Goal: Task Accomplishment & Management: Use online tool/utility

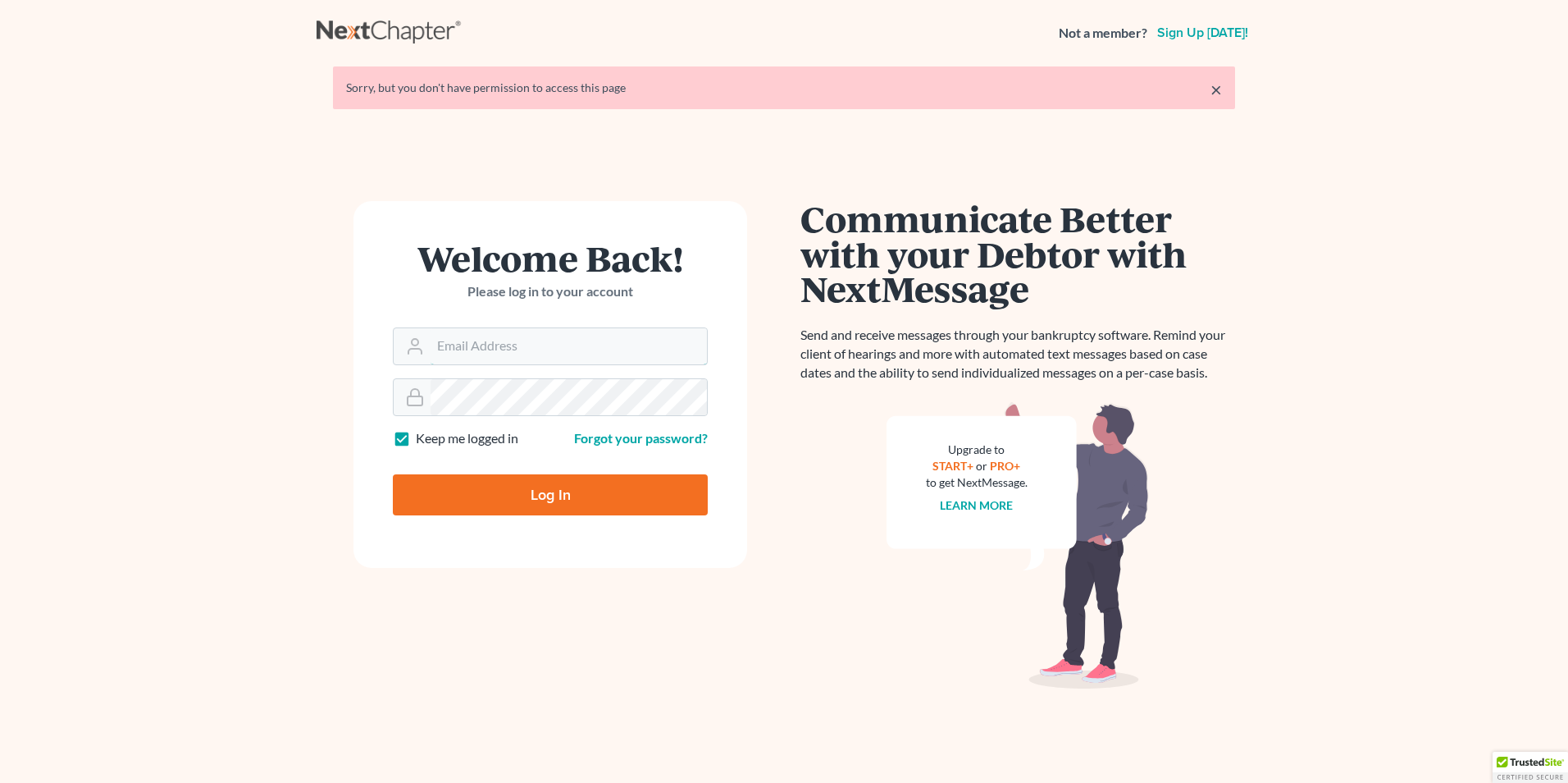
type input "[PERSON_NAME][EMAIL_ADDRESS][DOMAIN_NAME]"
click at [556, 497] on input "Log In" at bounding box center [550, 495] width 315 height 41
type input "Thinking..."
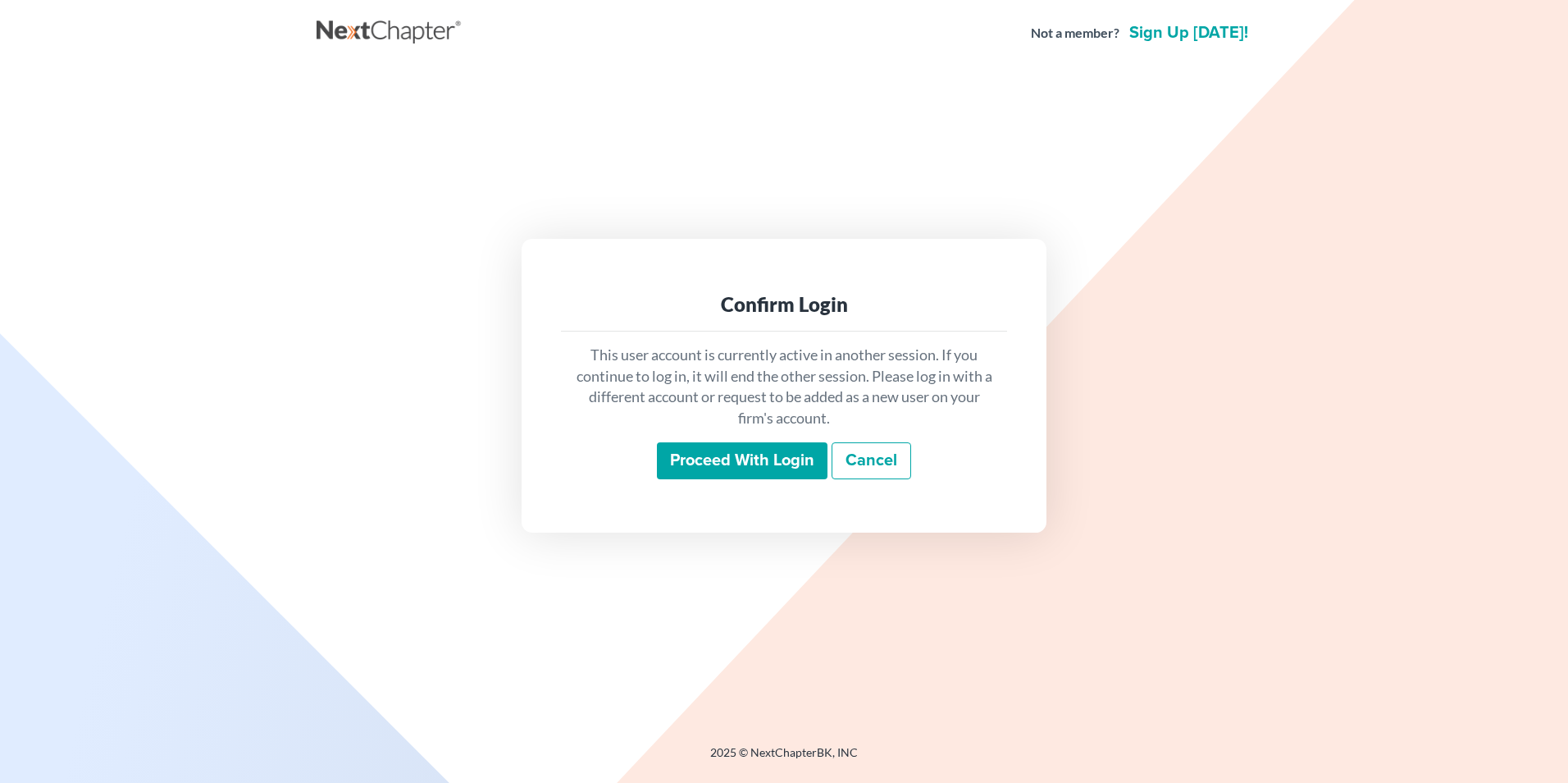
click at [775, 458] on input "Proceed with login" at bounding box center [742, 461] width 171 height 38
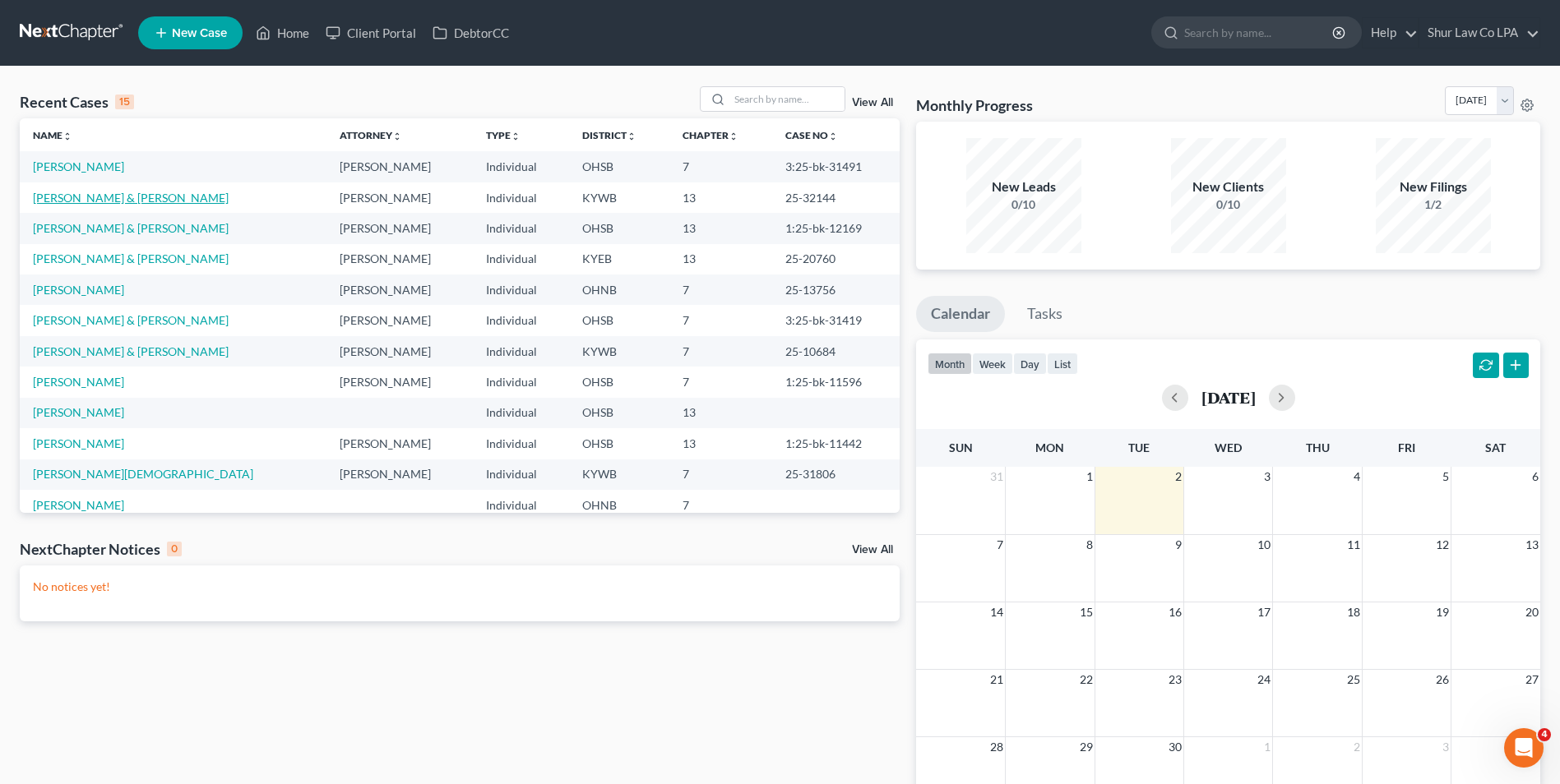
click at [119, 196] on link "[PERSON_NAME] & [PERSON_NAME]" at bounding box center [131, 198] width 196 height 14
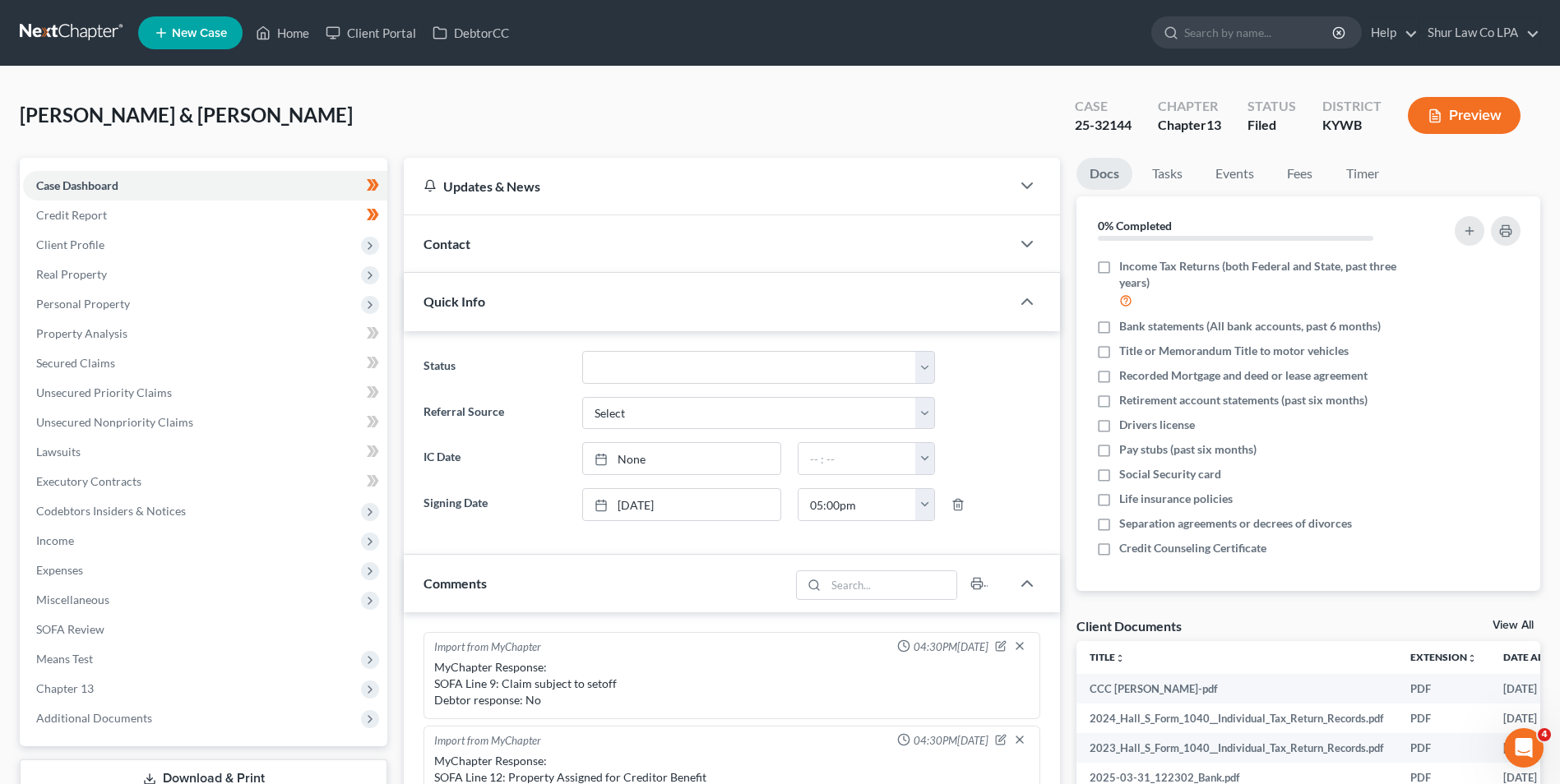
scroll to position [293, 0]
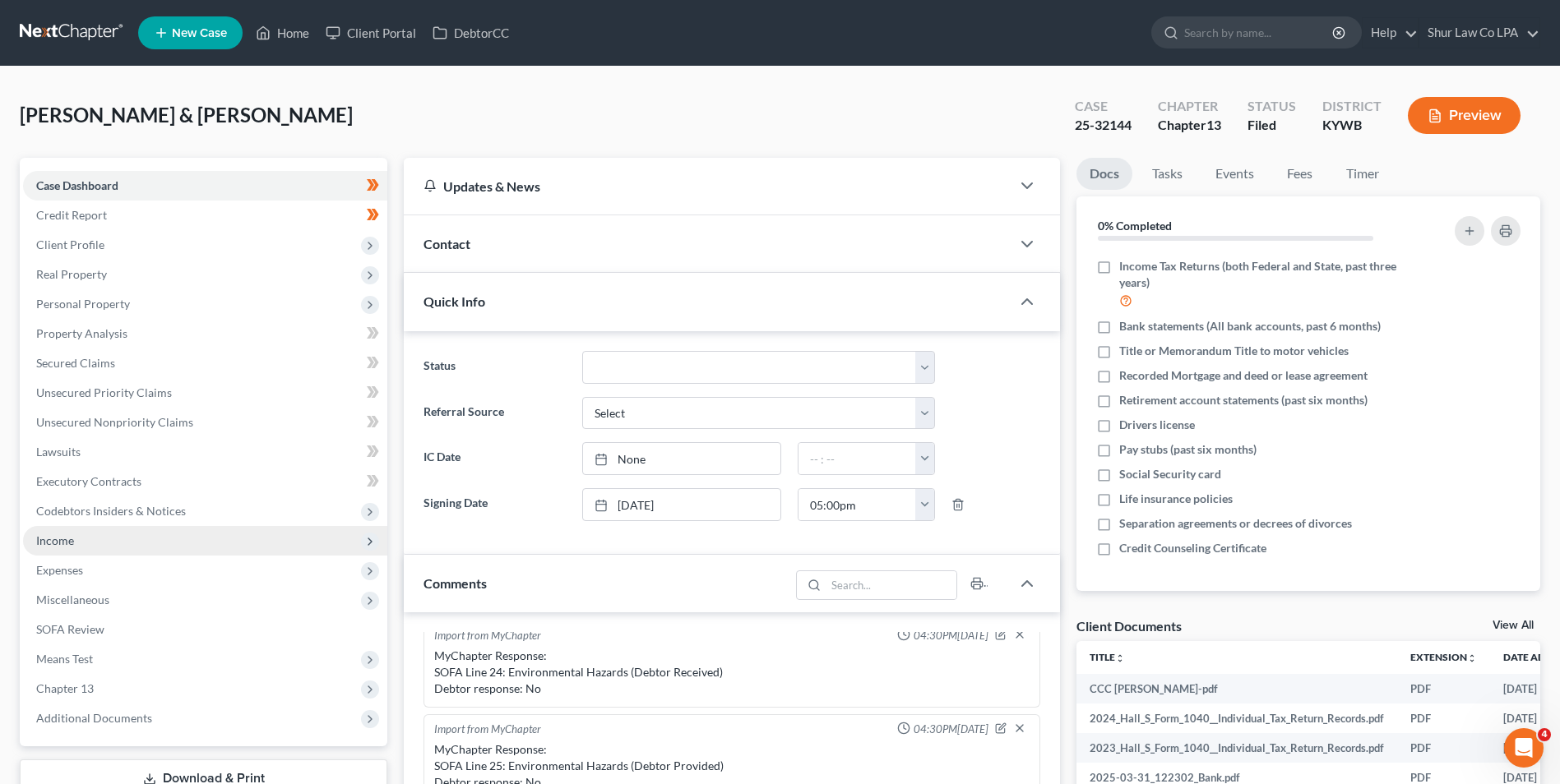
click at [71, 535] on span "Income" at bounding box center [55, 540] width 38 height 14
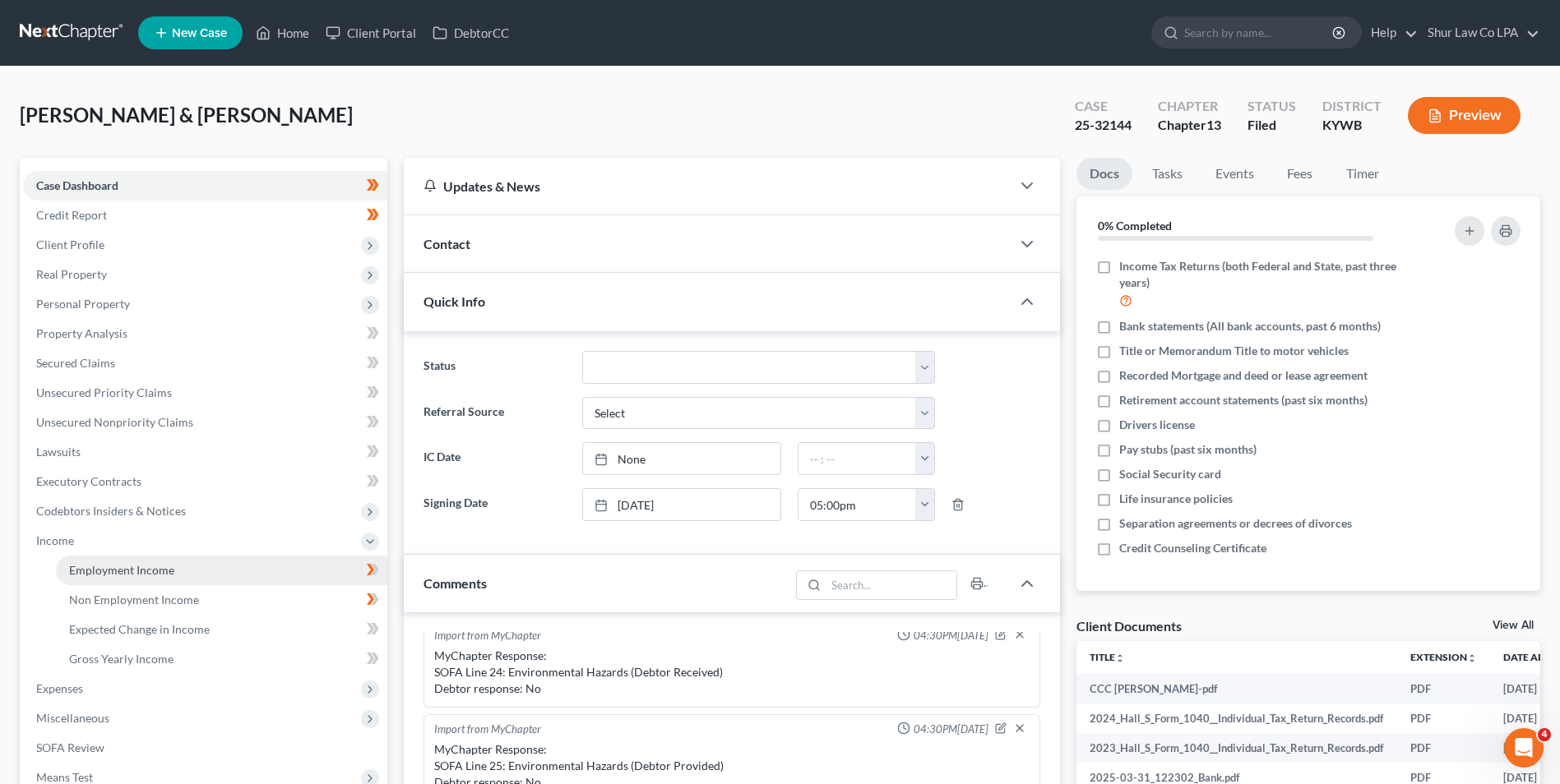
click at [141, 574] on span "Employment Income" at bounding box center [121, 570] width 105 height 14
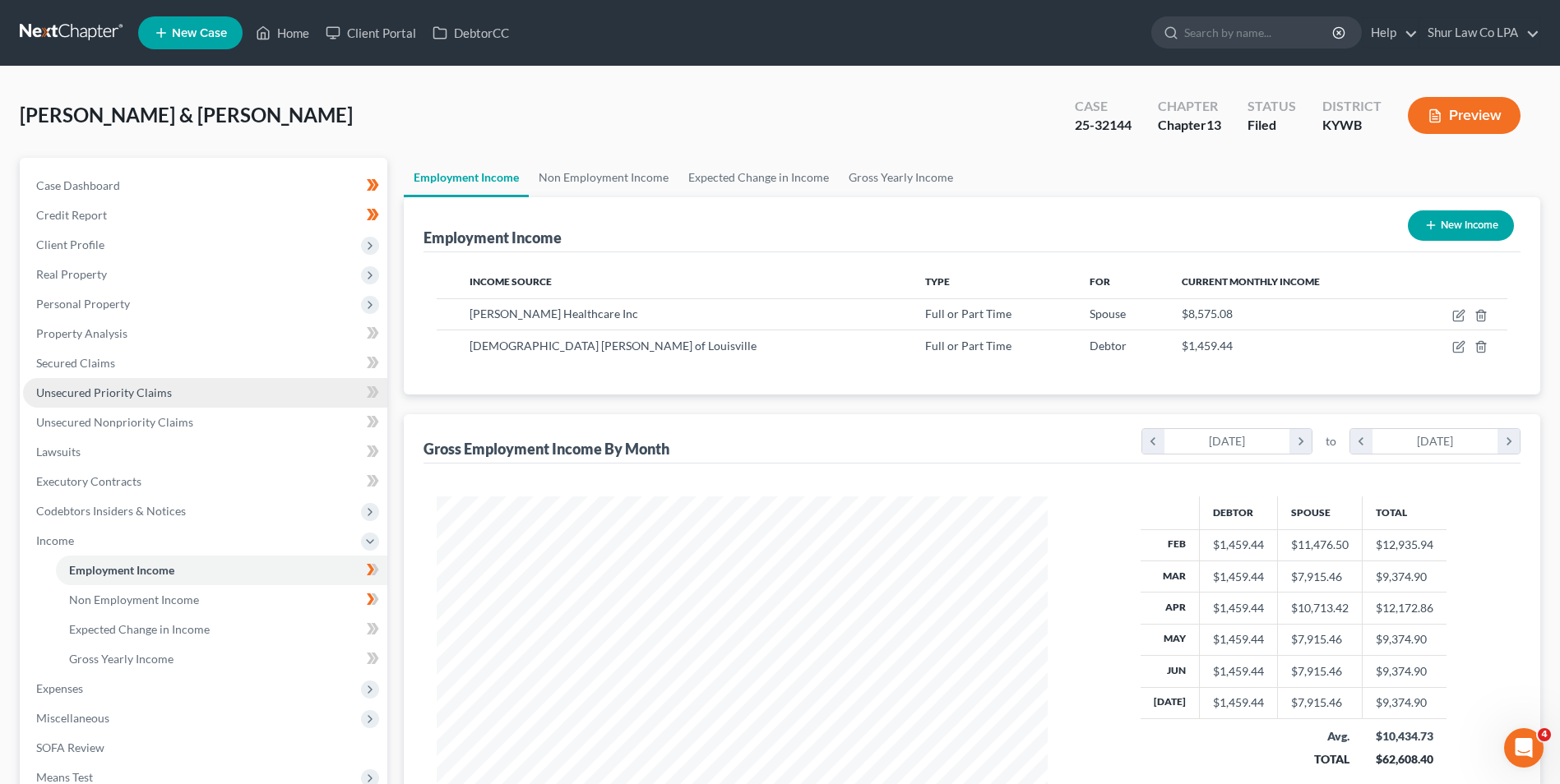
scroll to position [238, 0]
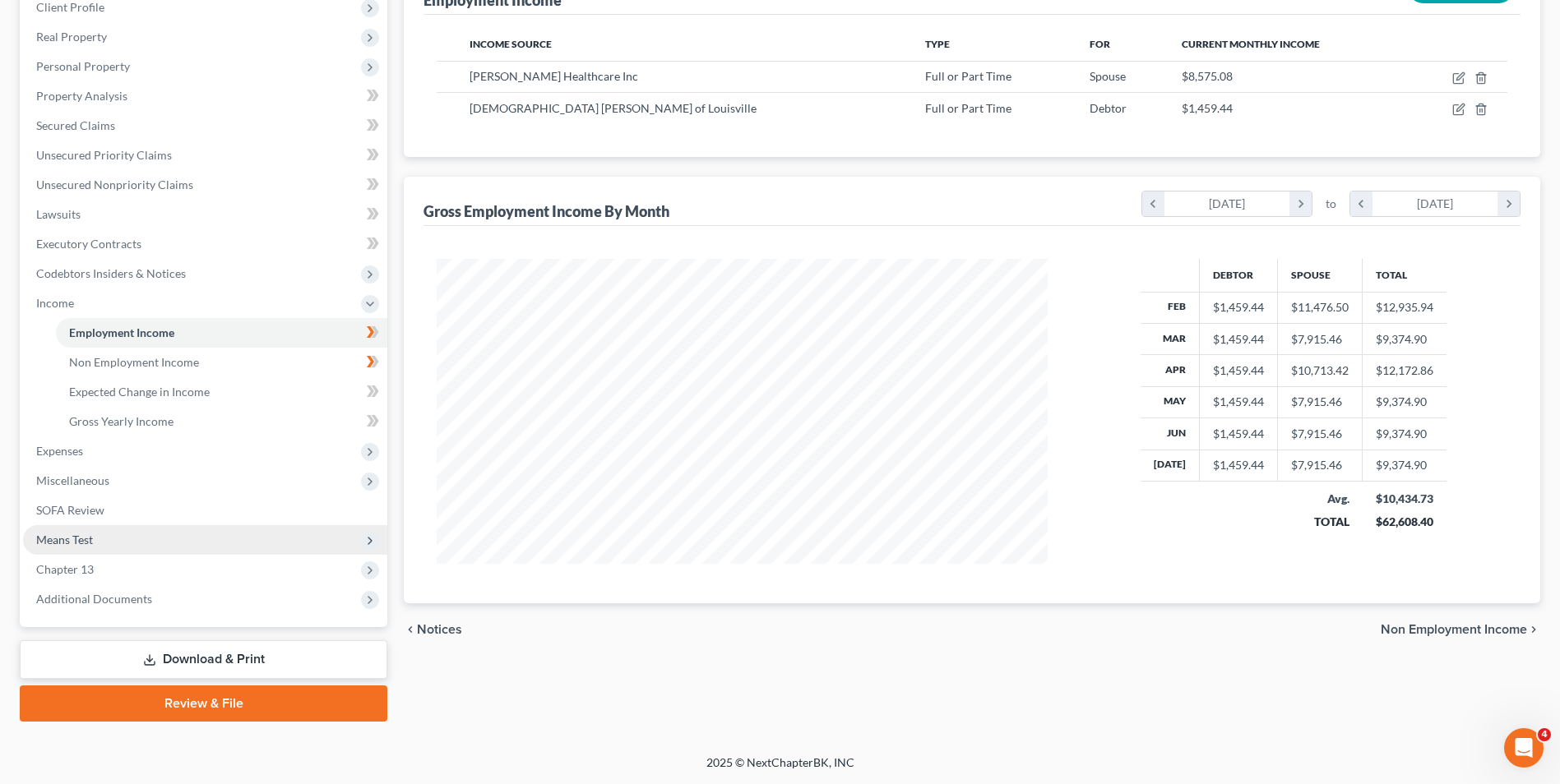
click at [74, 540] on span "Means Test" at bounding box center [65, 539] width 57 height 14
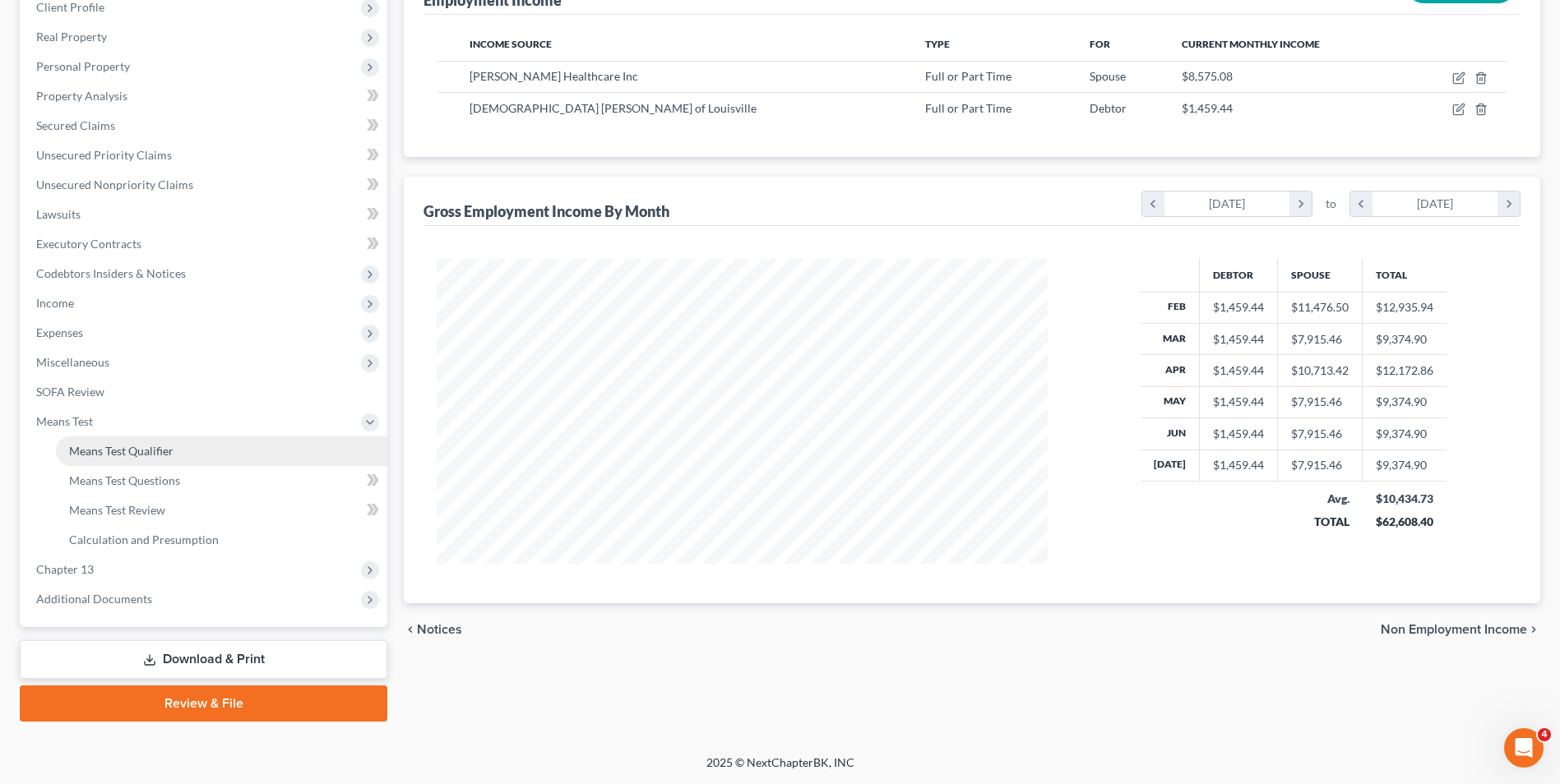
click at [132, 446] on span "Means Test Qualifier" at bounding box center [121, 450] width 105 height 14
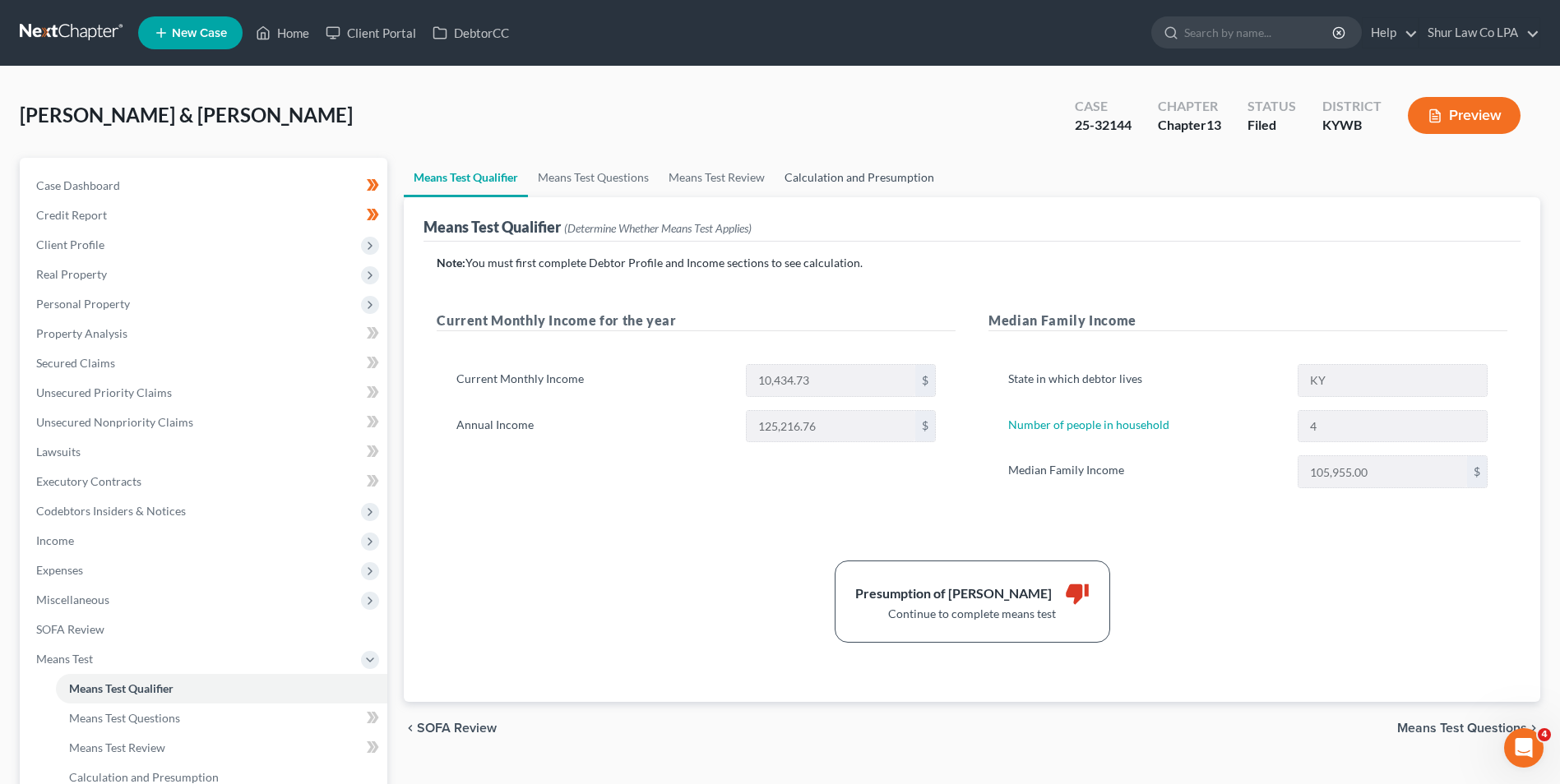
click at [803, 171] on link "Calculation and Presumption" at bounding box center [859, 177] width 169 height 39
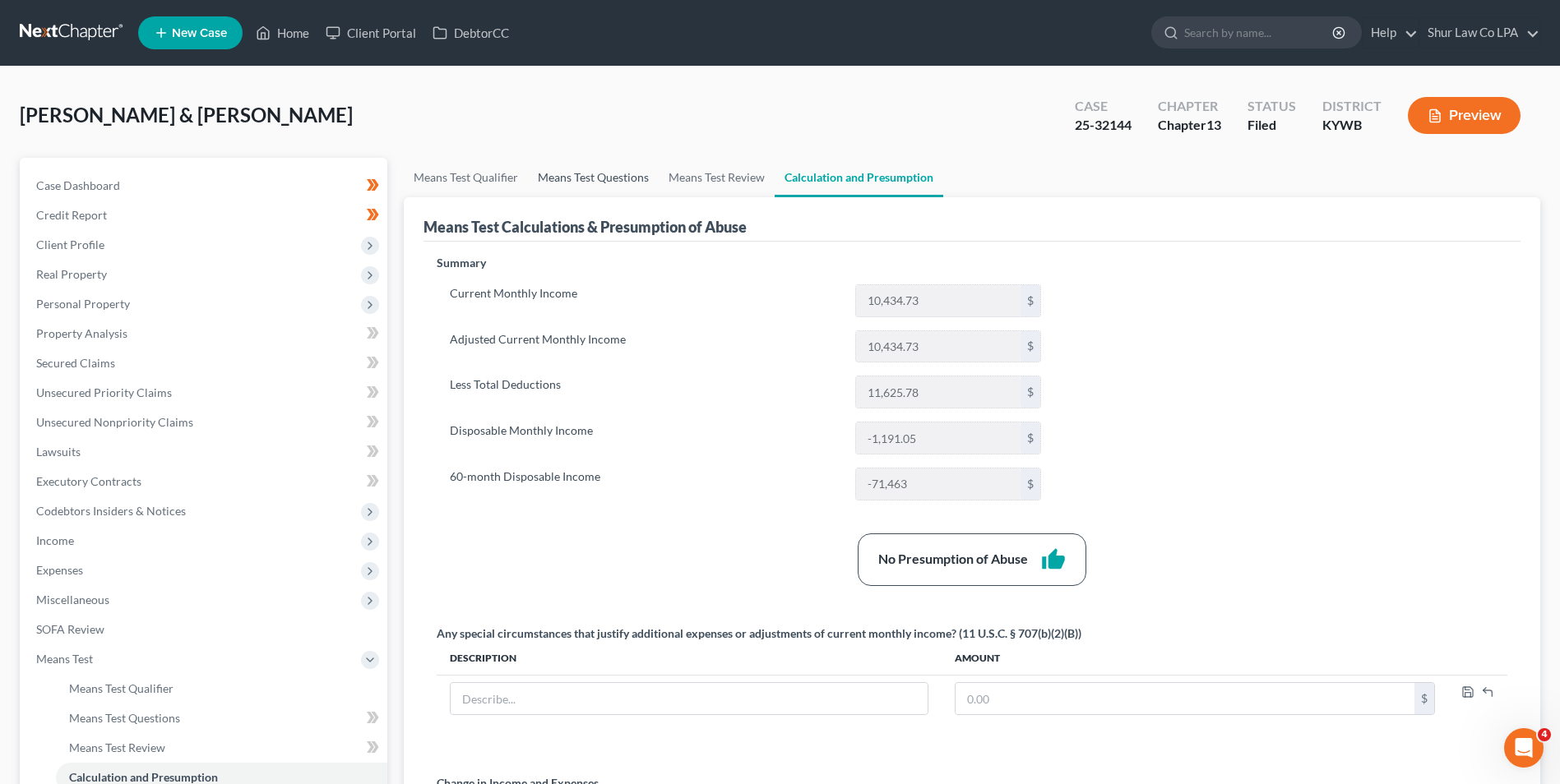
click at [638, 177] on link "Means Test Questions" at bounding box center [592, 177] width 130 height 39
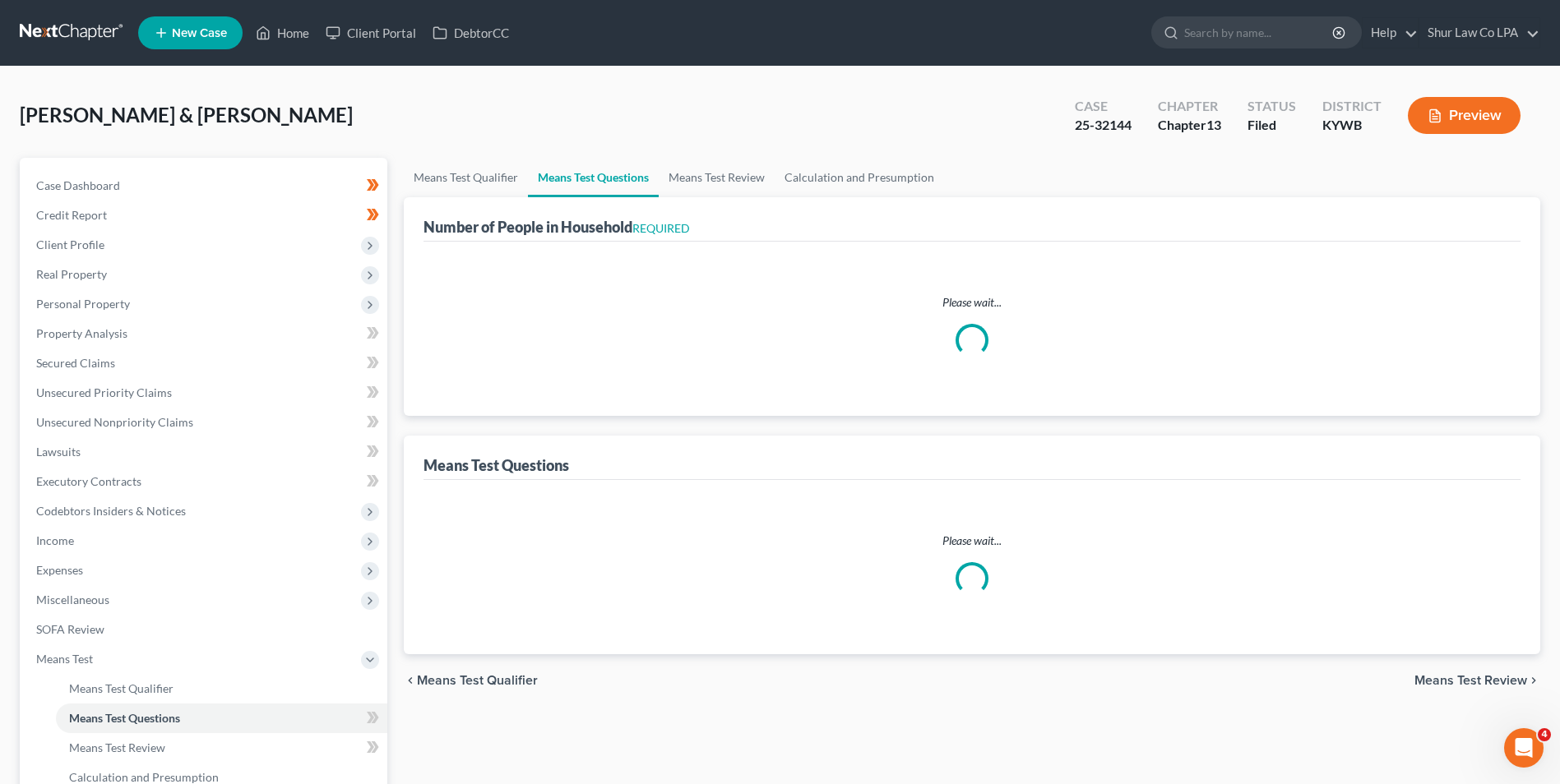
select select "0"
select select "60"
select select "1"
select select "60"
select select "1"
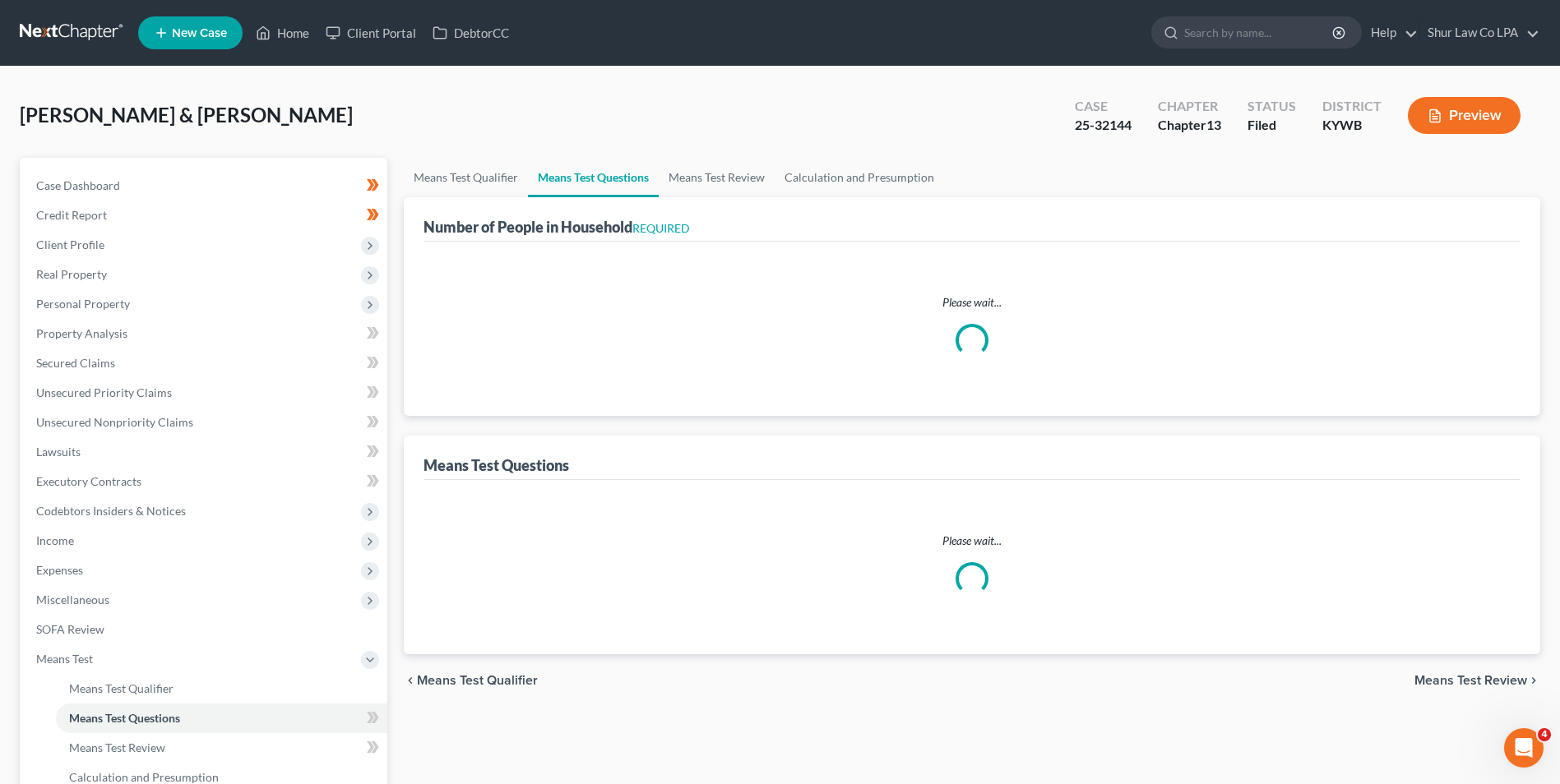
select select "60"
select select "4"
select select "0"
select select "2"
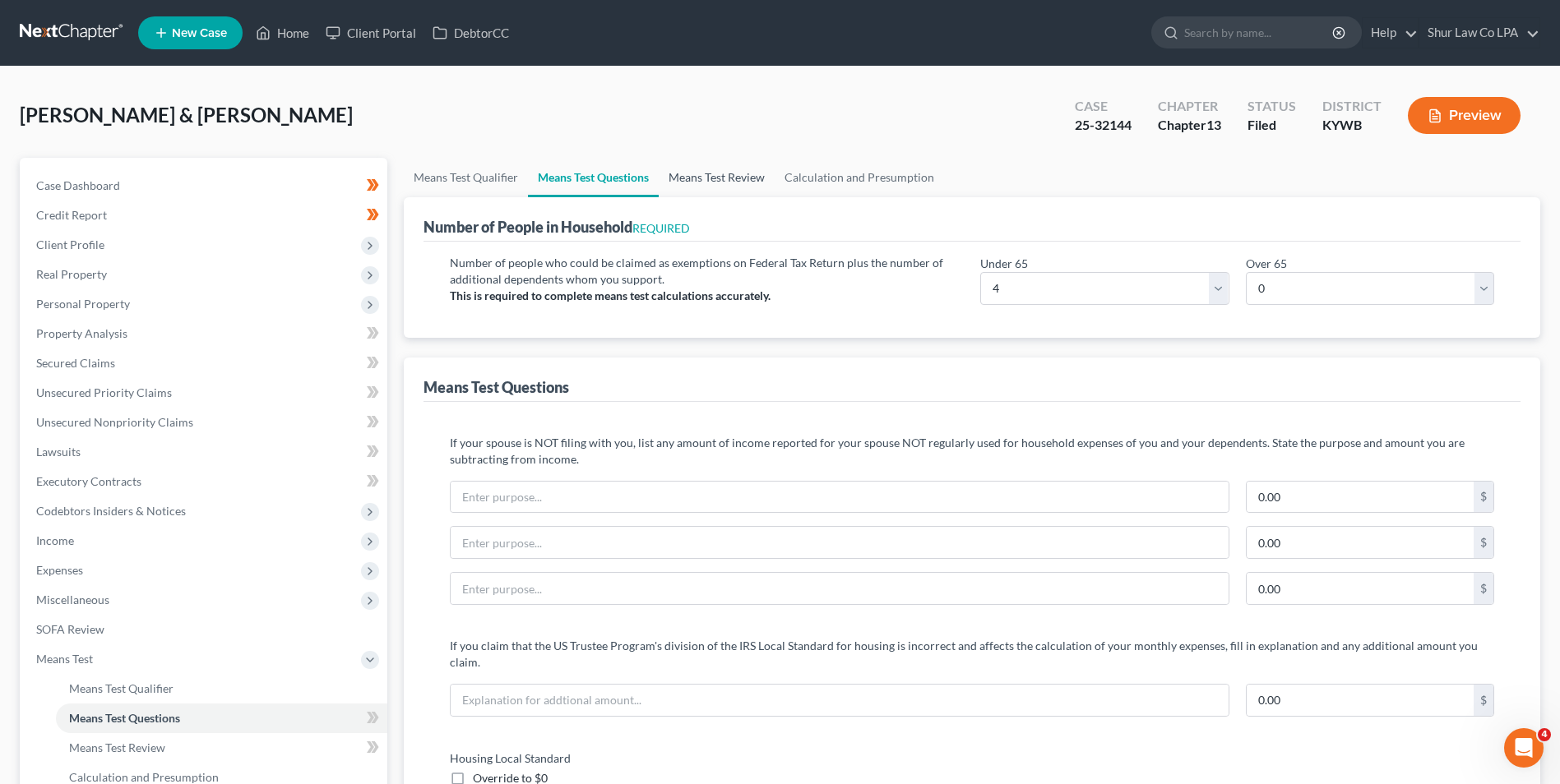
click at [685, 176] on link "Means Test Review" at bounding box center [717, 177] width 116 height 39
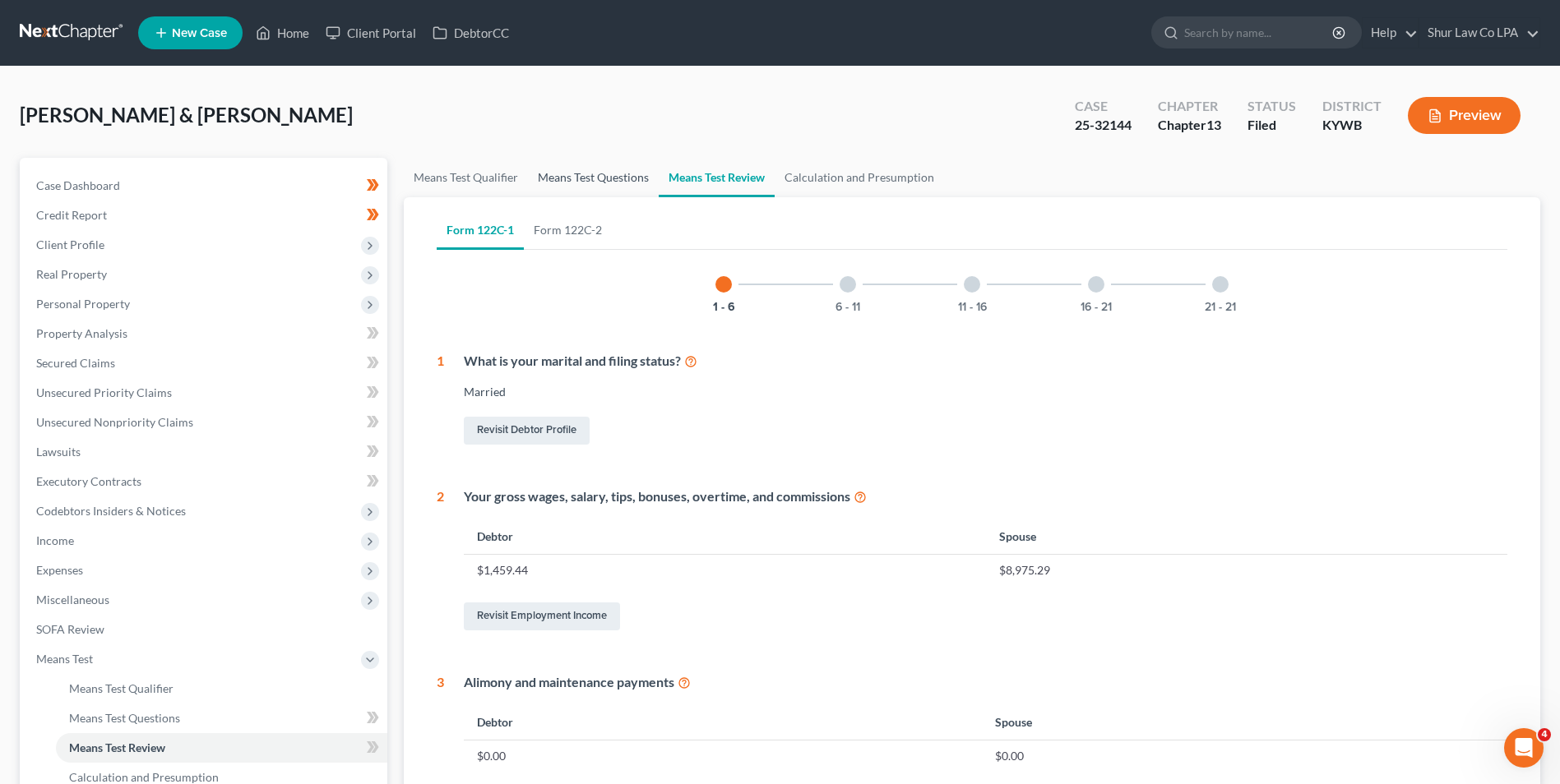
click at [631, 175] on link "Means Test Questions" at bounding box center [592, 177] width 130 height 39
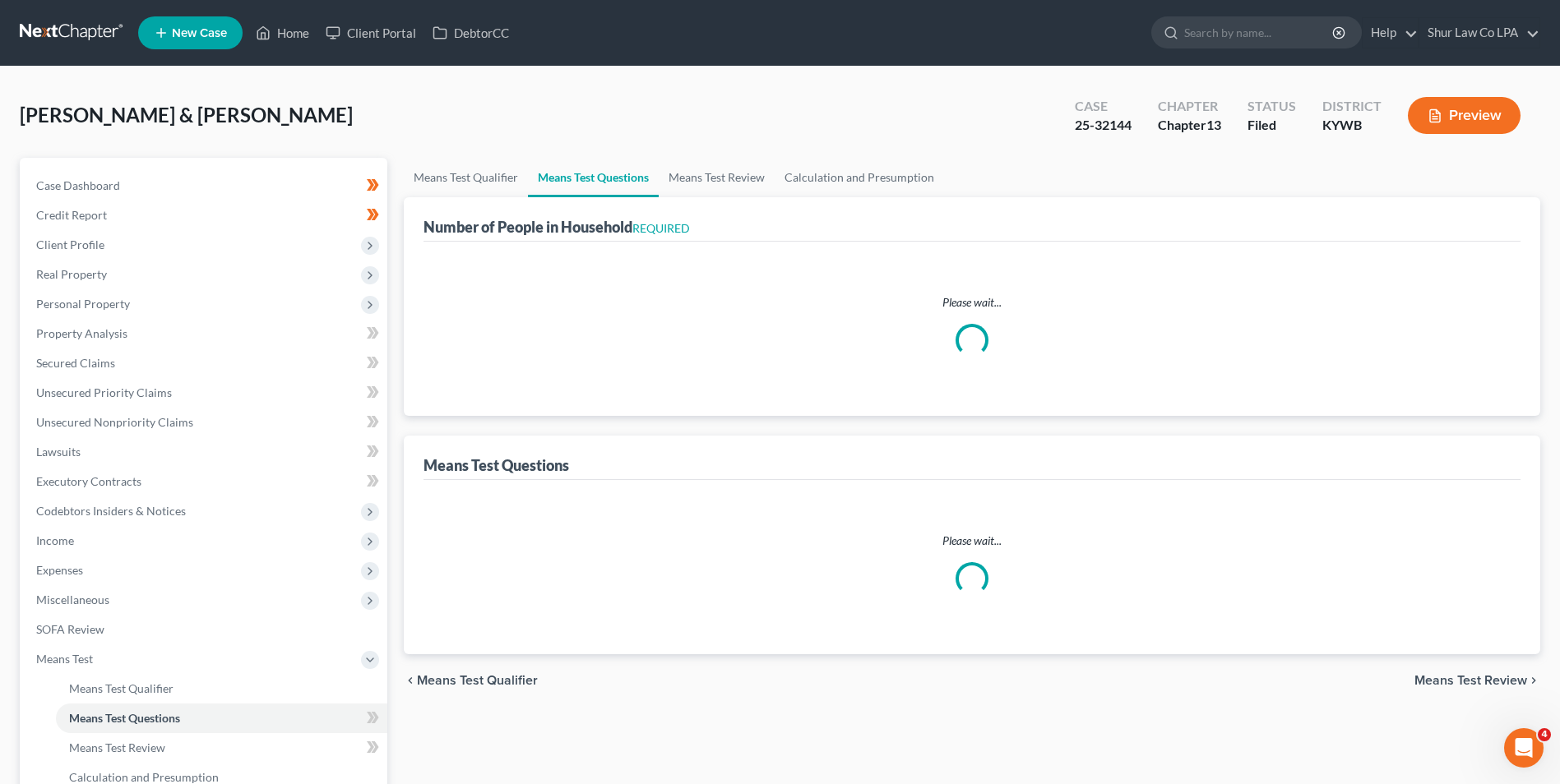
select select "0"
select select "60"
select select "1"
select select "60"
select select "1"
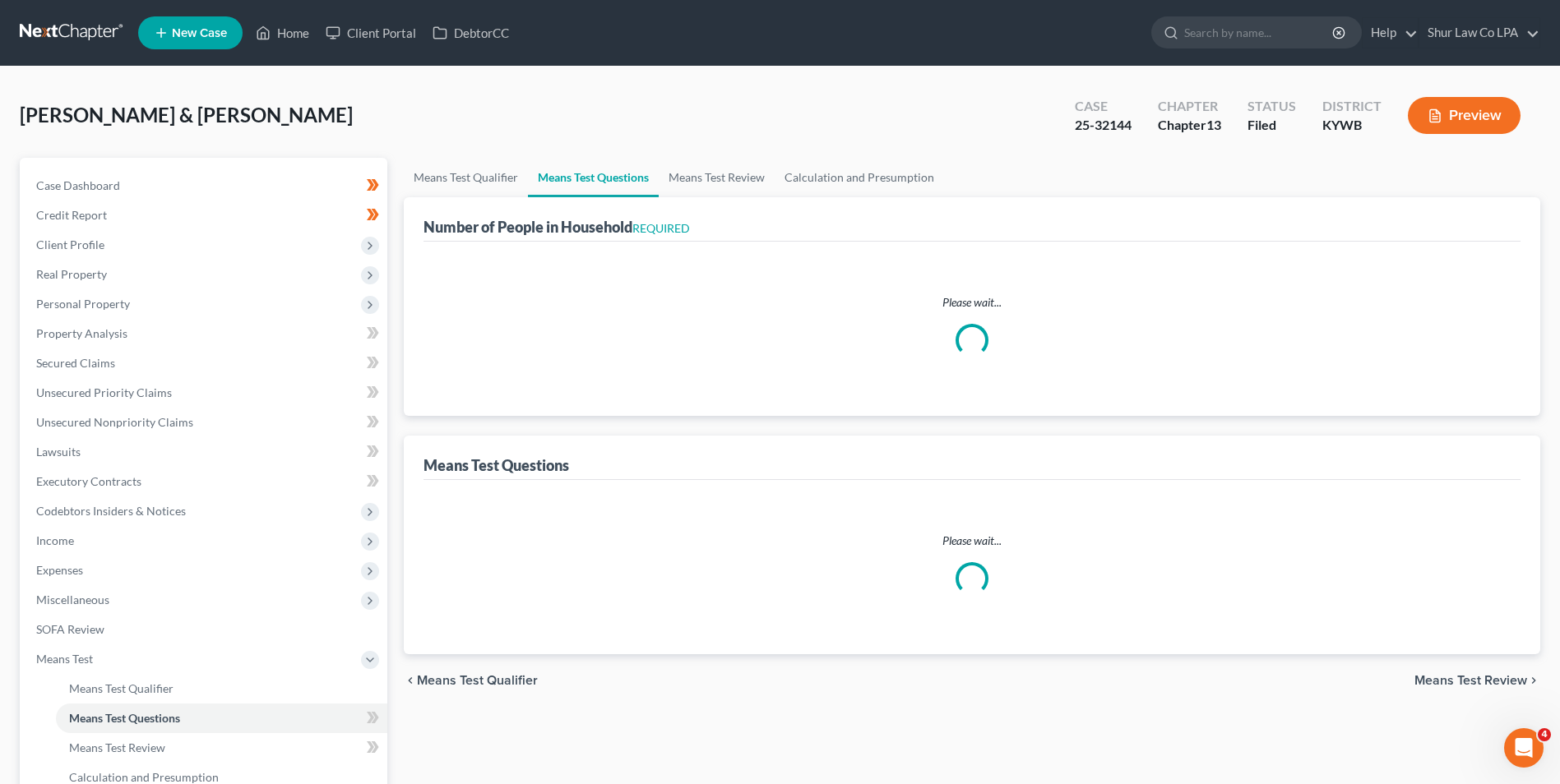
select select "60"
select select "4"
select select "0"
select select "2"
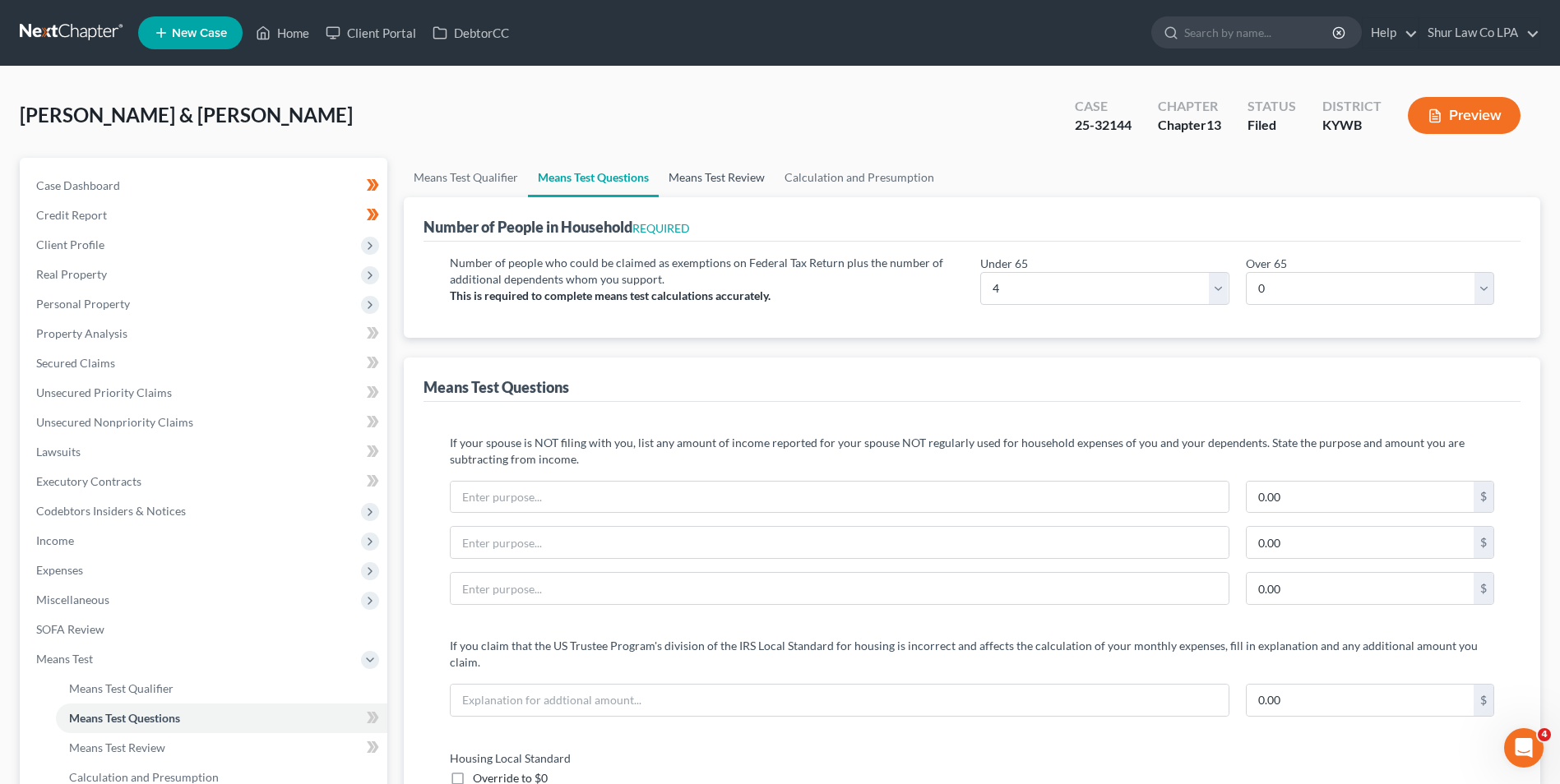
click at [716, 177] on link "Means Test Review" at bounding box center [717, 177] width 116 height 39
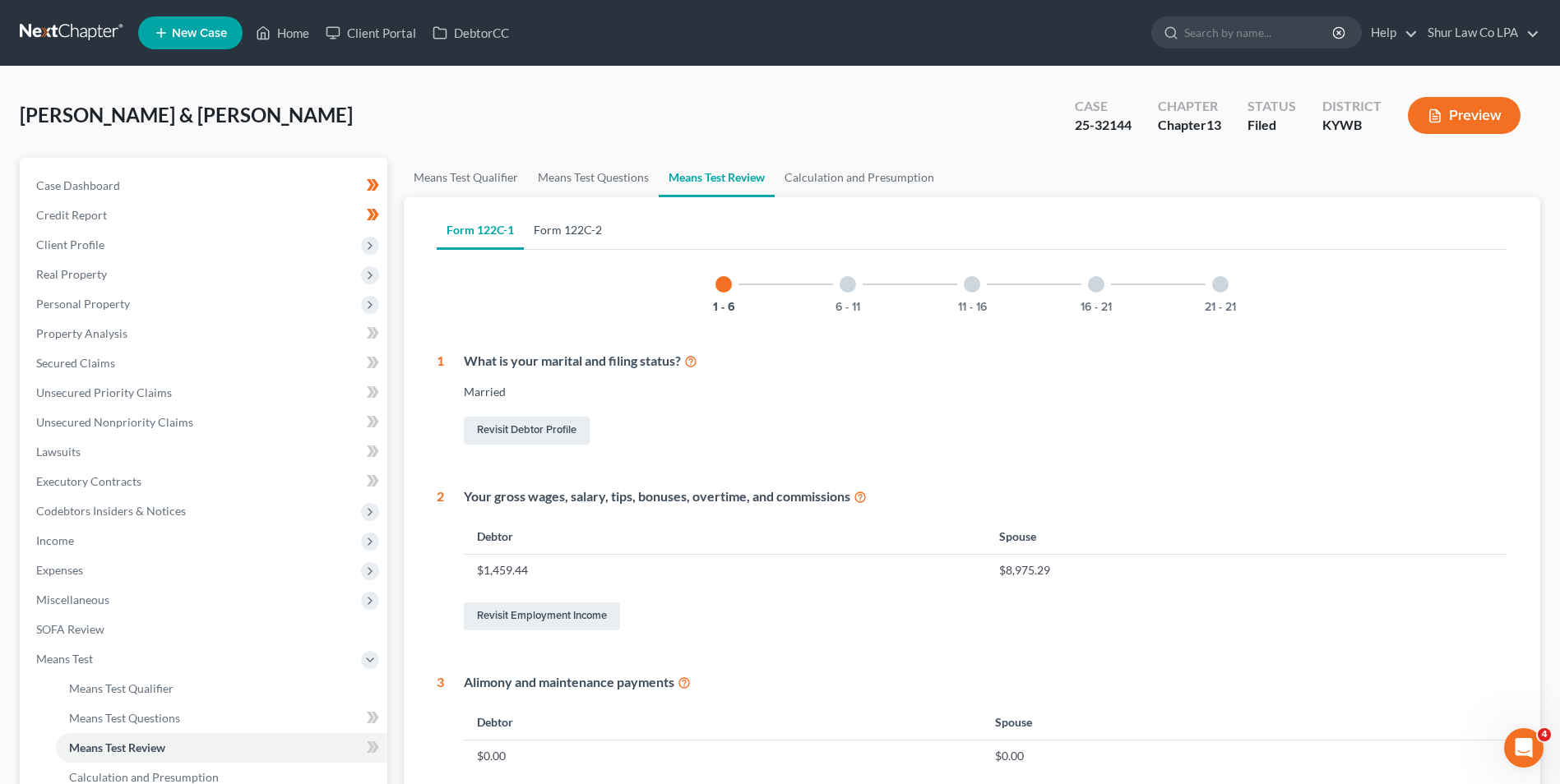
click at [575, 224] on link "Form 122C-2" at bounding box center [568, 230] width 88 height 39
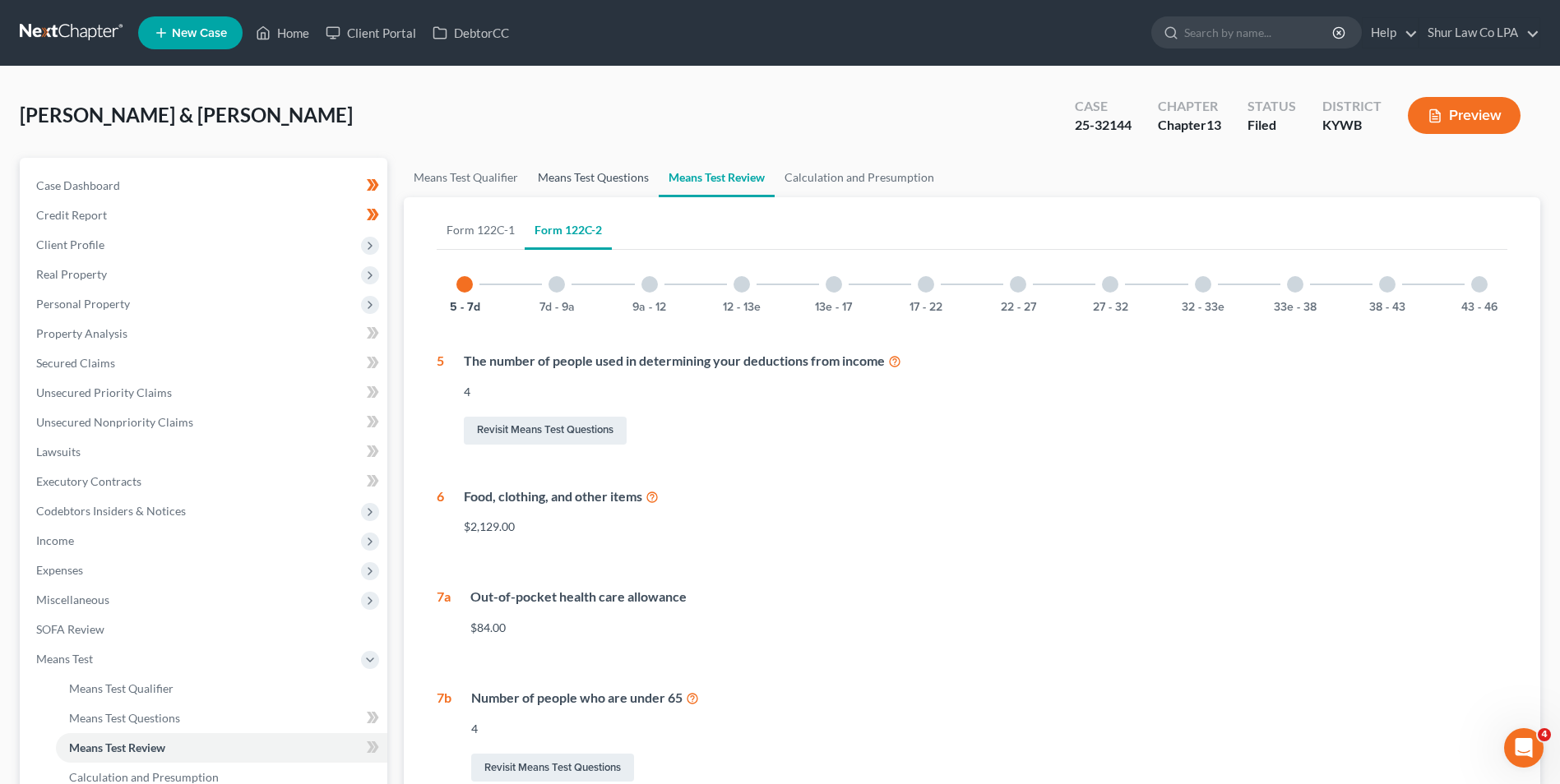
click at [590, 167] on link "Means Test Questions" at bounding box center [592, 177] width 130 height 39
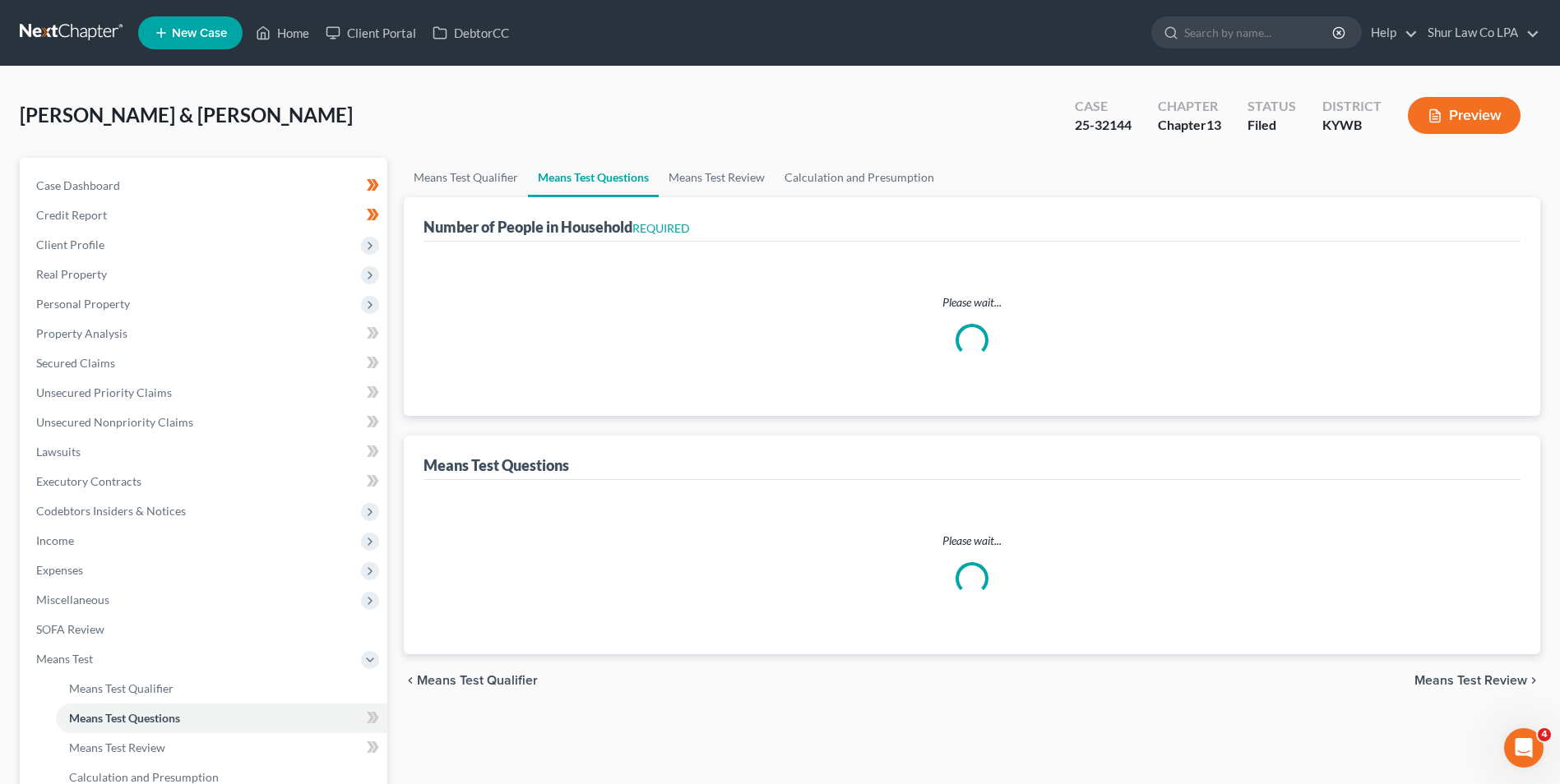
select select "0"
select select "60"
select select "1"
select select "60"
select select "1"
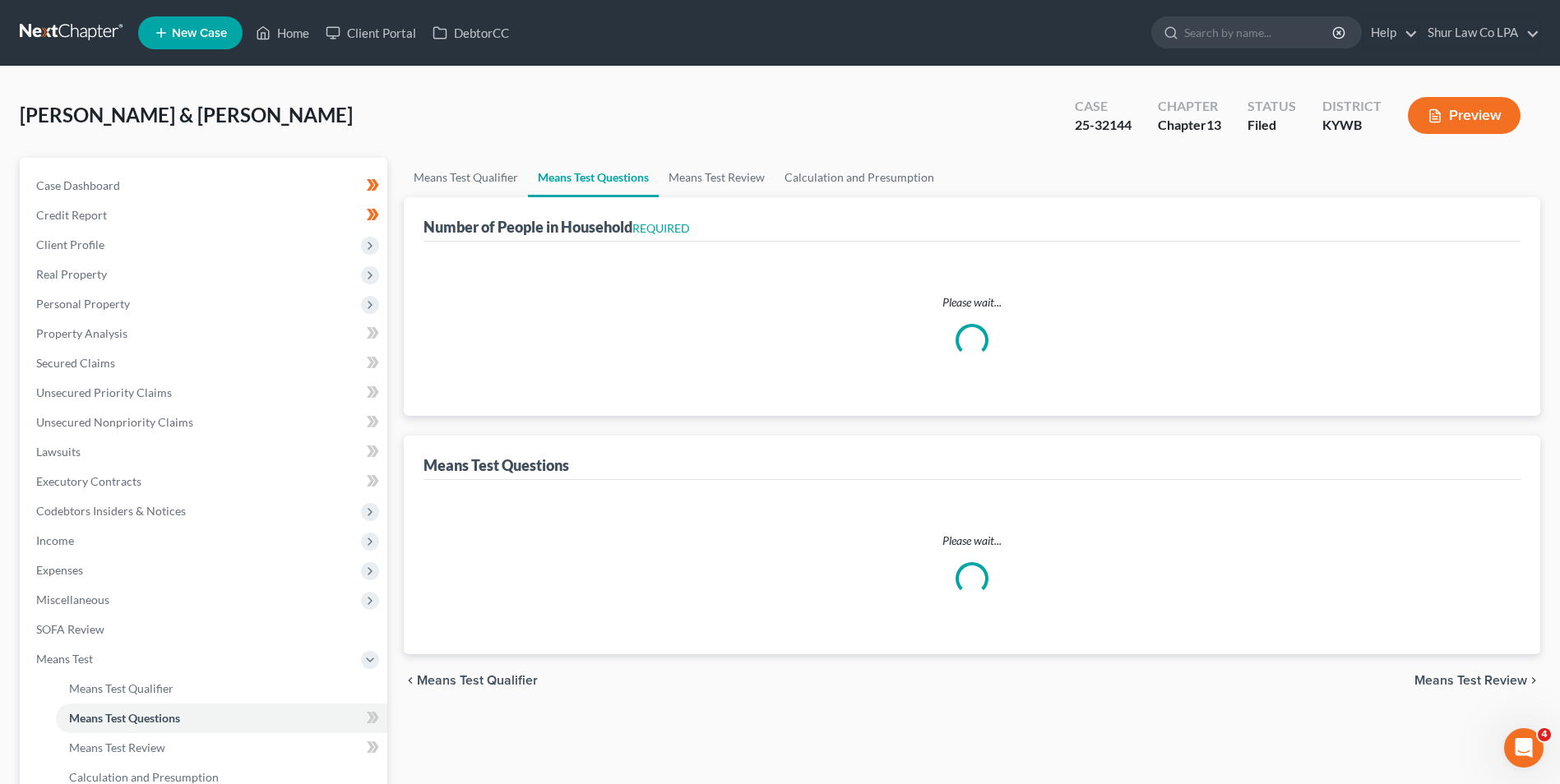
select select "60"
select select "4"
select select "0"
select select "2"
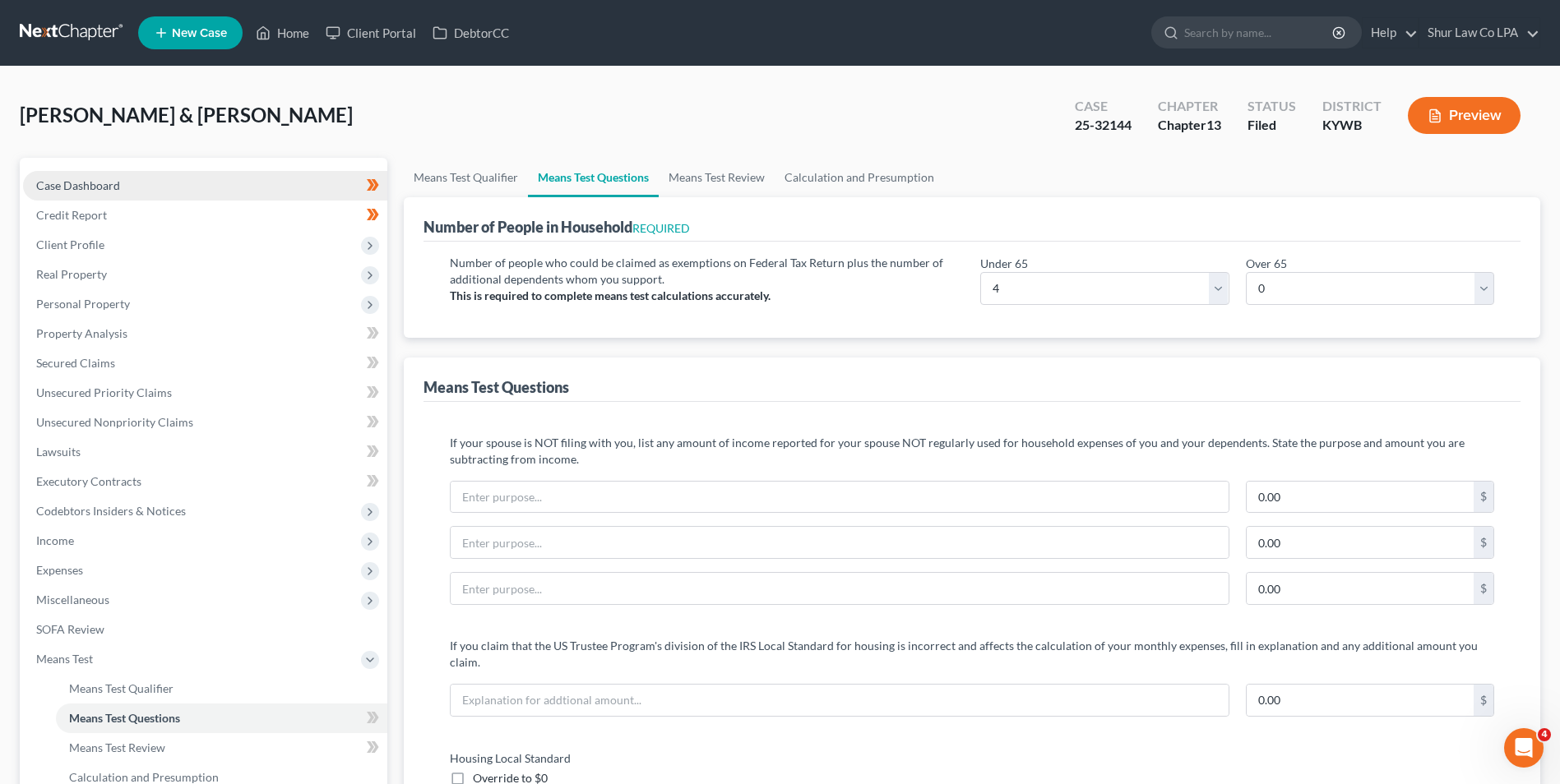
click at [78, 182] on span "Case Dashboard" at bounding box center [78, 185] width 84 height 14
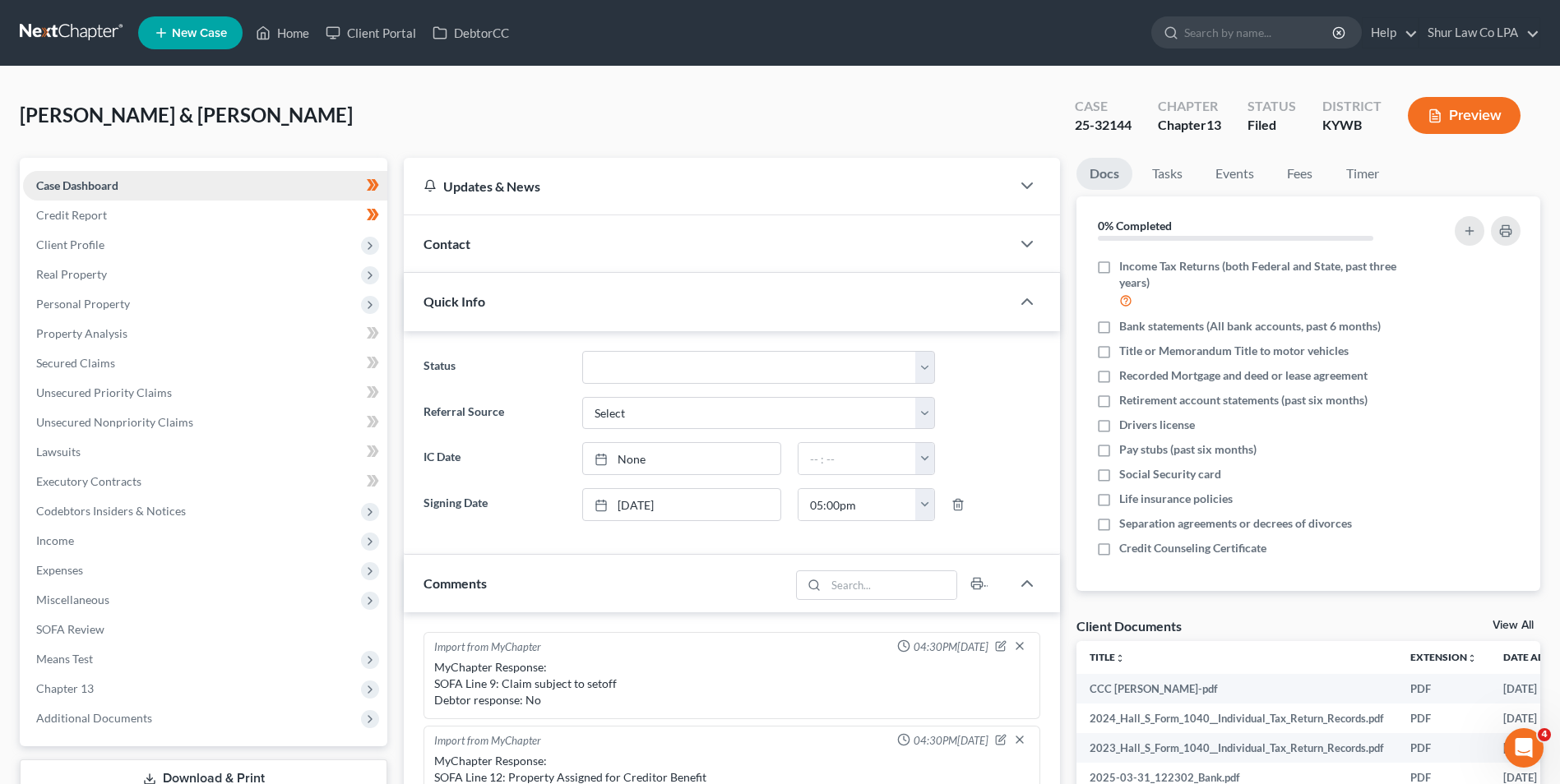
scroll to position [293, 0]
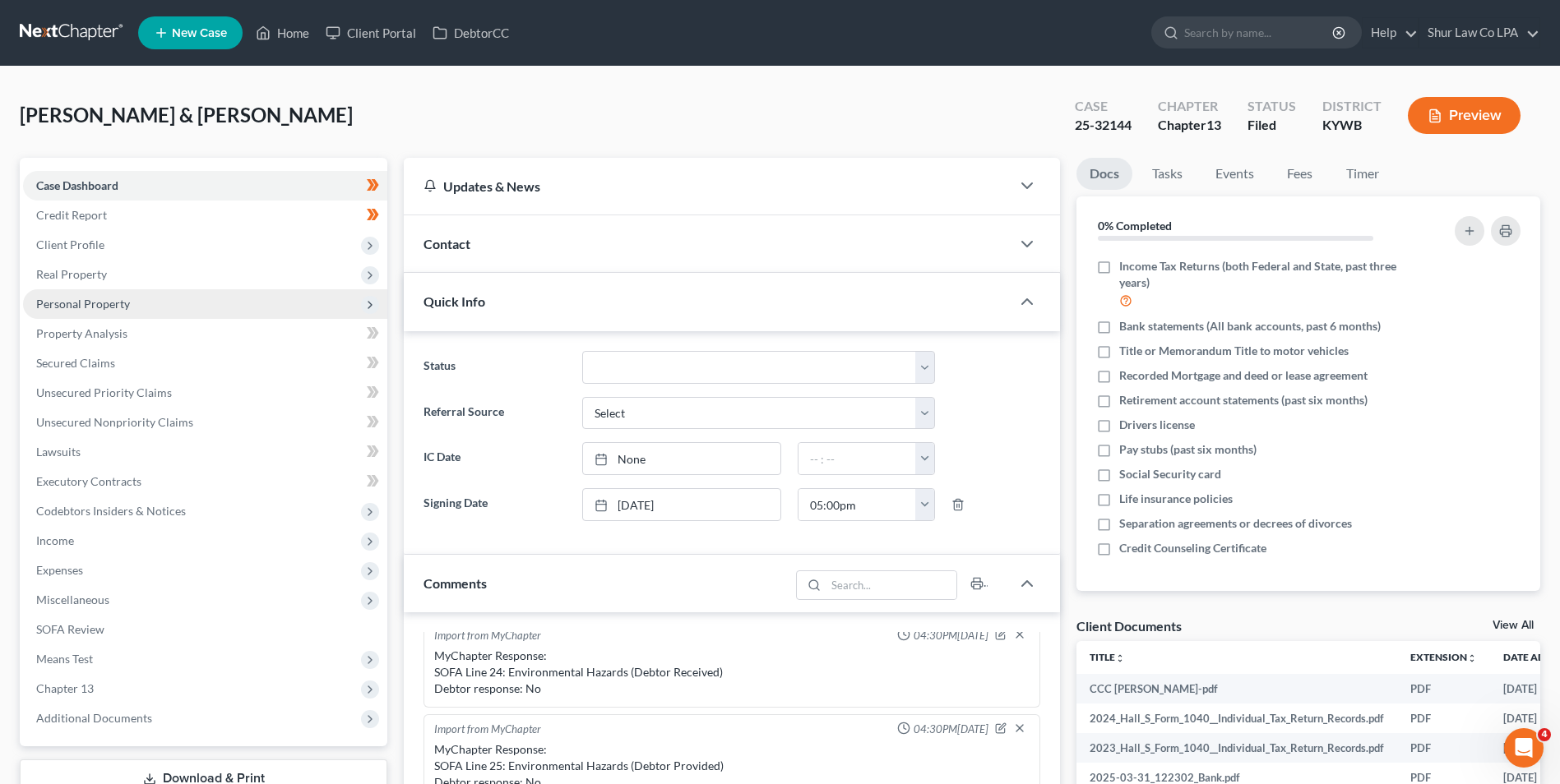
click at [92, 305] on span "Personal Property" at bounding box center [83, 303] width 94 height 14
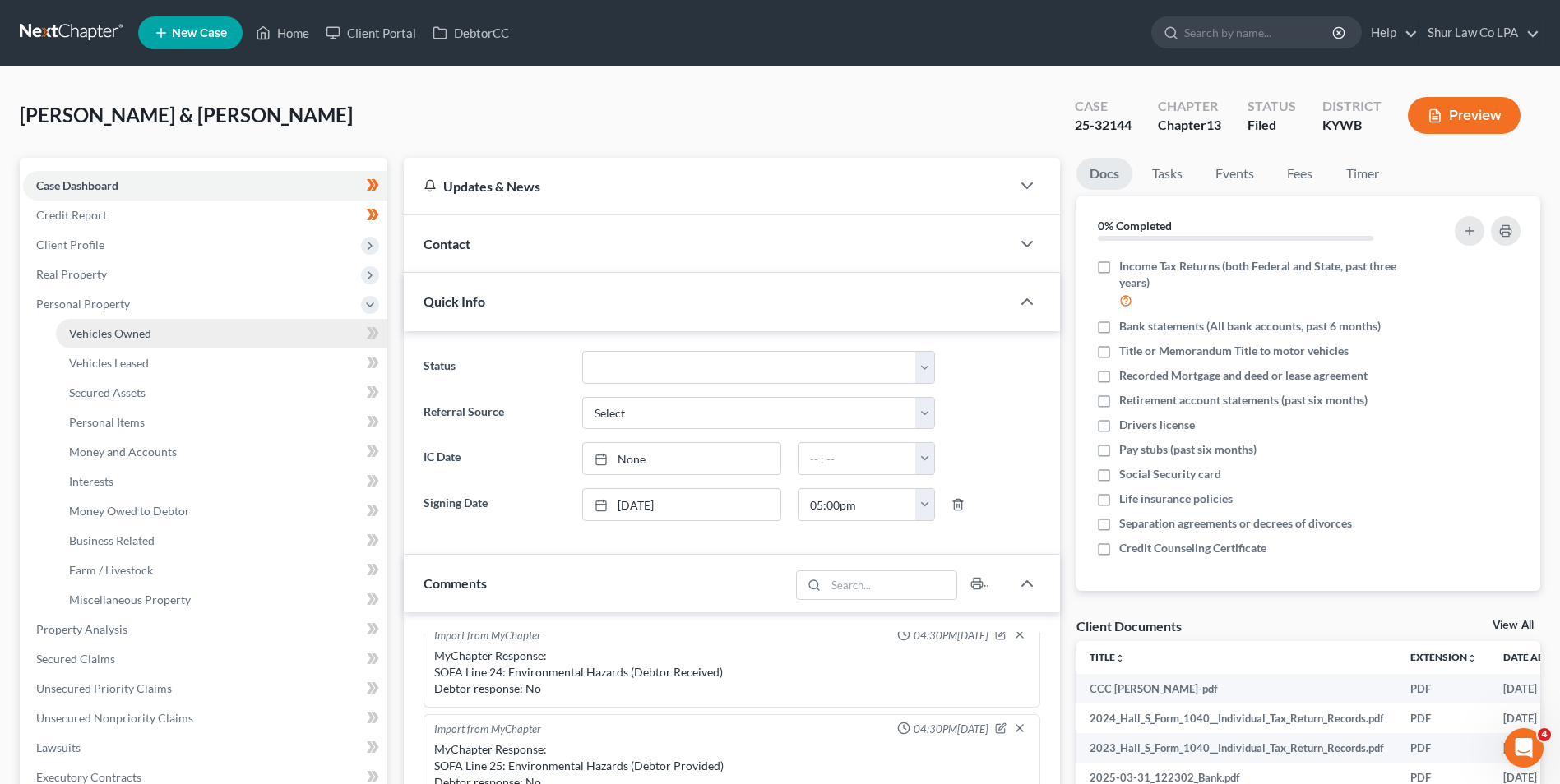
click at [92, 336] on span "Vehicles Owned" at bounding box center [111, 333] width 82 height 14
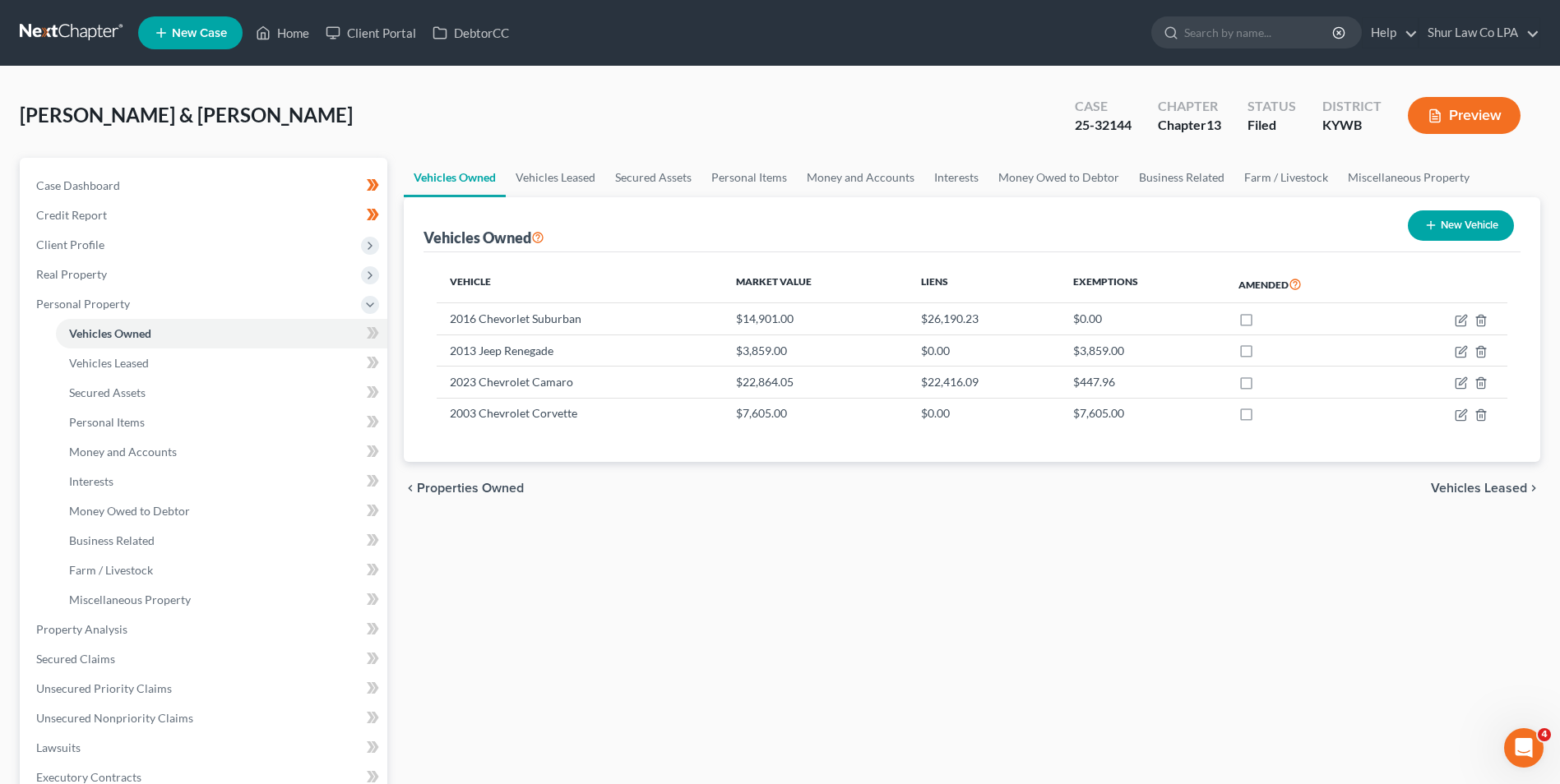
click at [82, 23] on link at bounding box center [71, 32] width 105 height 29
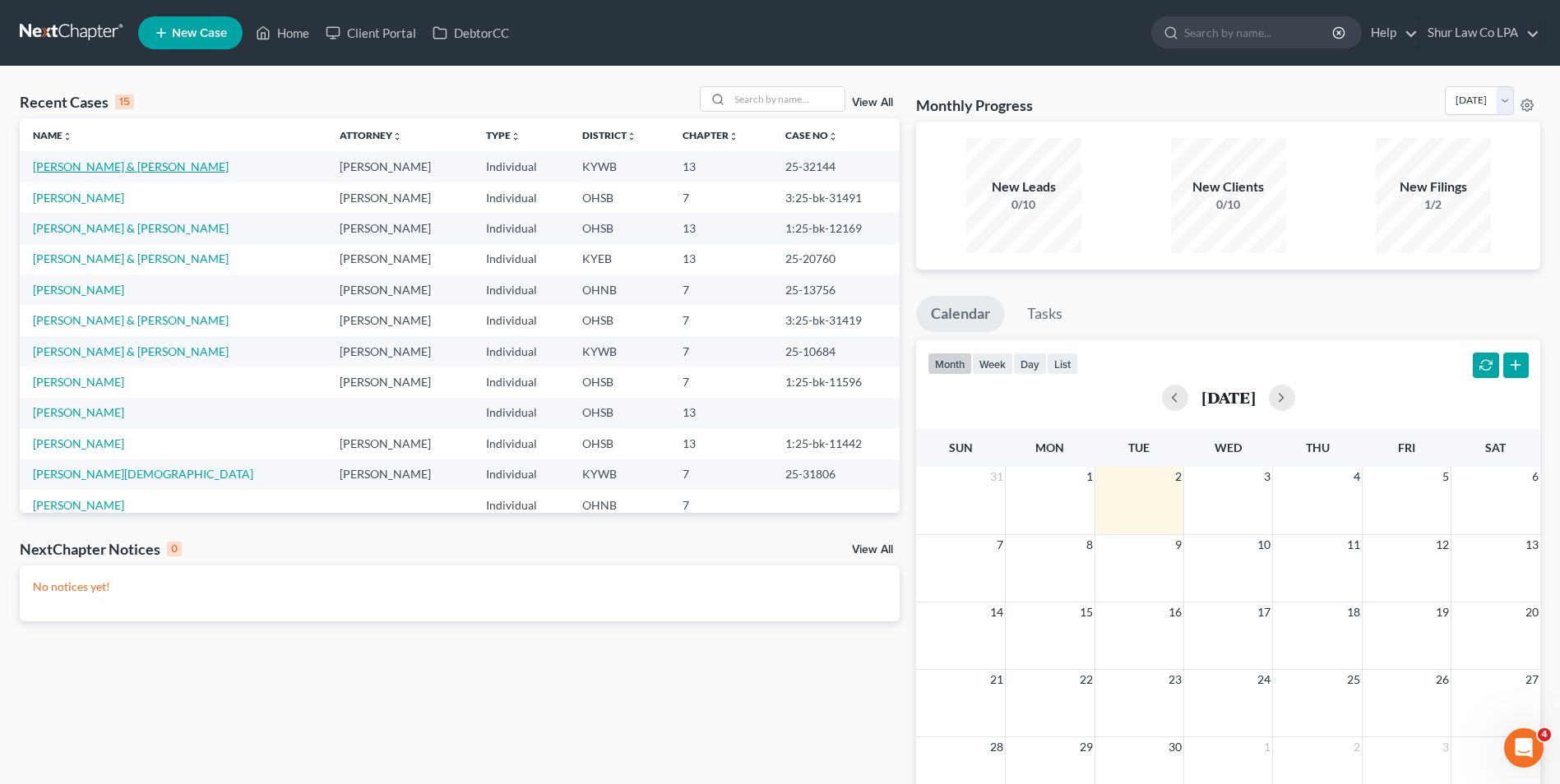
click at [80, 164] on link "[PERSON_NAME] & [PERSON_NAME]" at bounding box center [131, 166] width 196 height 14
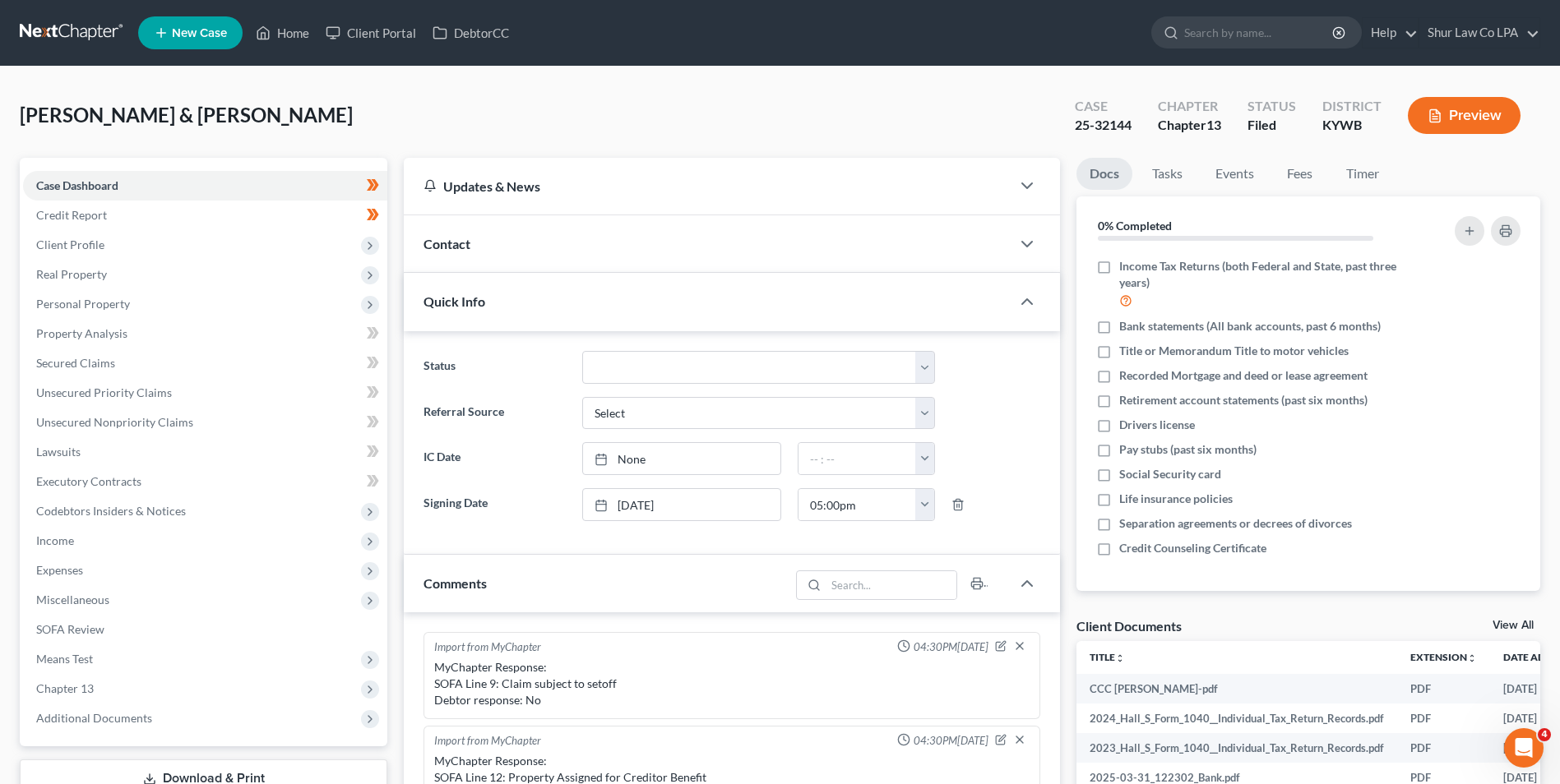
scroll to position [293, 0]
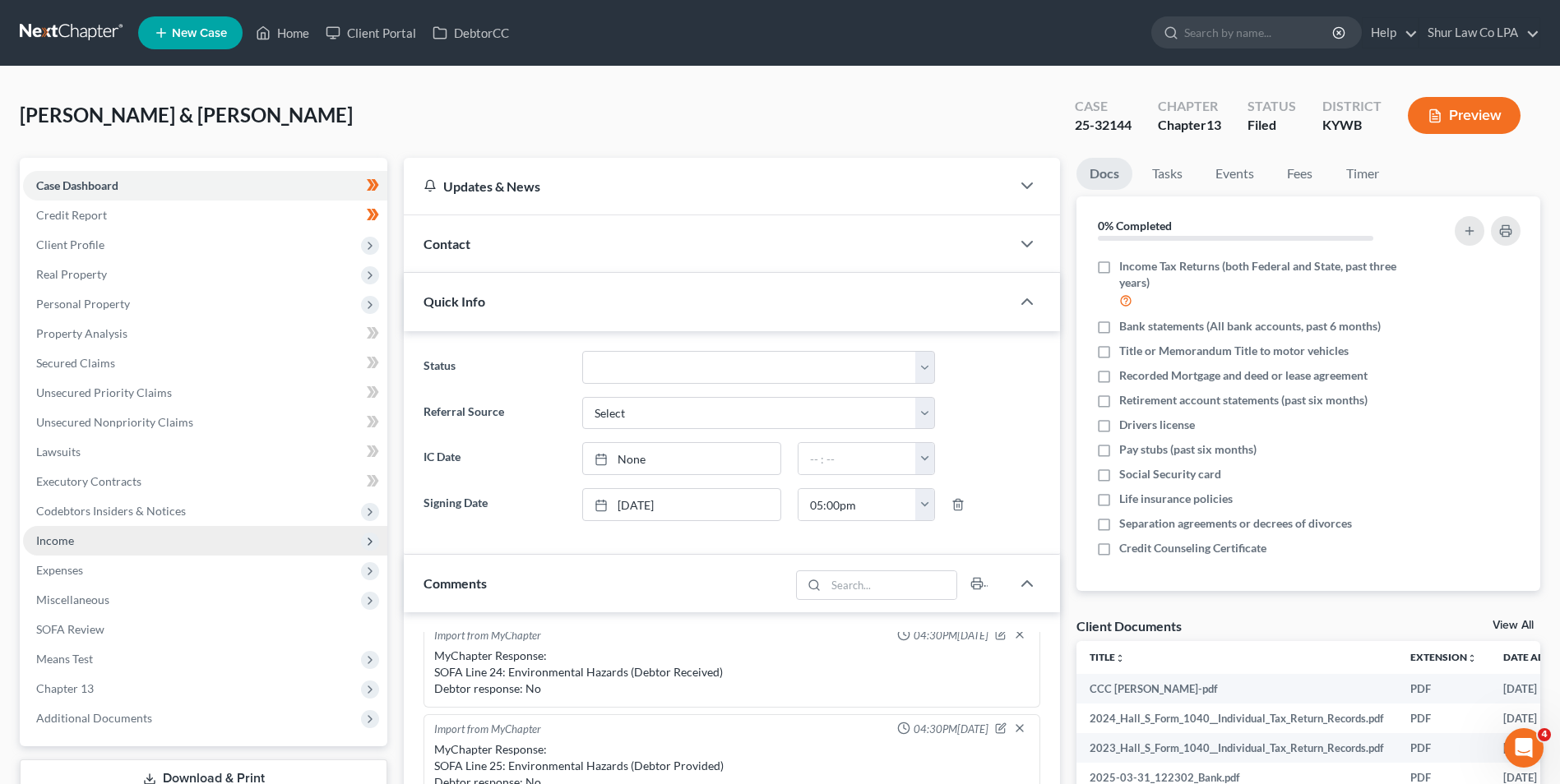
click at [70, 533] on span "Income" at bounding box center [55, 540] width 38 height 14
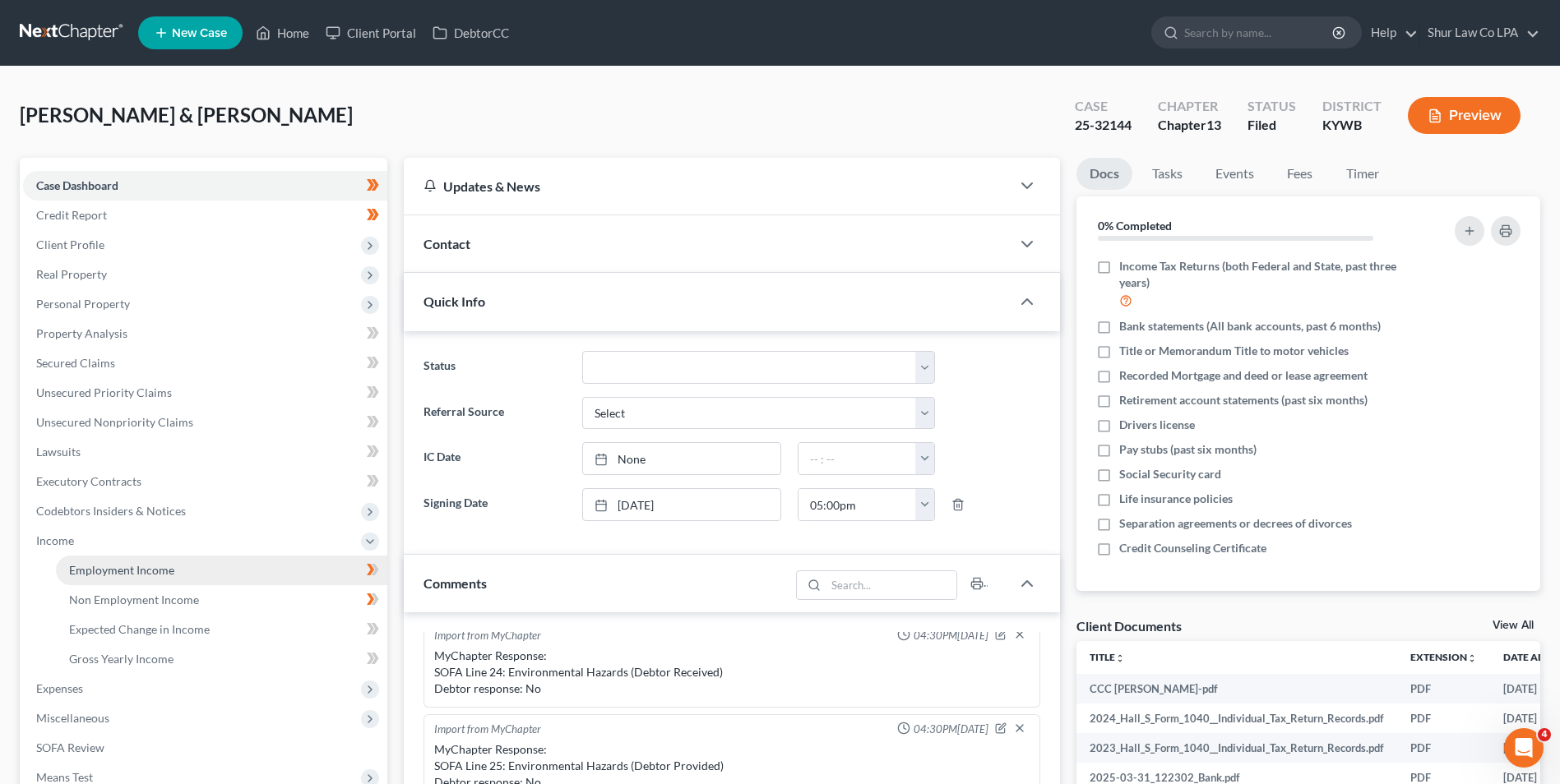
click at [80, 567] on span "Employment Income" at bounding box center [121, 570] width 105 height 14
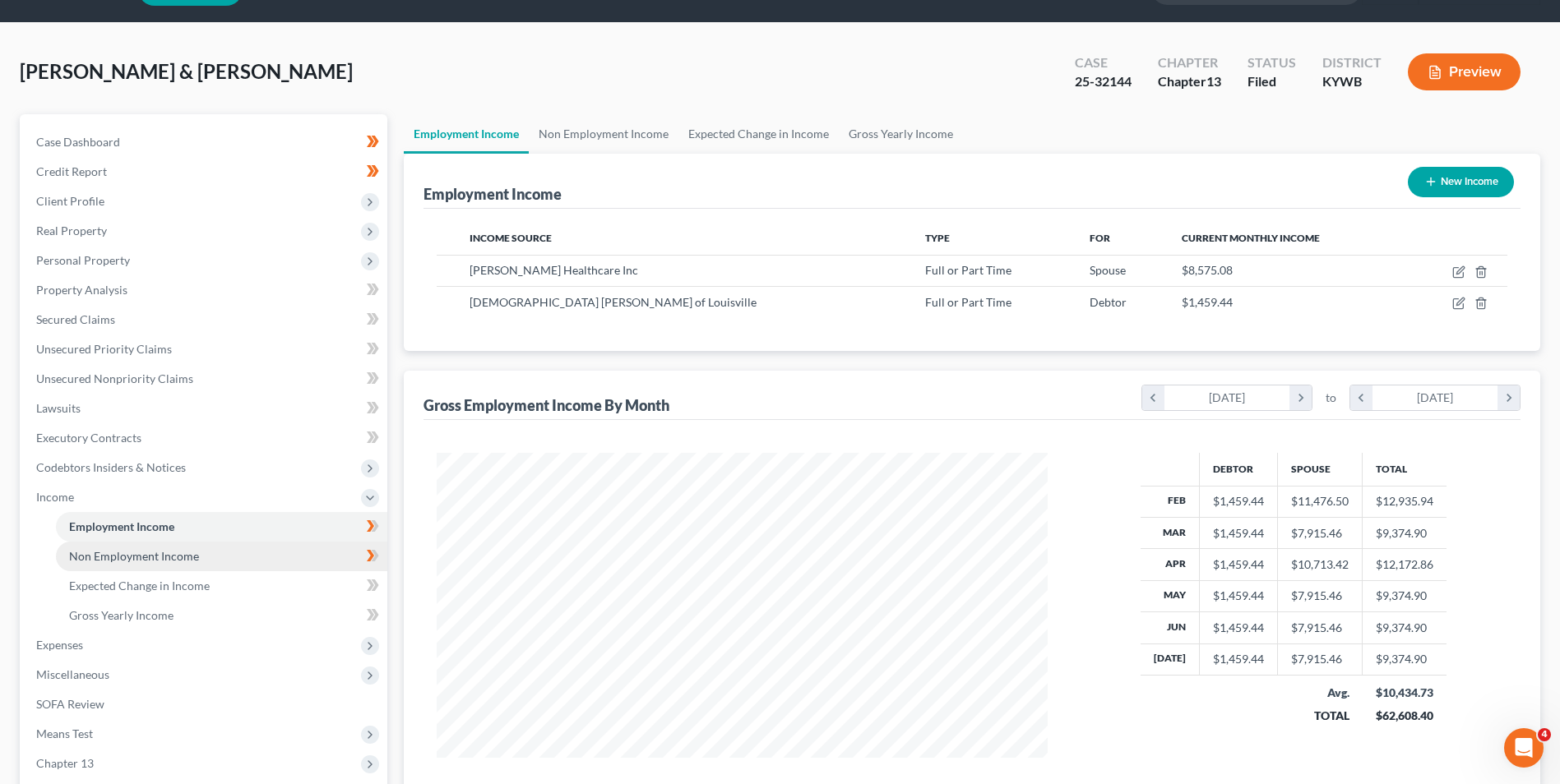
scroll to position [82, 0]
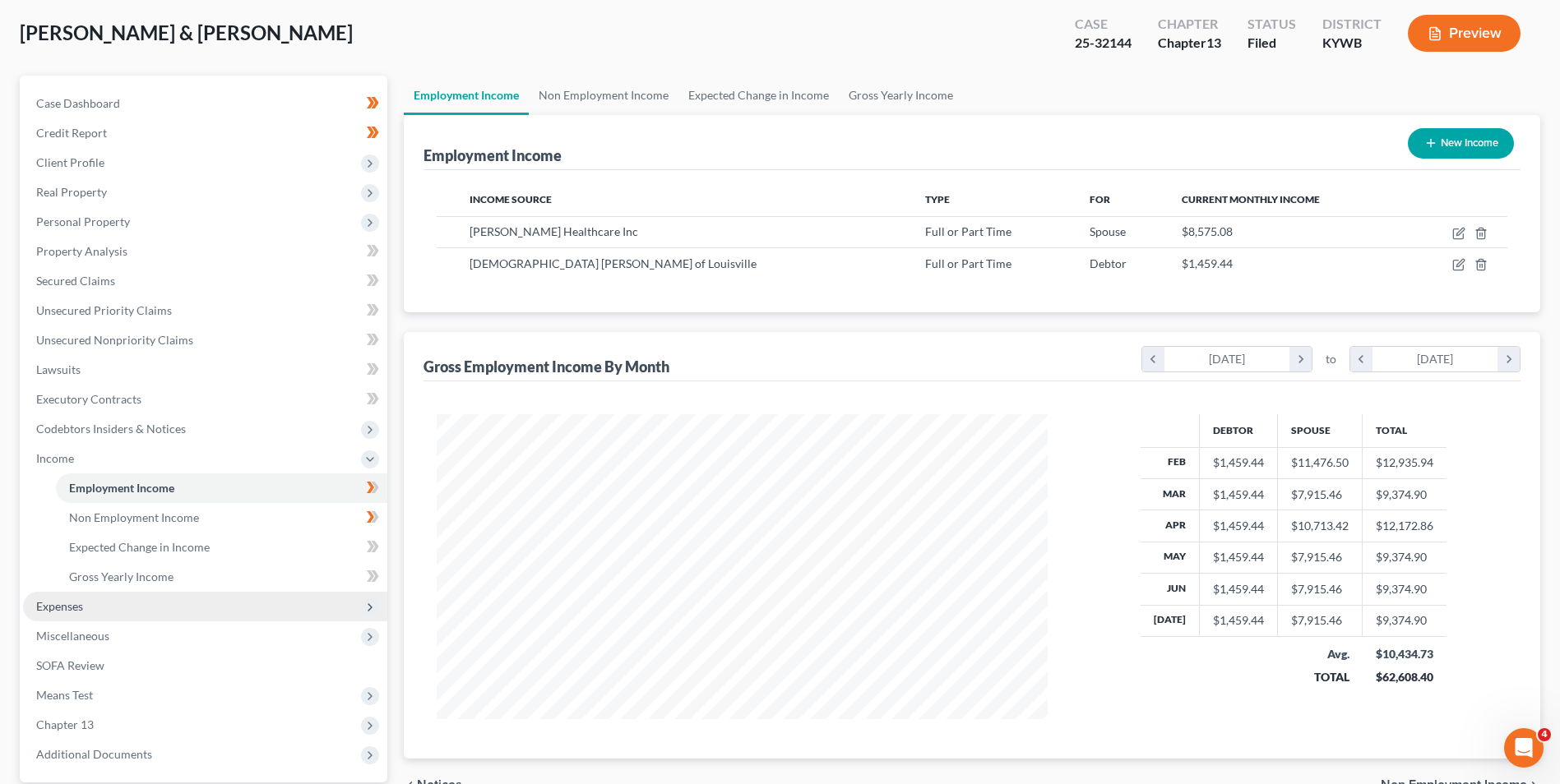
click at [77, 607] on span "Expenses" at bounding box center [60, 606] width 47 height 14
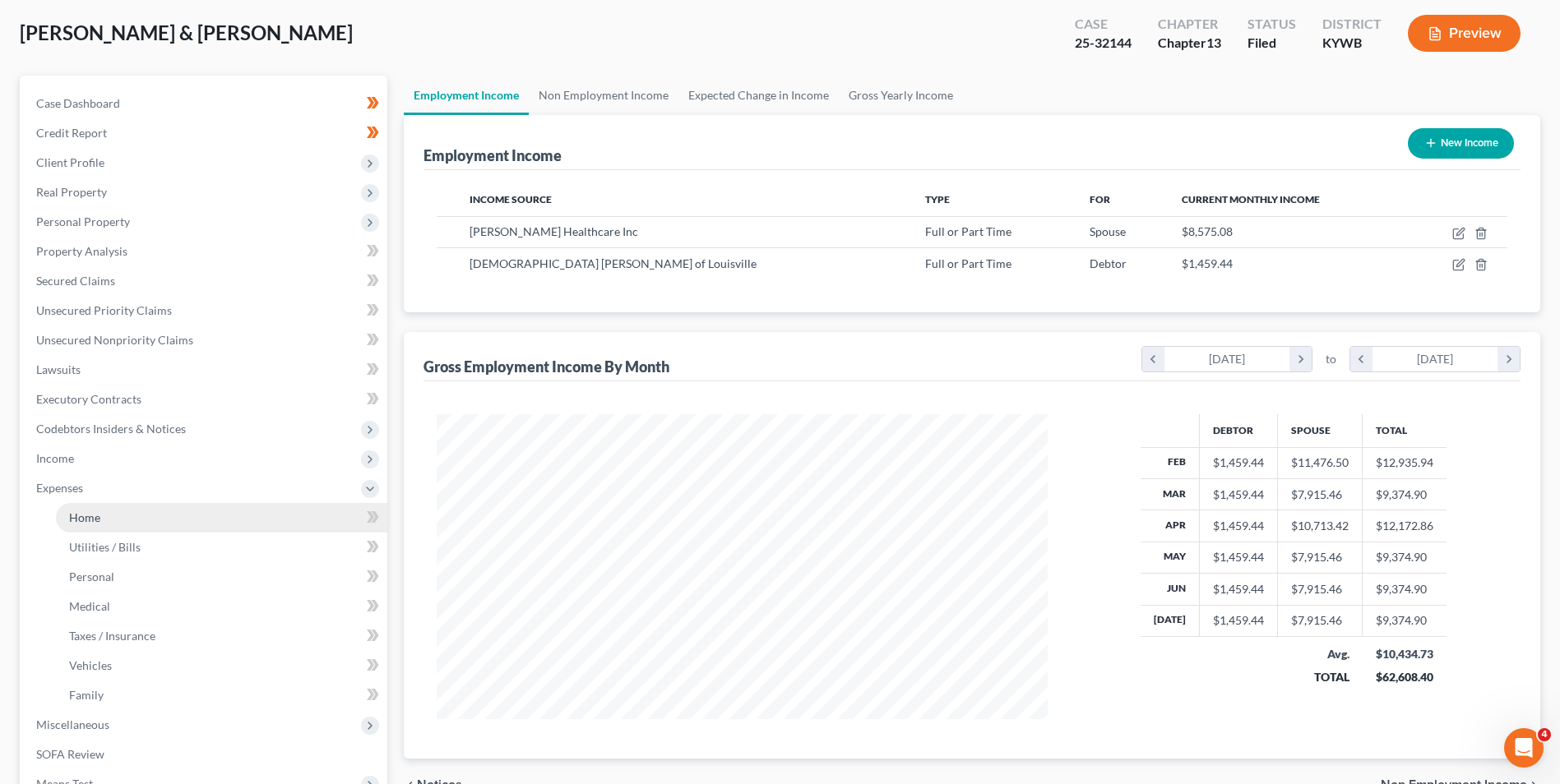
click at [100, 515] on span "Home" at bounding box center [85, 517] width 31 height 14
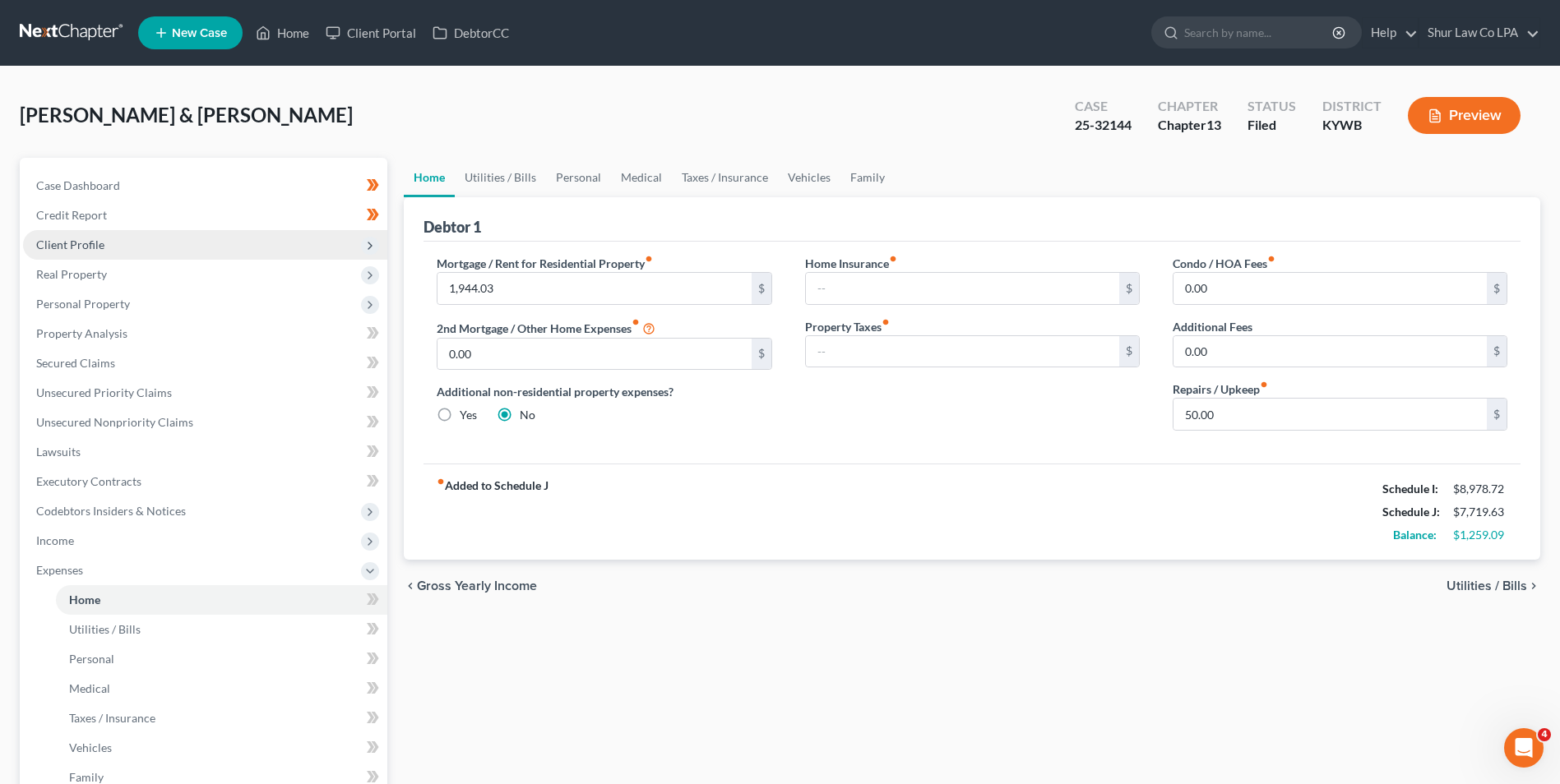
click at [87, 239] on span "Client Profile" at bounding box center [71, 245] width 69 height 14
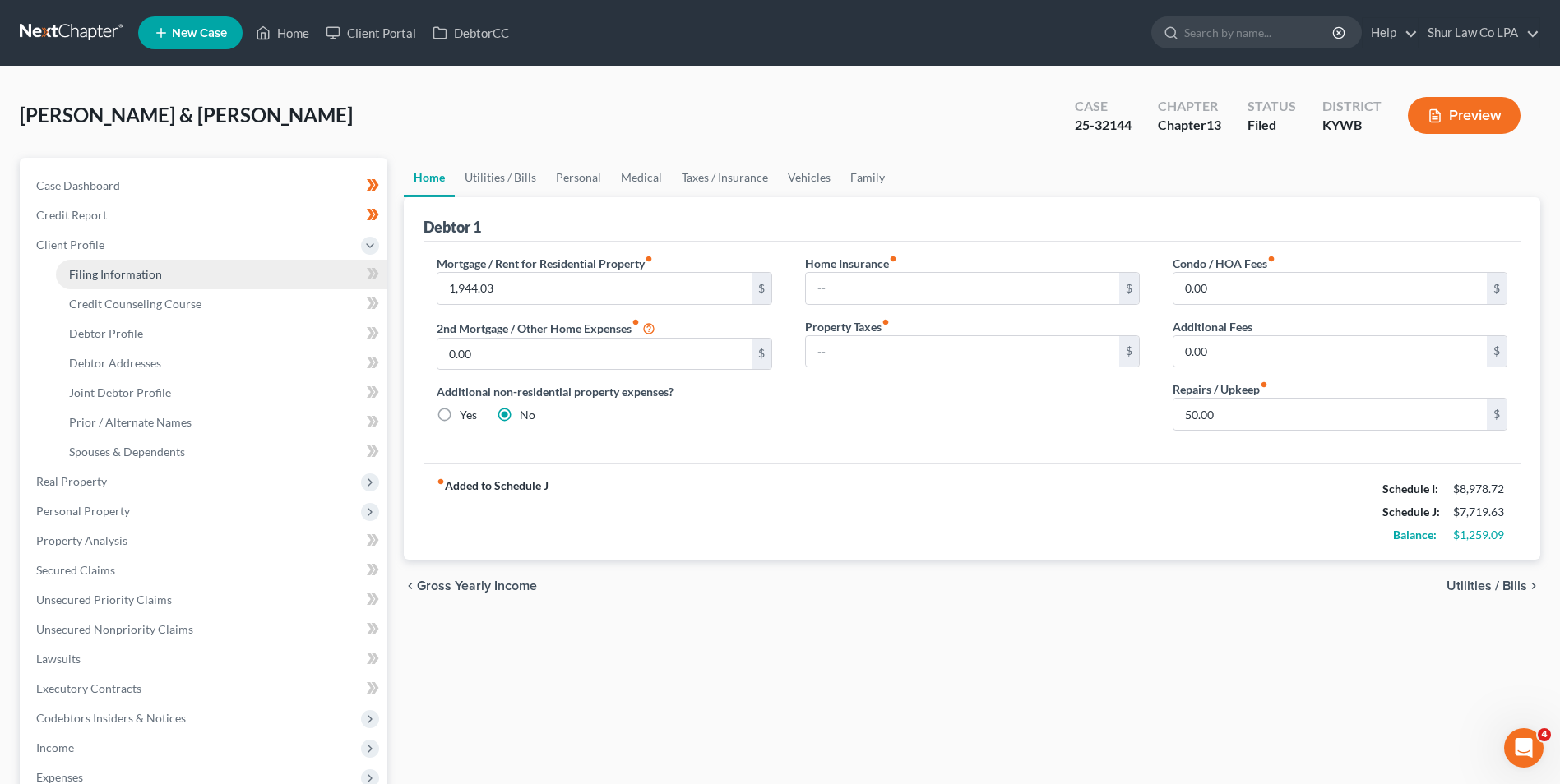
click at [87, 279] on span "Filing Information" at bounding box center [116, 274] width 93 height 14
select select "1"
select select "3"
select select "0"
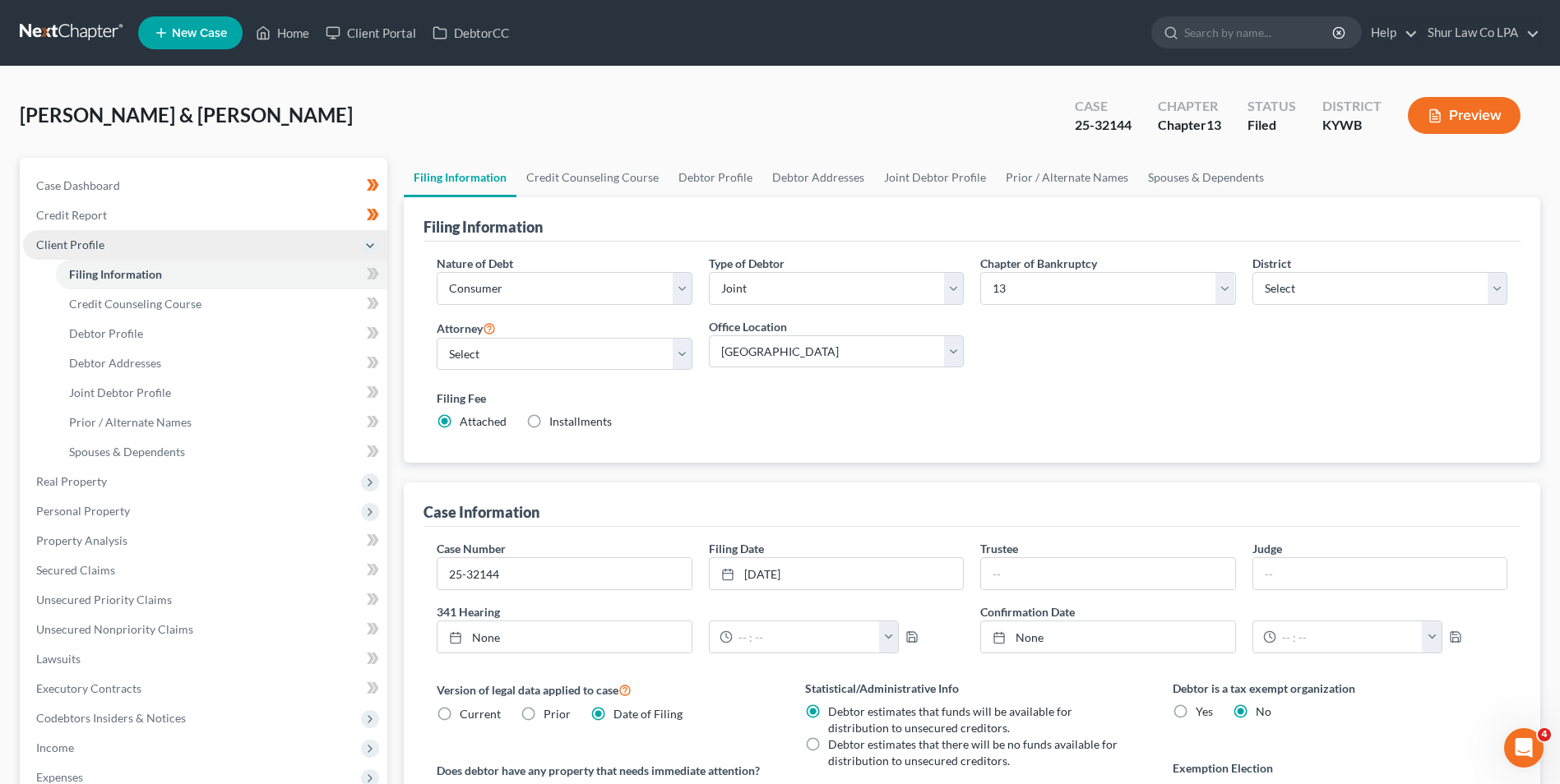
click at [74, 244] on span "Client Profile" at bounding box center [71, 245] width 69 height 14
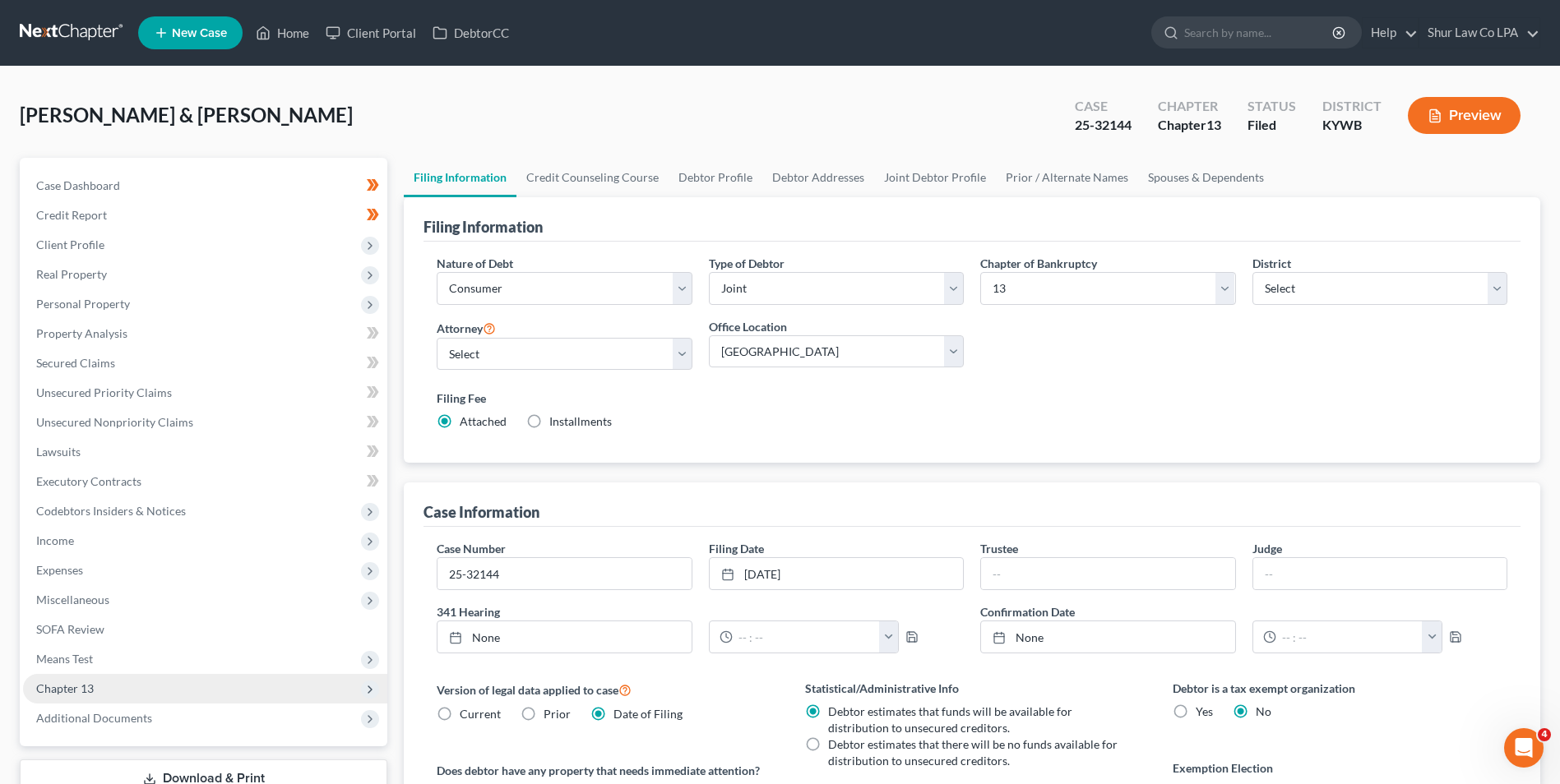
click at [85, 677] on span "Chapter 13" at bounding box center [206, 688] width 364 height 29
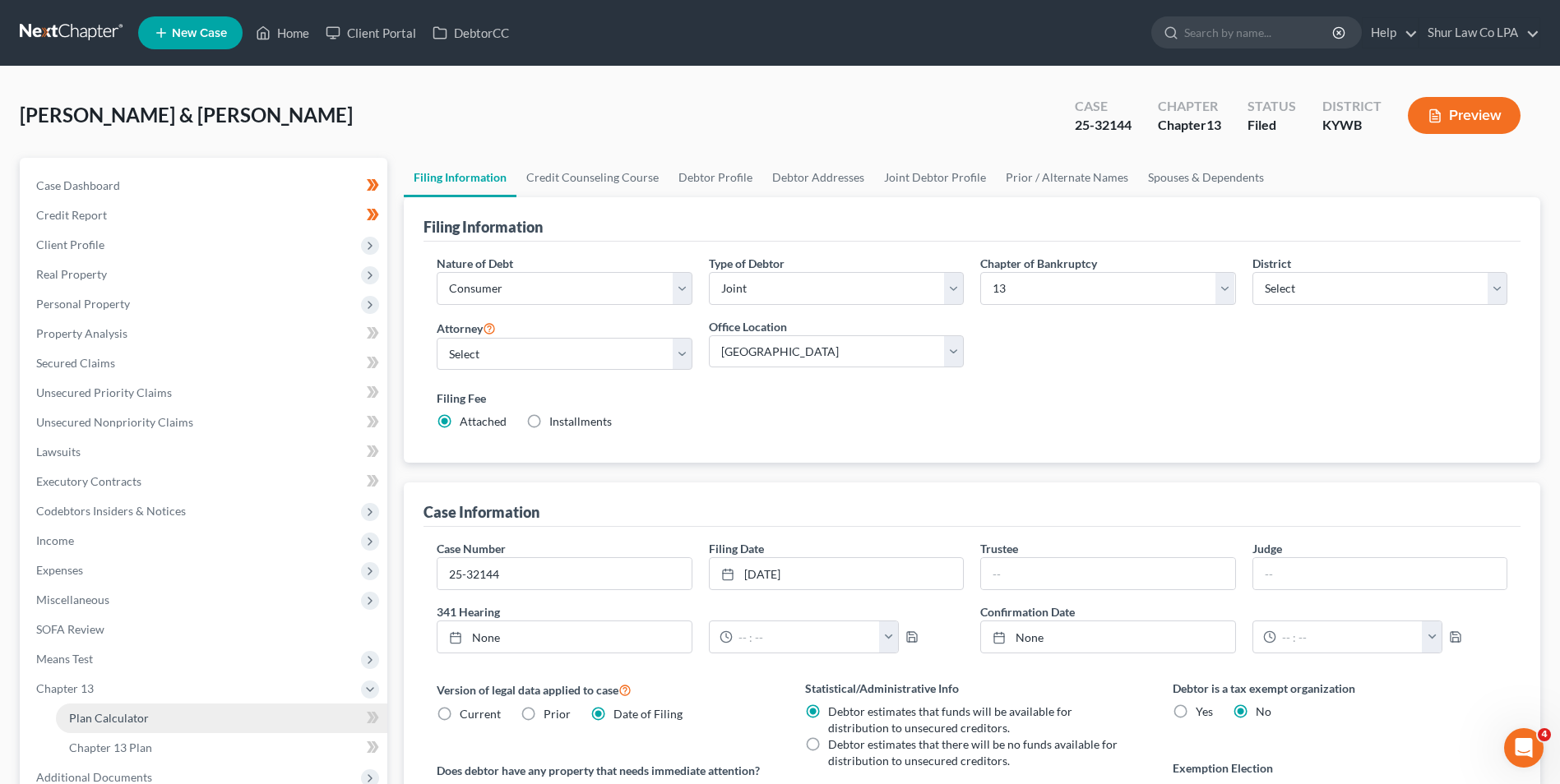
drag, startPoint x: 105, startPoint y: 715, endPoint x: 112, endPoint y: 710, distance: 8.6
click at [105, 715] on span "Plan Calculator" at bounding box center [109, 717] width 79 height 14
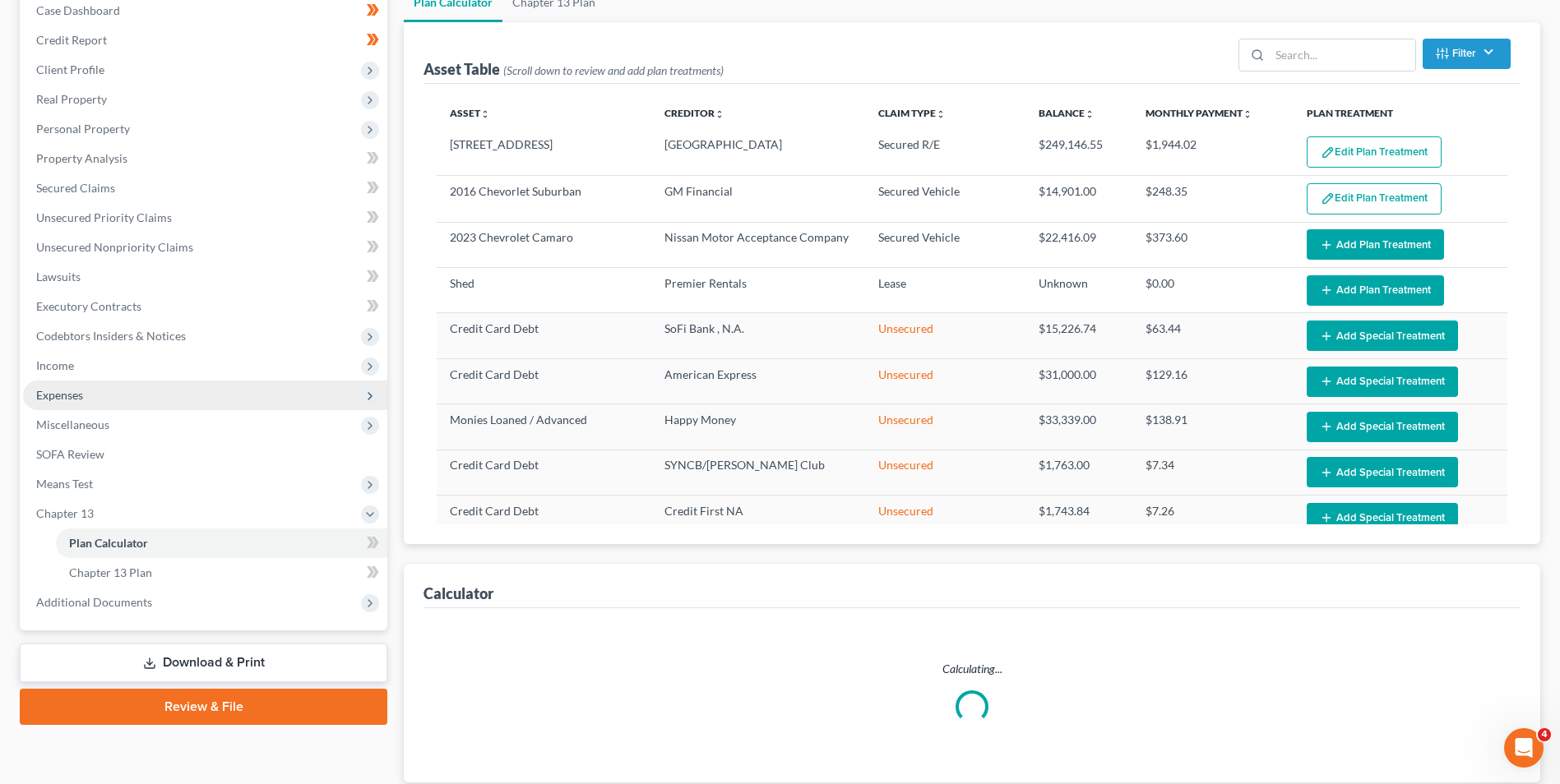
scroll to position [289, 0]
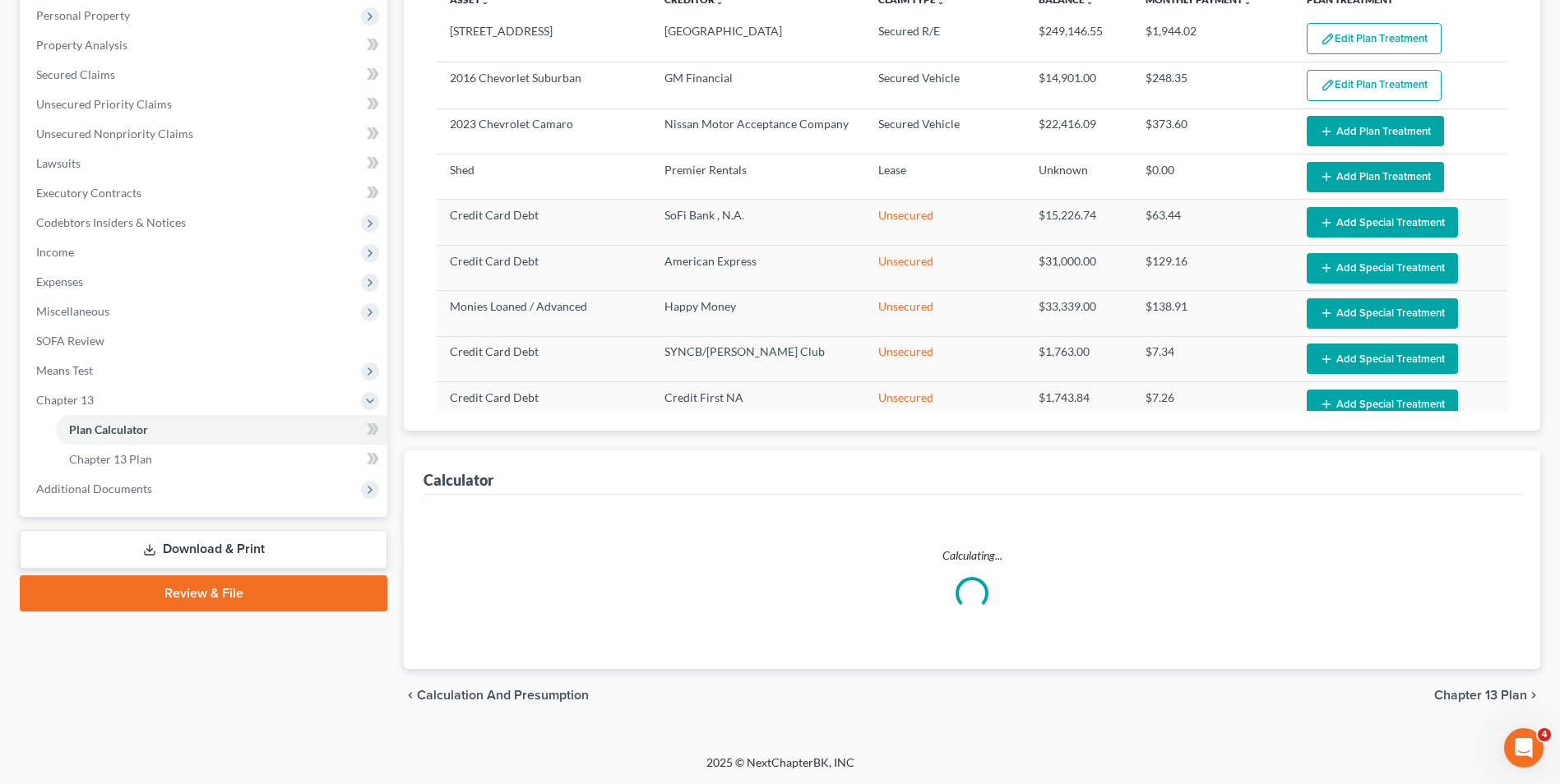
select select "59"
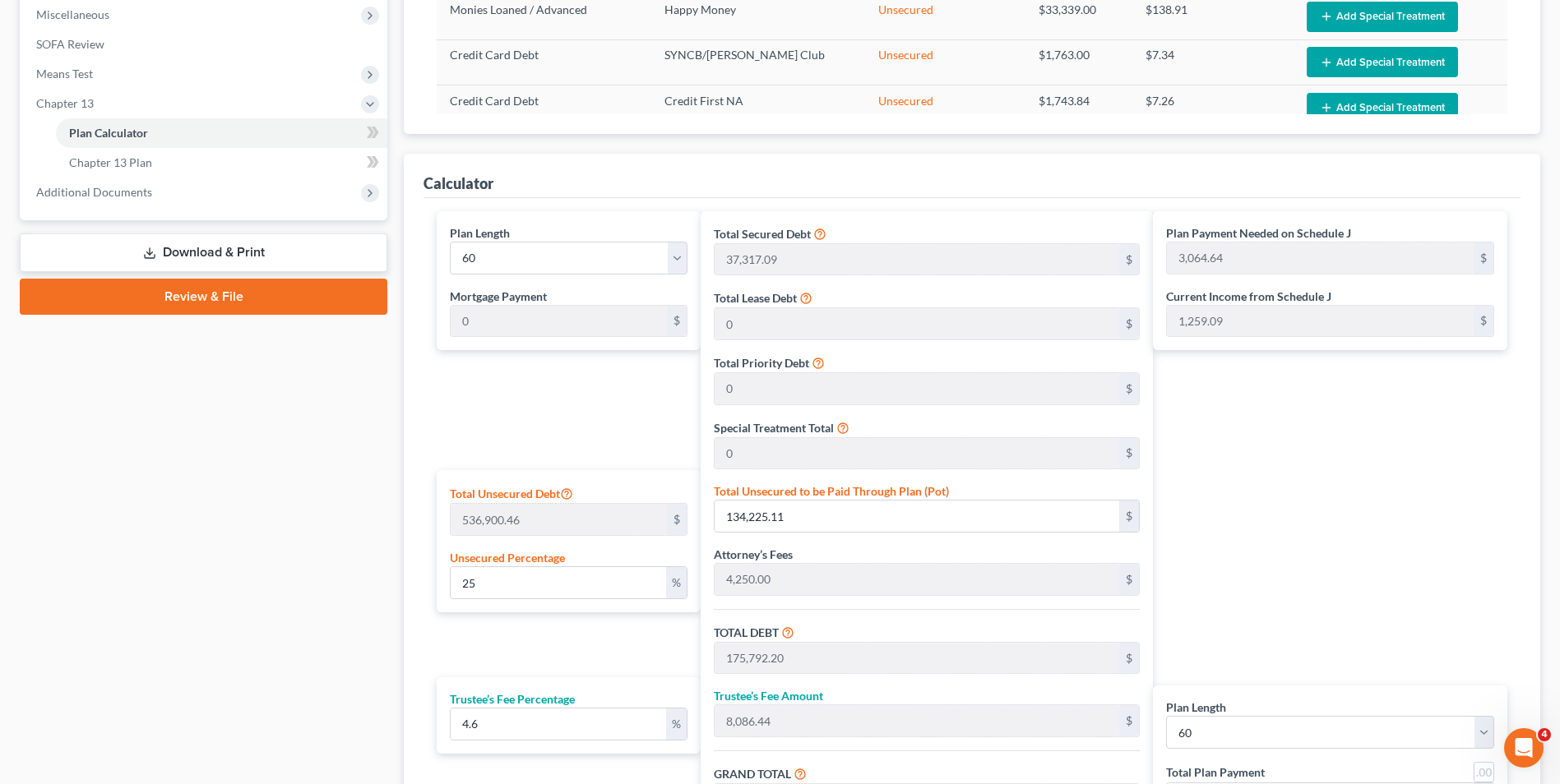
scroll to position [700, 0]
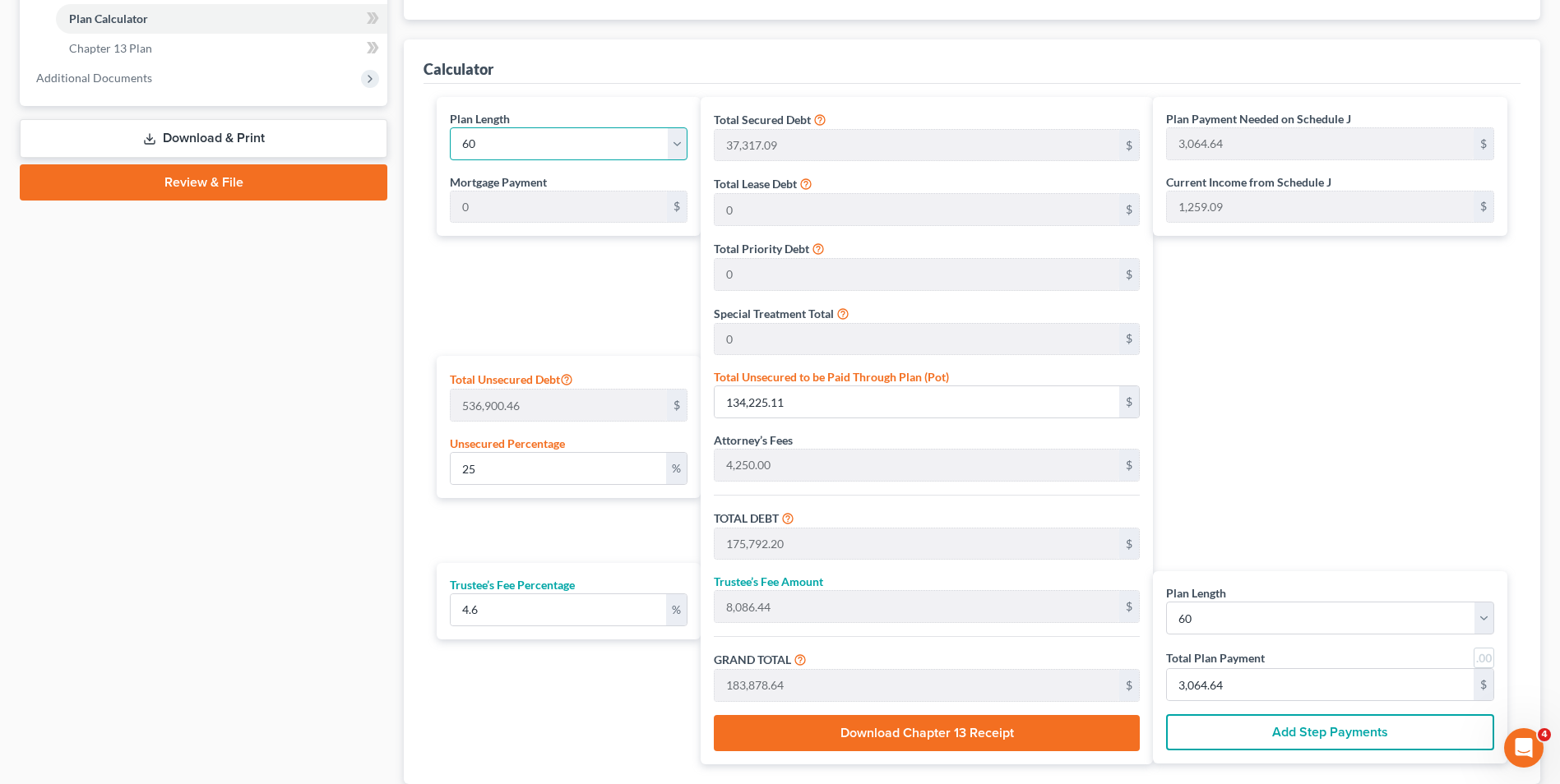
click at [678, 145] on select "1 2 3 4 5 6 7 8 9 10 11 12 13 14 15 16 17 18 19 20 21 22 23 24 25 26 27 28 29 3…" at bounding box center [568, 144] width 237 height 33
select select "35"
click at [449, 127] on select "1 2 3 4 5 6 7 8 9 10 11 12 13 14 15 16 17 18 19 20 21 22 23 24 25 26 27 28 29 3…" at bounding box center [568, 144] width 237 height 33
type input "5,107.74"
select select "35"
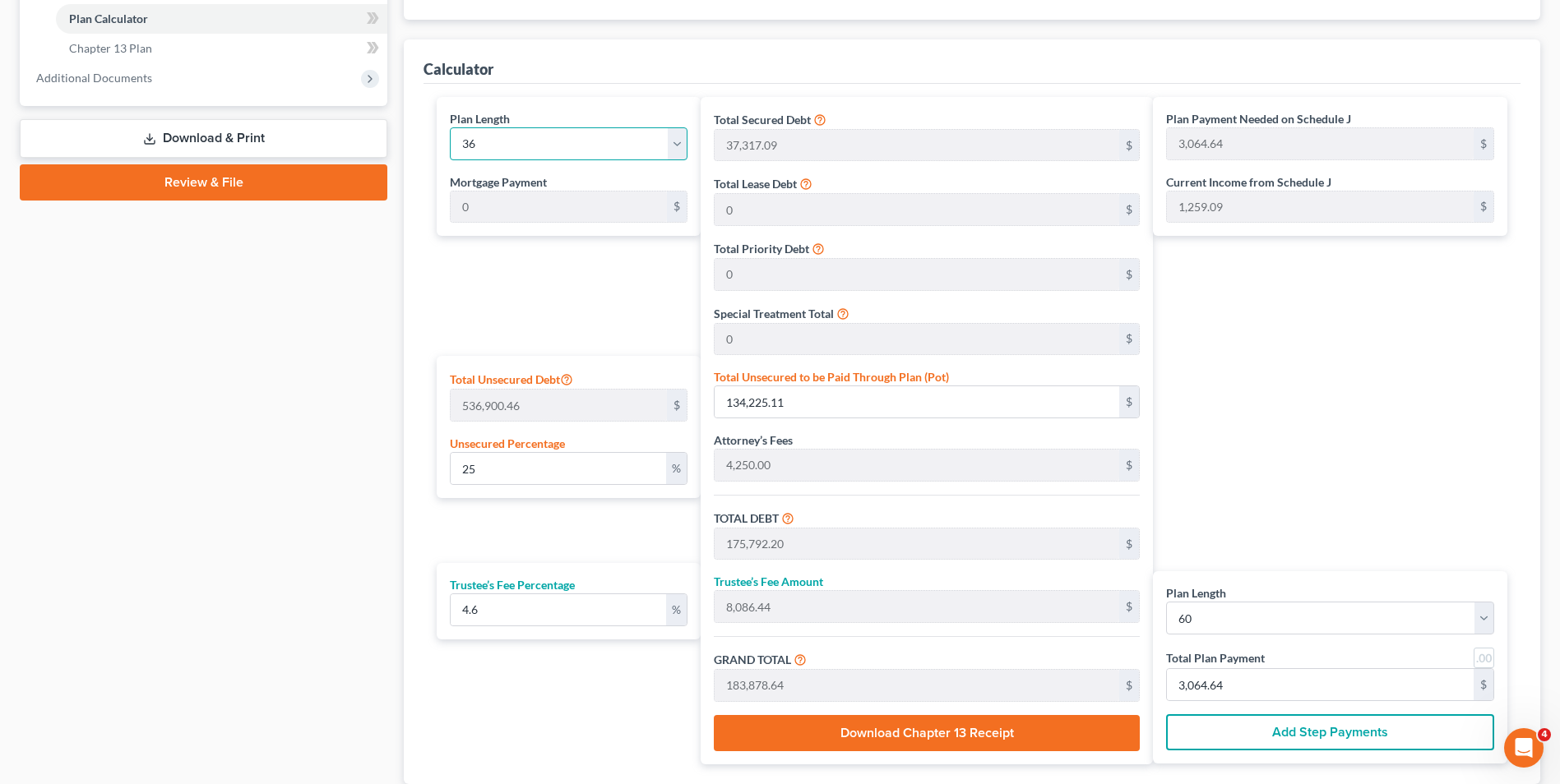
type input "5,107.74"
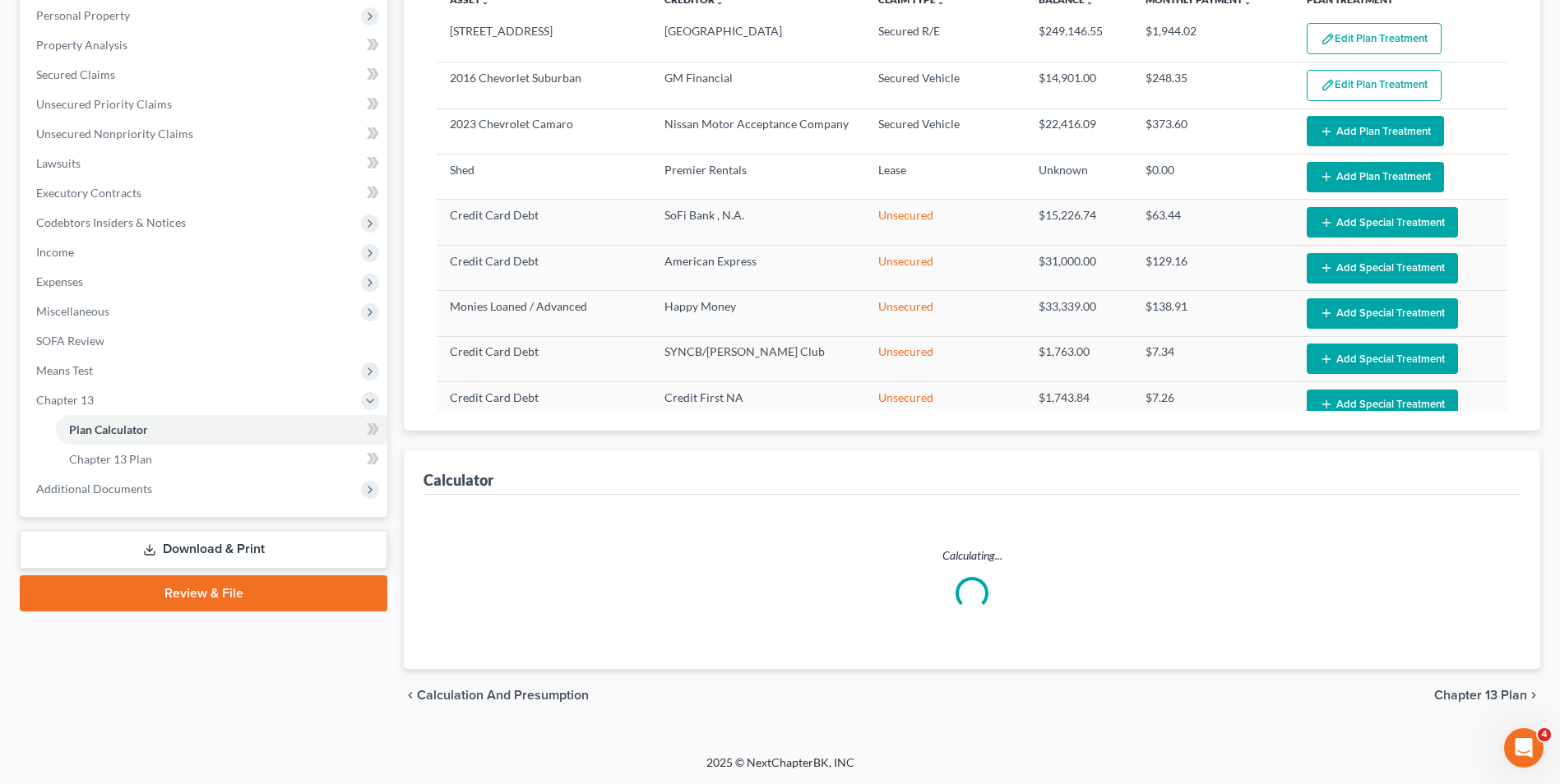
select select "35"
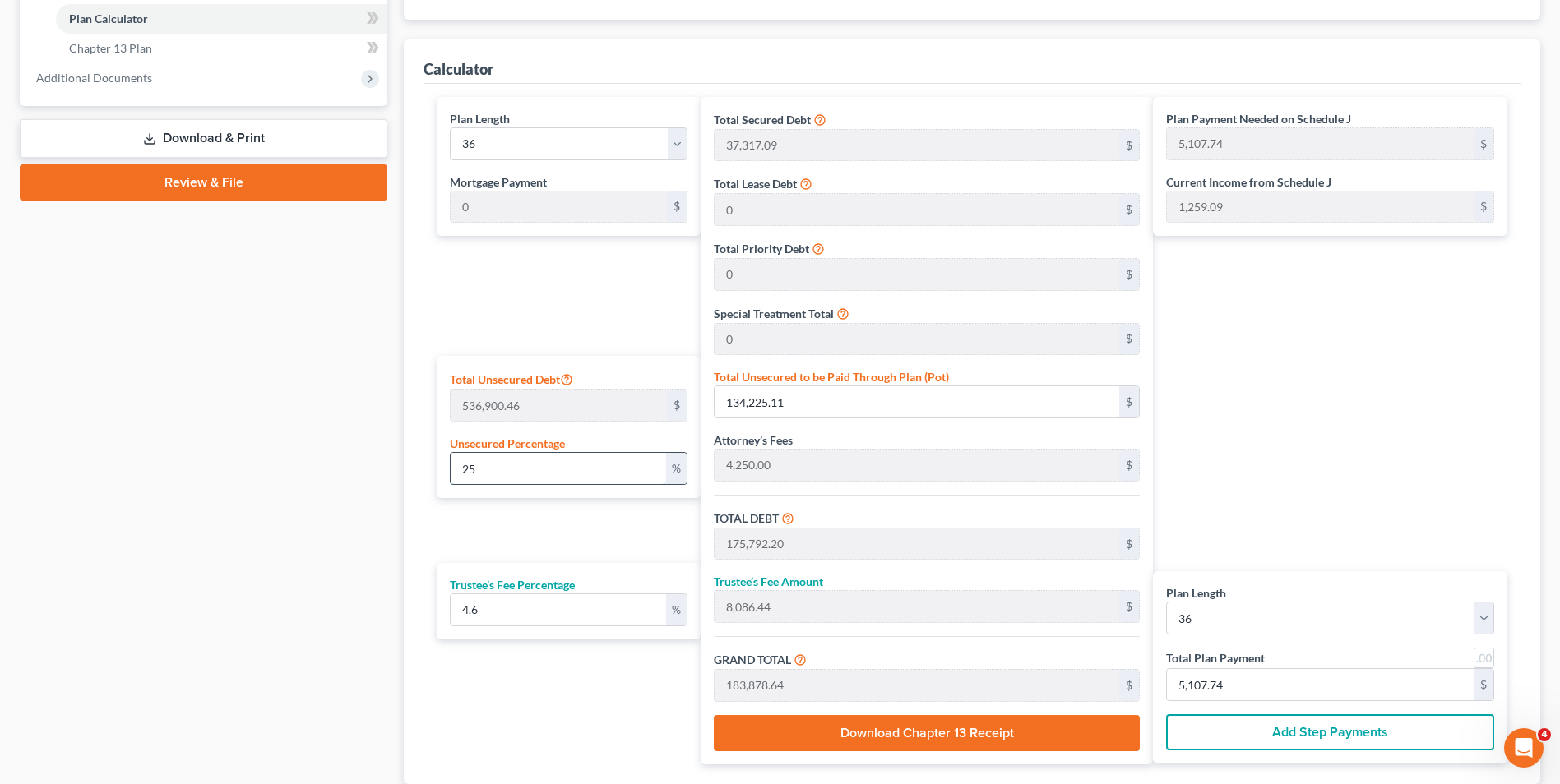
click at [499, 476] on input "25" at bounding box center [557, 469] width 214 height 31
type input "3"
type input "16,107.01"
type input "57,674.10"
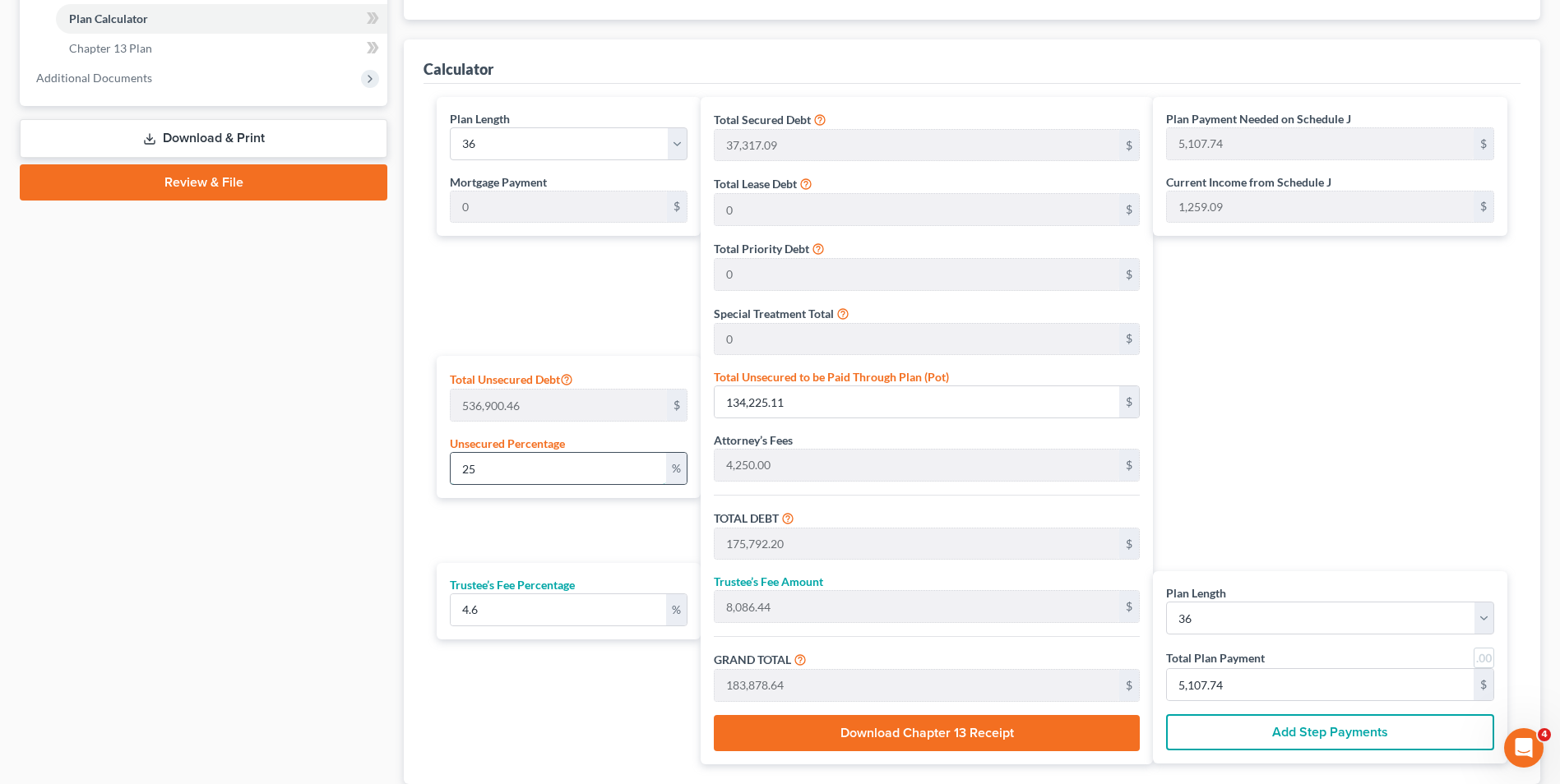
type input "2,653.00"
type input "60,327.11"
type input "1,675.75"
type input "3"
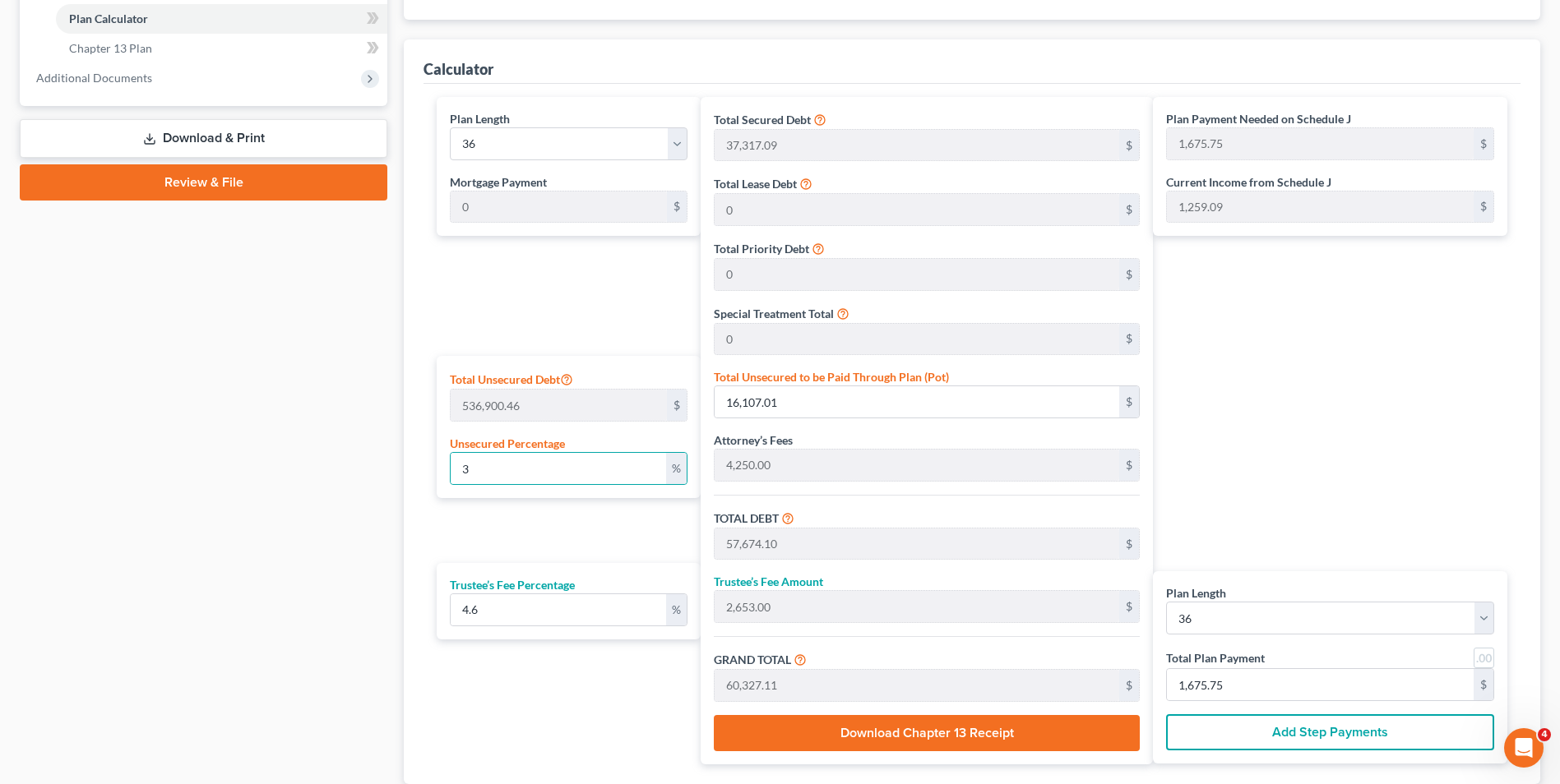
click at [1377, 311] on div "Plan Payment Needed on Schedule J 1,675.75 $ Current Income from Schedule J 1,2…" at bounding box center [1334, 431] width 362 height 668
click at [1235, 679] on input "1,675.75" at bounding box center [1319, 684] width 307 height 31
click at [1278, 725] on button "Add Step Payments" at bounding box center [1330, 732] width 328 height 36
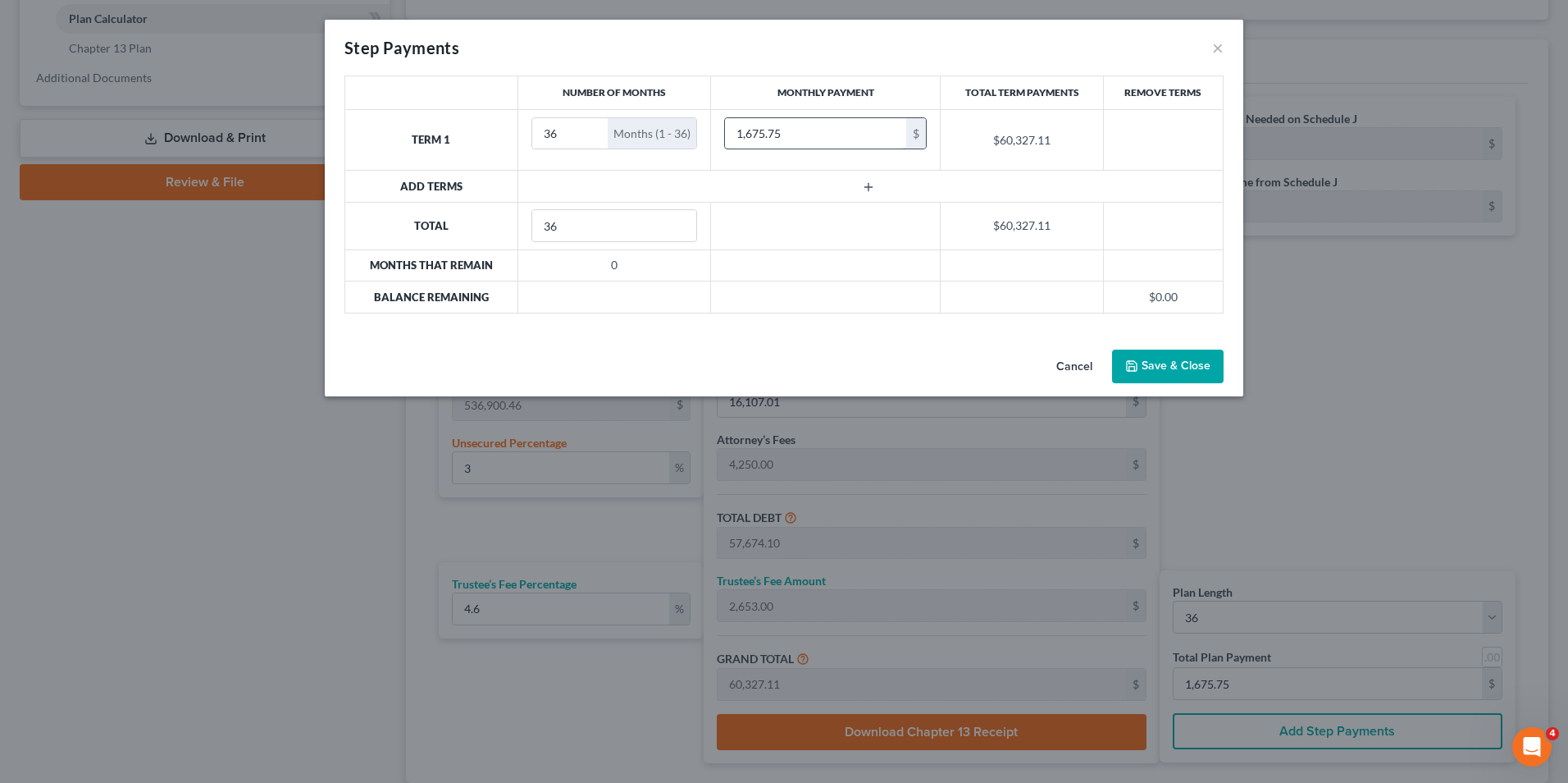
click at [785, 136] on input "1,675.75" at bounding box center [816, 134] width 182 height 31
click at [1062, 361] on button "Cancel" at bounding box center [1075, 368] width 63 height 33
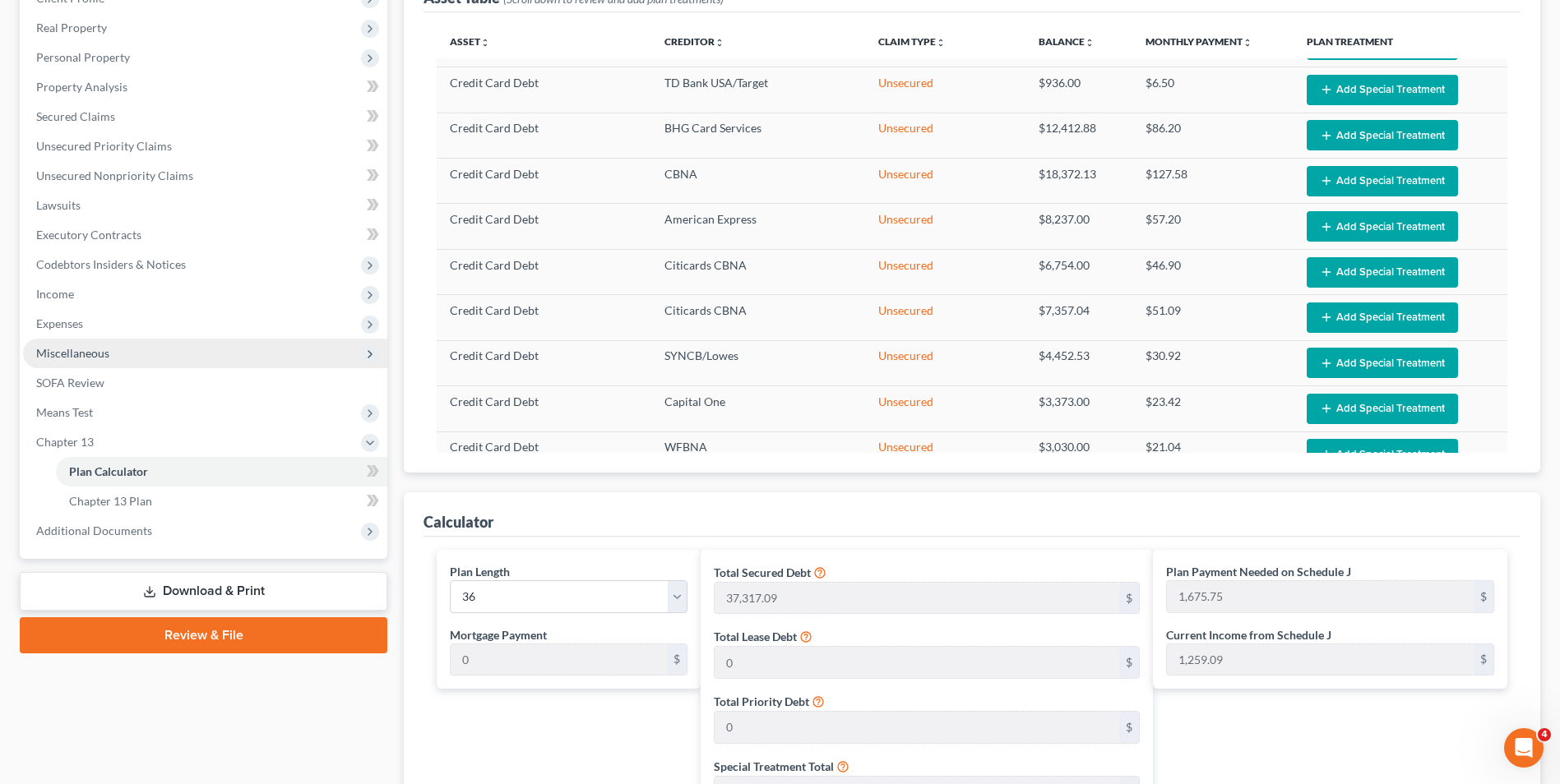
scroll to position [493, 0]
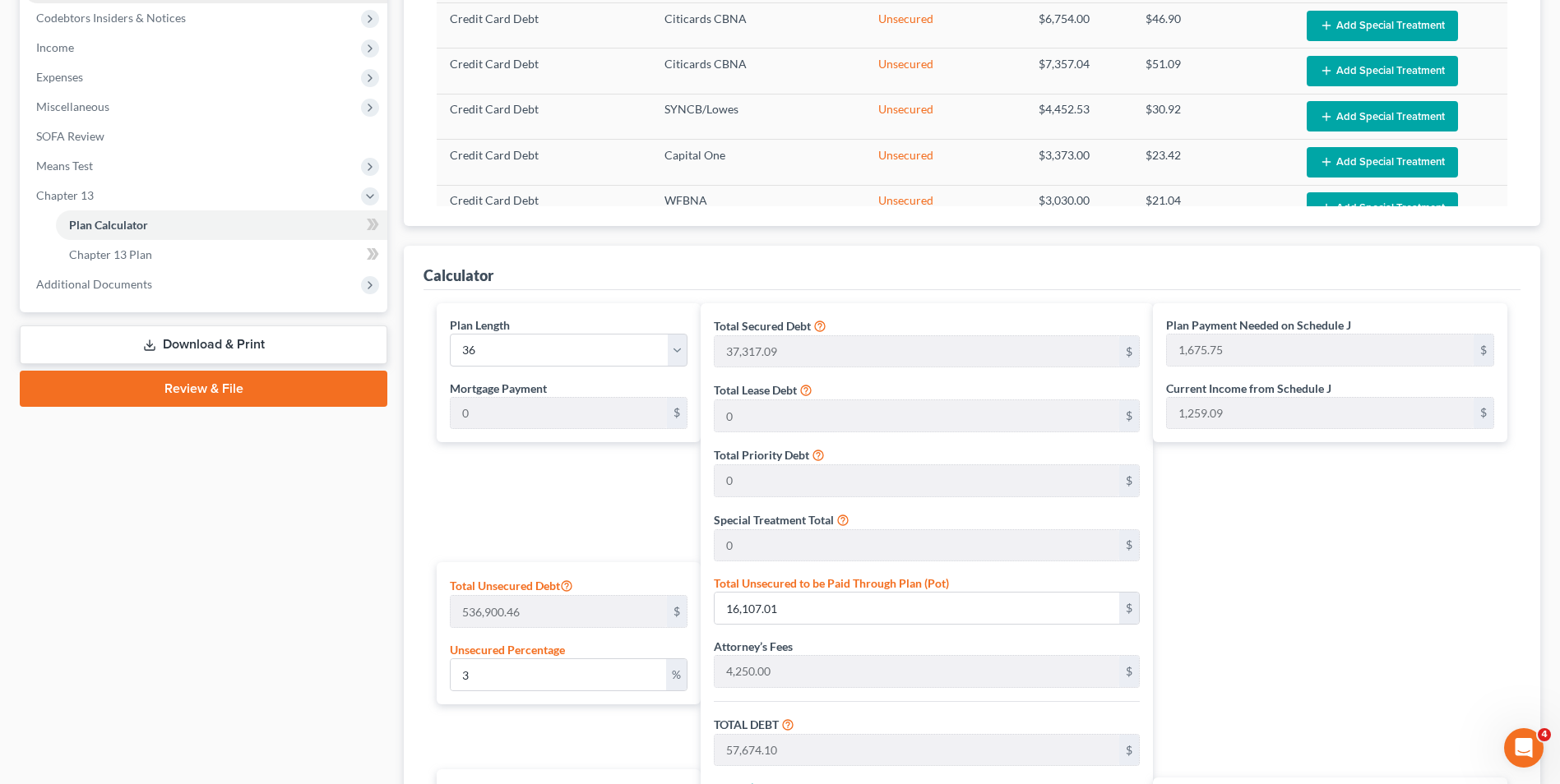
select select "1"
select select "3"
select select "33"
select select "3"
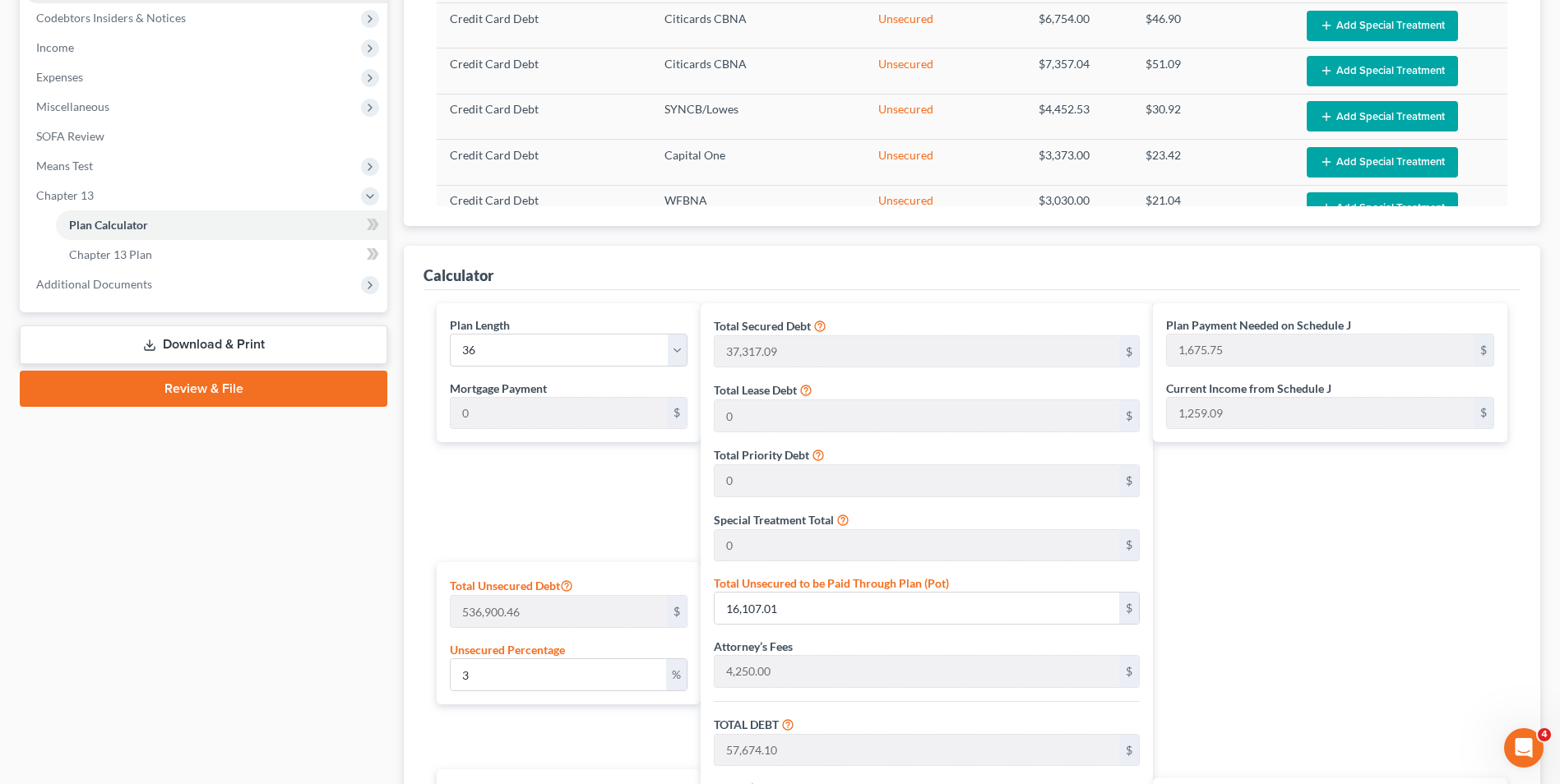
select select "0"
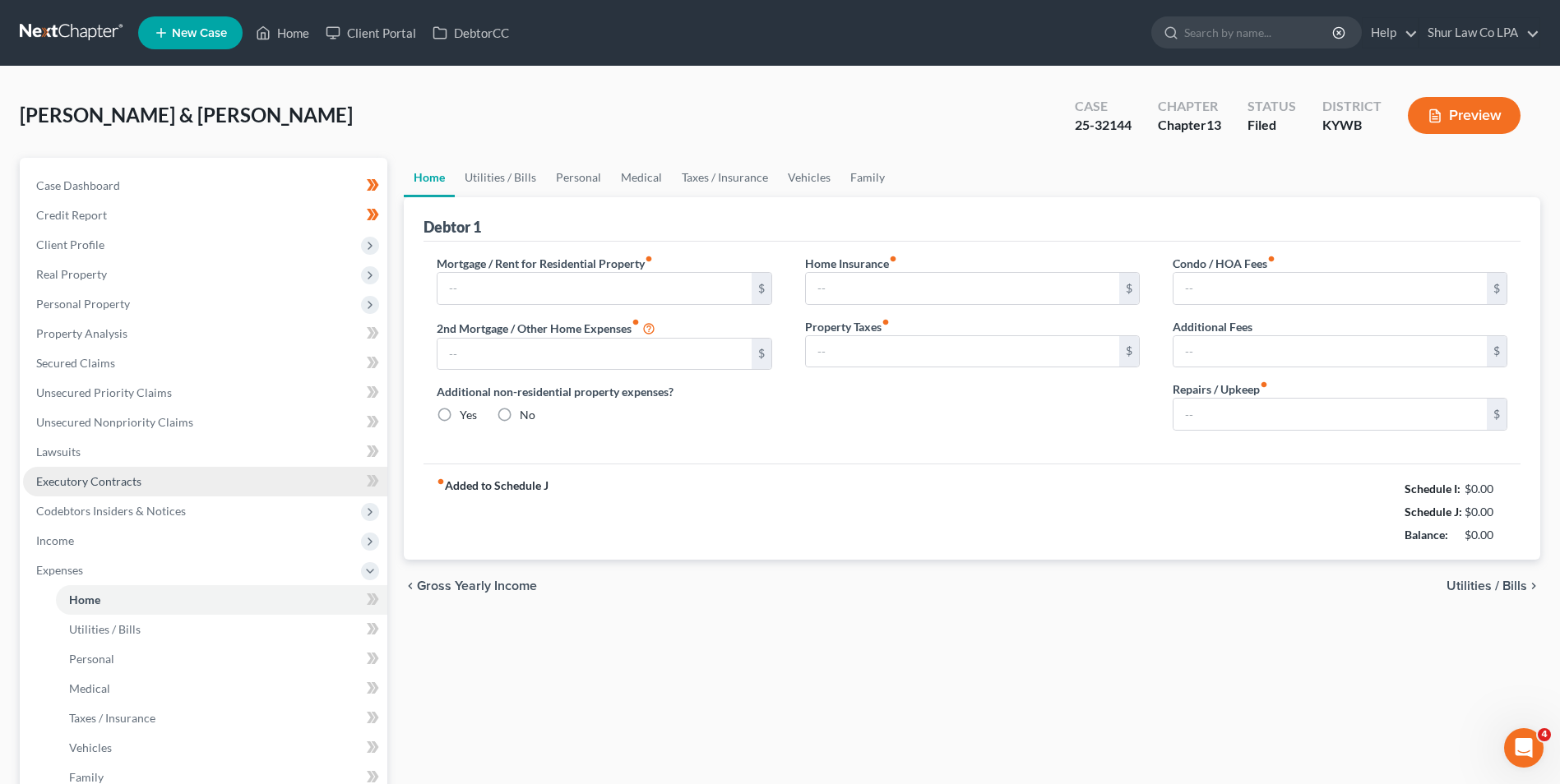
type input "1,944.03"
type input "0.00"
radio input "true"
type input "0.00"
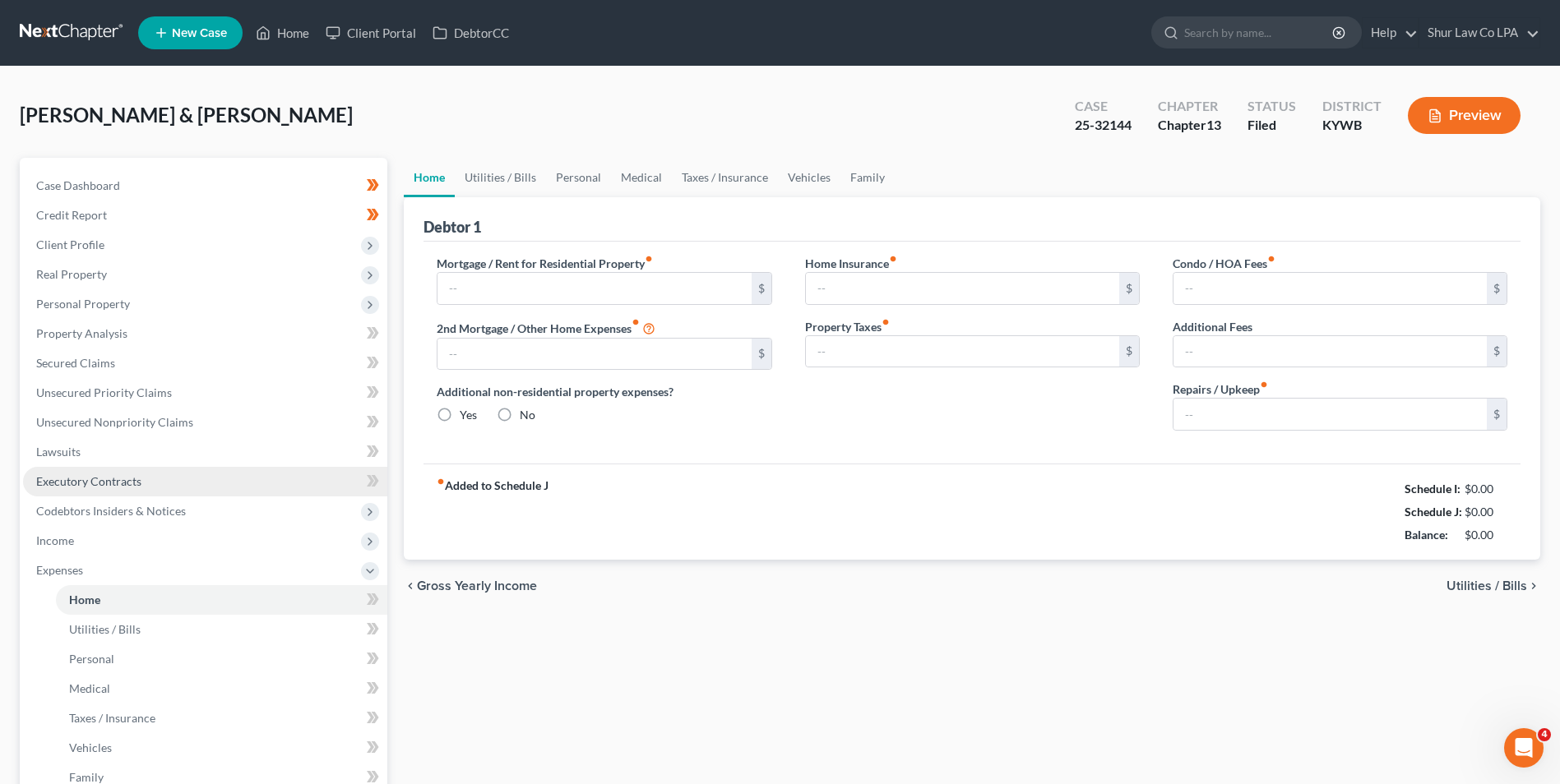
type input "50.00"
click at [53, 30] on link at bounding box center [71, 32] width 105 height 29
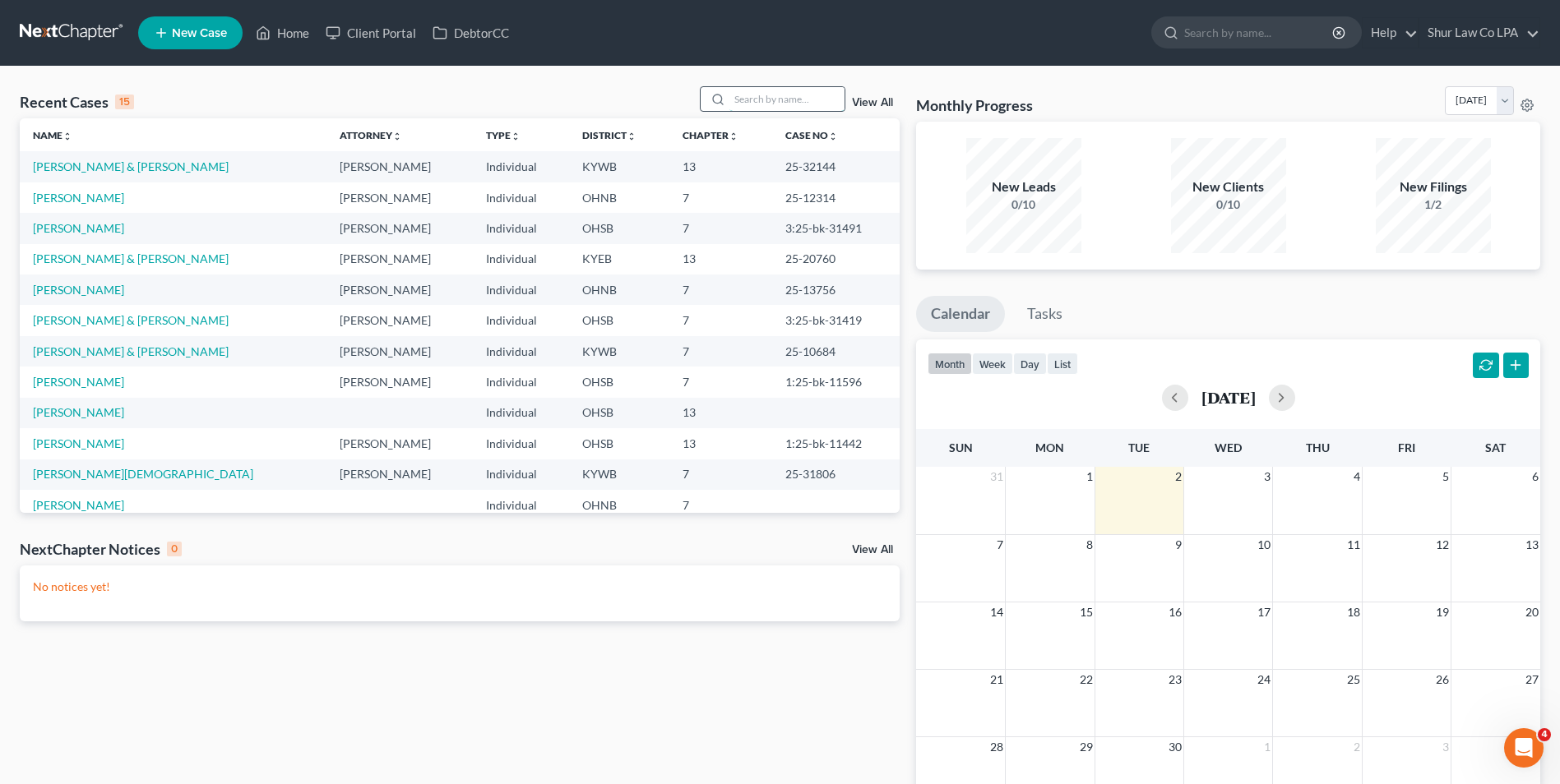
click at [758, 92] on input "search" at bounding box center [787, 99] width 116 height 23
type input "[PERSON_NAME]"
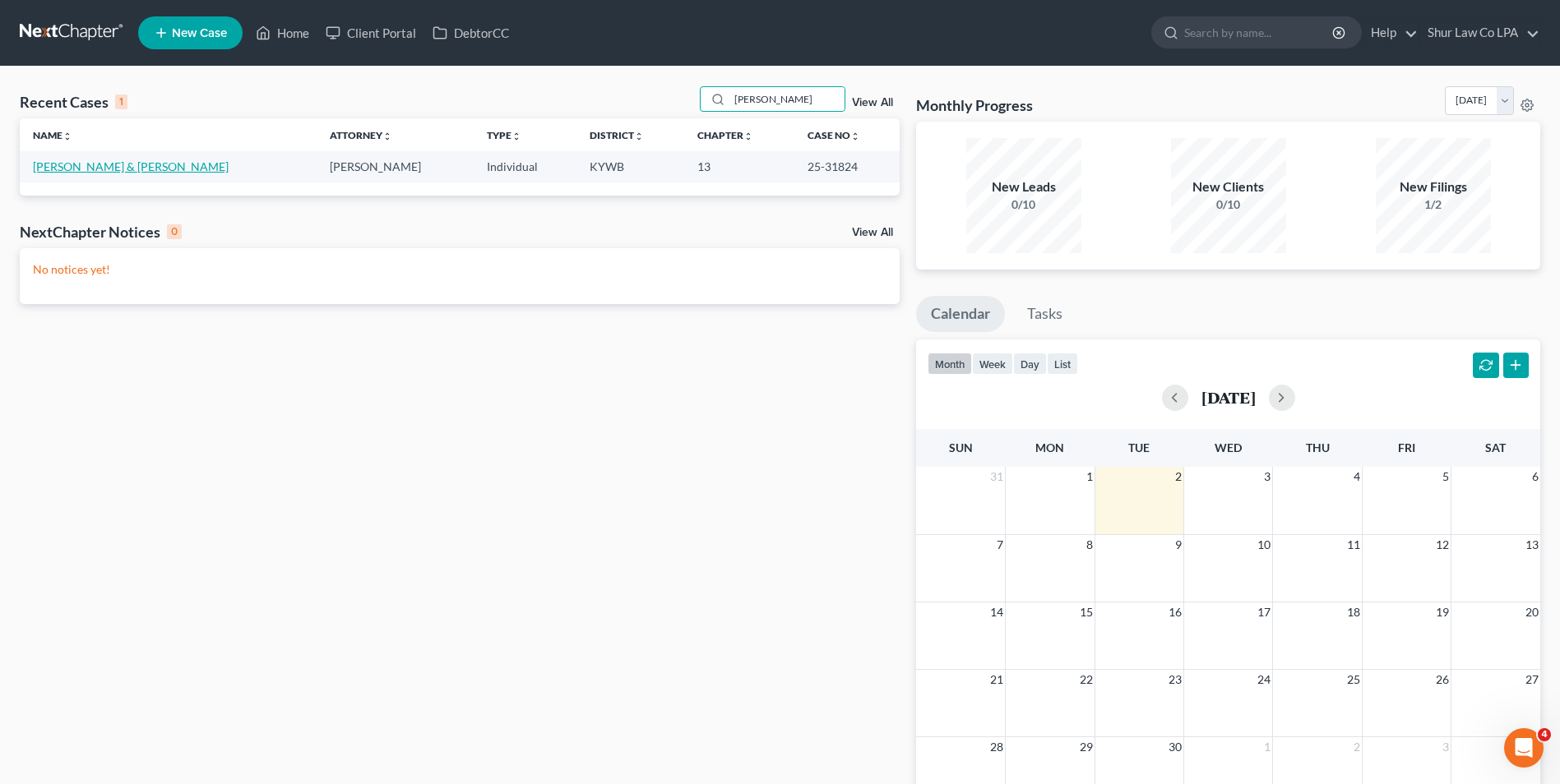
click at [133, 168] on link "[PERSON_NAME] & [PERSON_NAME]" at bounding box center [131, 166] width 196 height 14
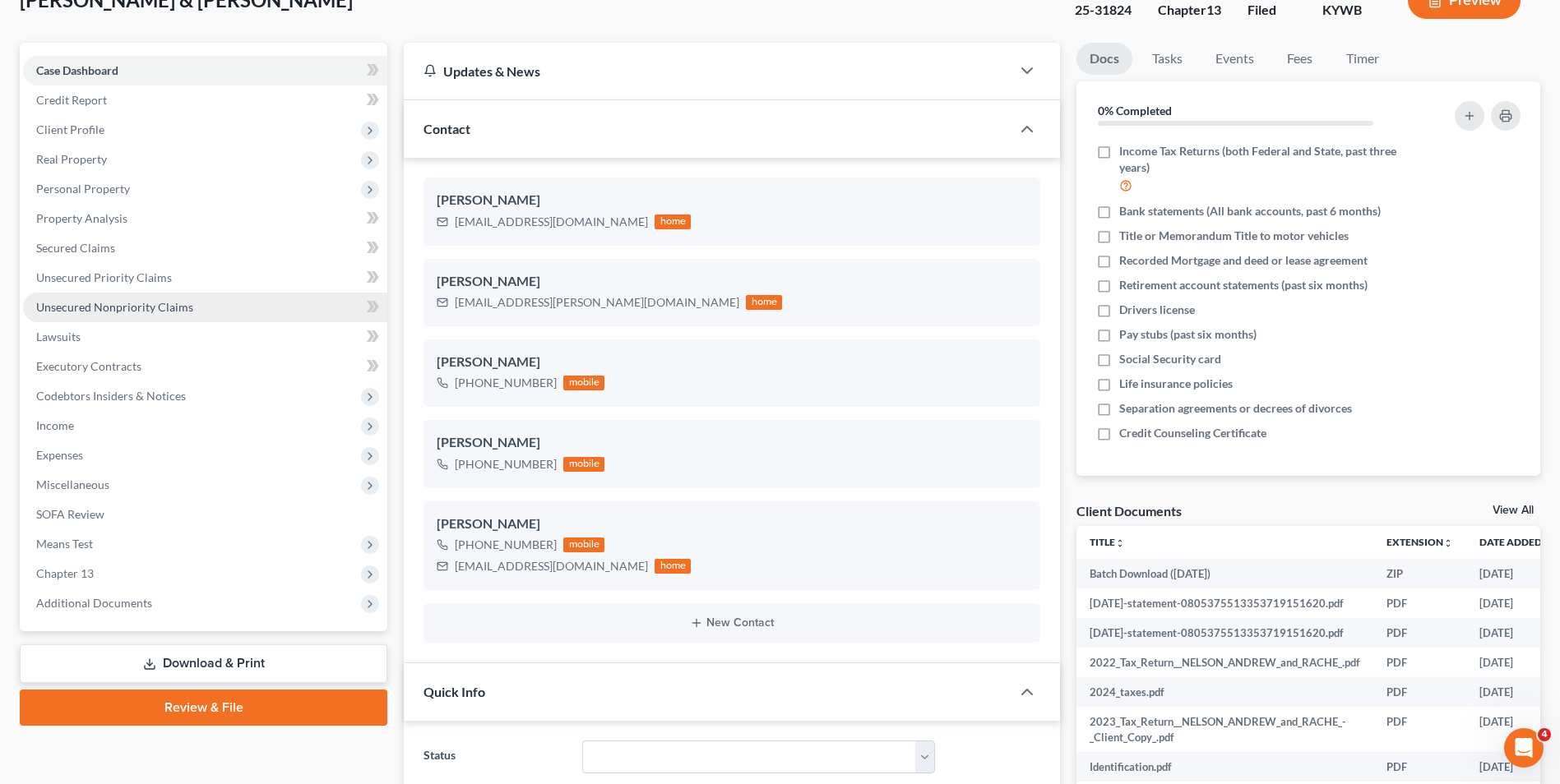
scroll to position [247, 0]
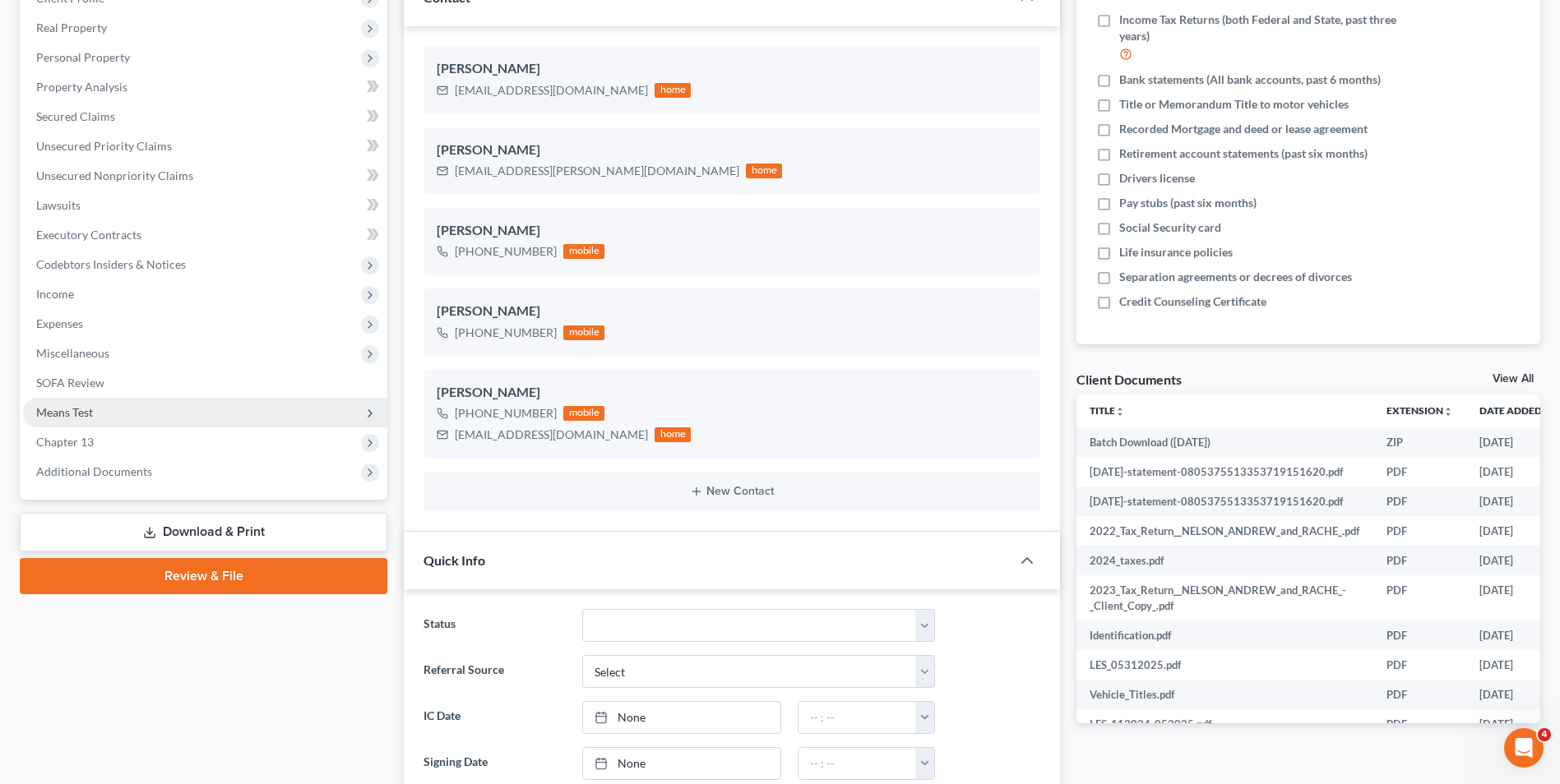
click at [116, 411] on span "Means Test" at bounding box center [206, 412] width 364 height 29
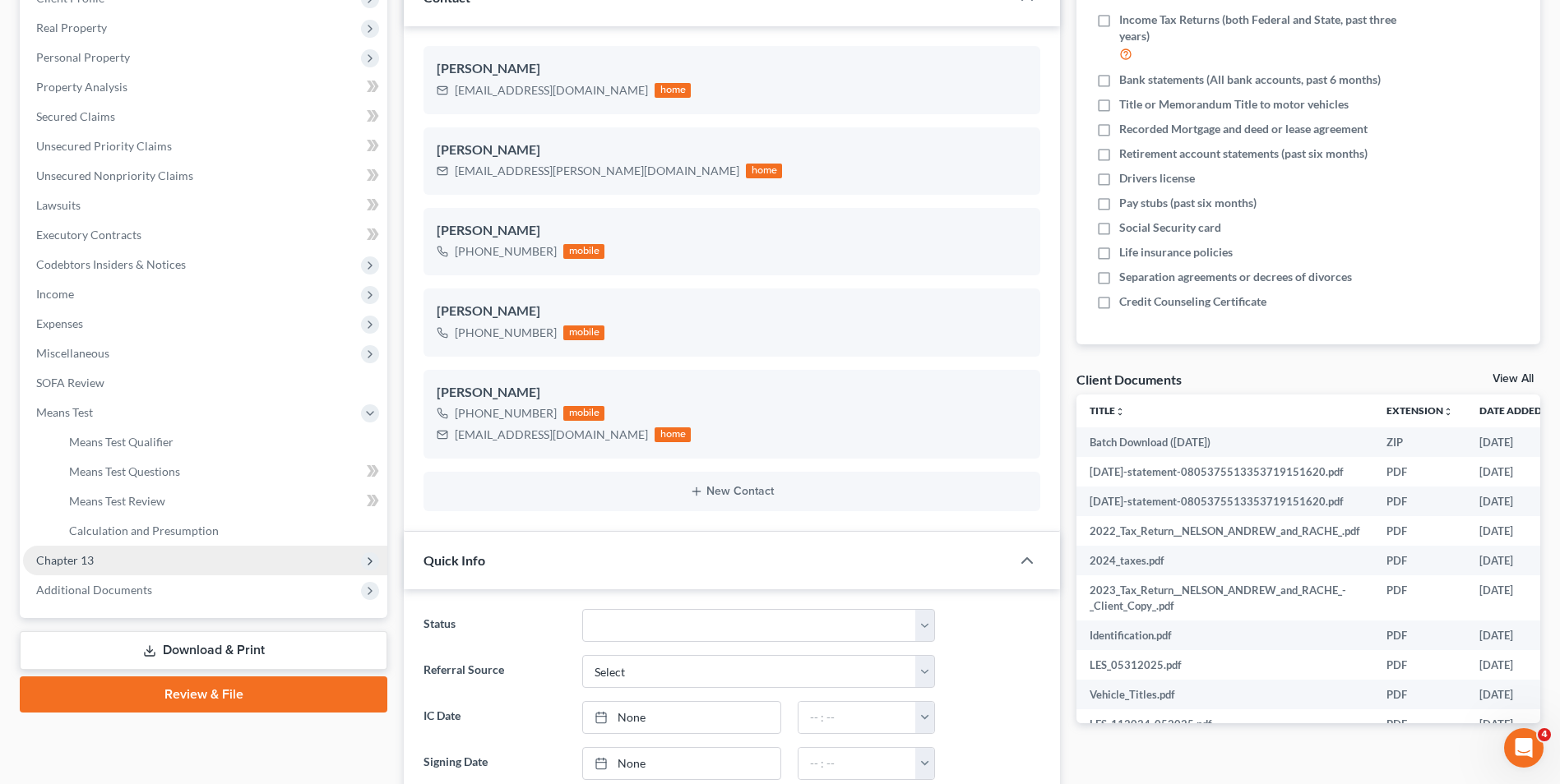
click at [90, 560] on span "Chapter 13" at bounding box center [65, 560] width 58 height 14
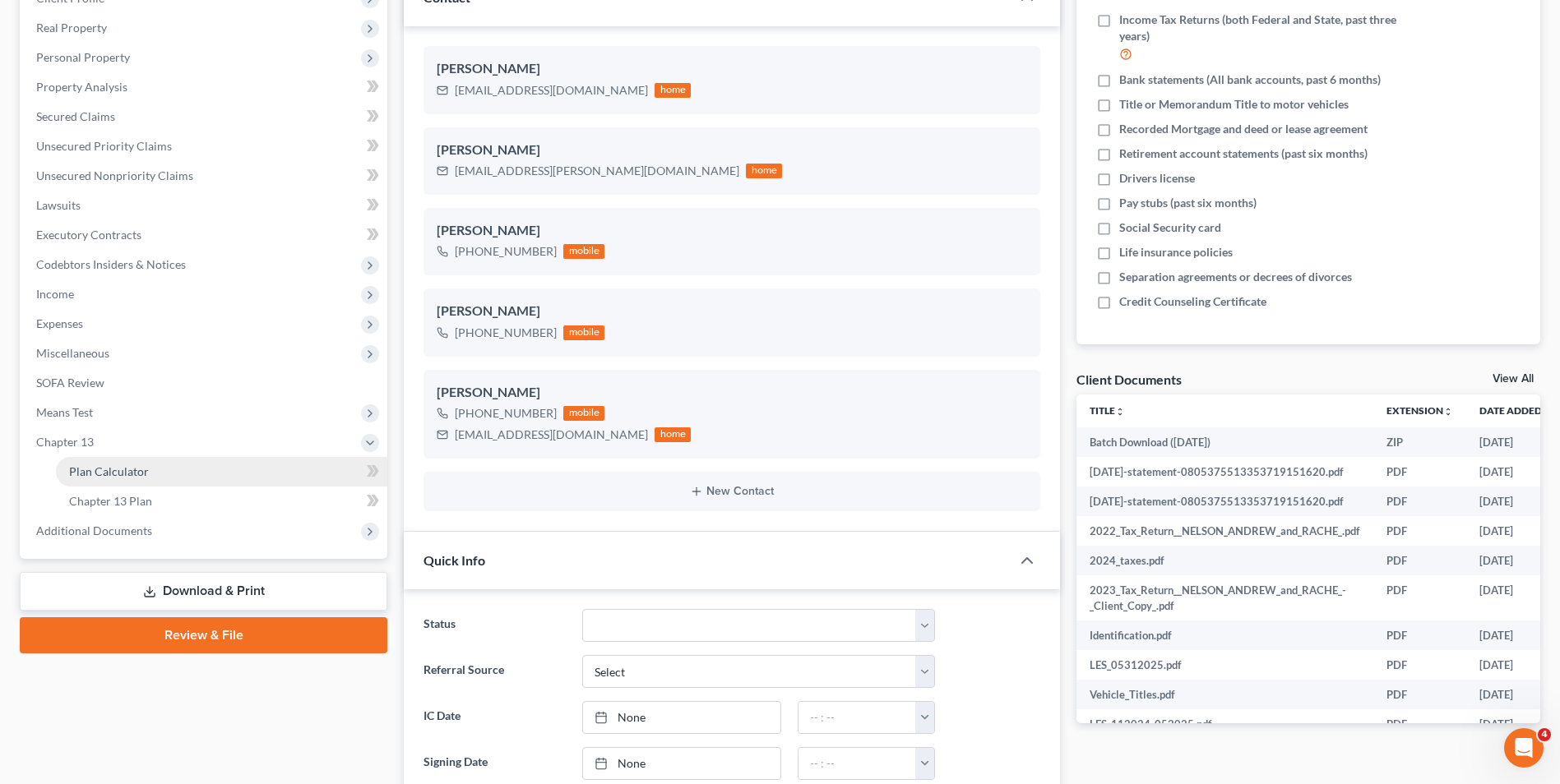
click at [116, 474] on span "Plan Calculator" at bounding box center [109, 471] width 79 height 14
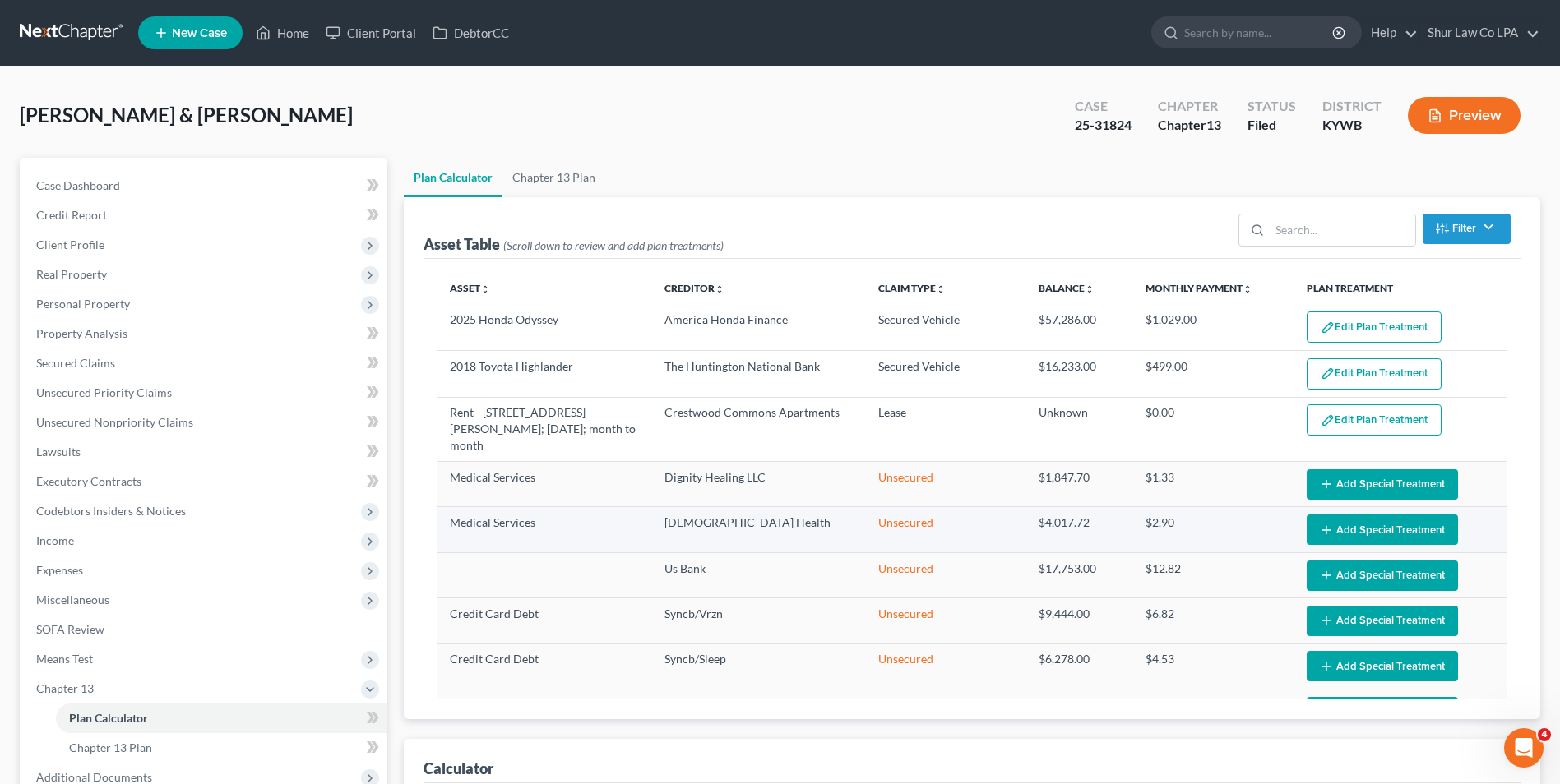
select select "35"
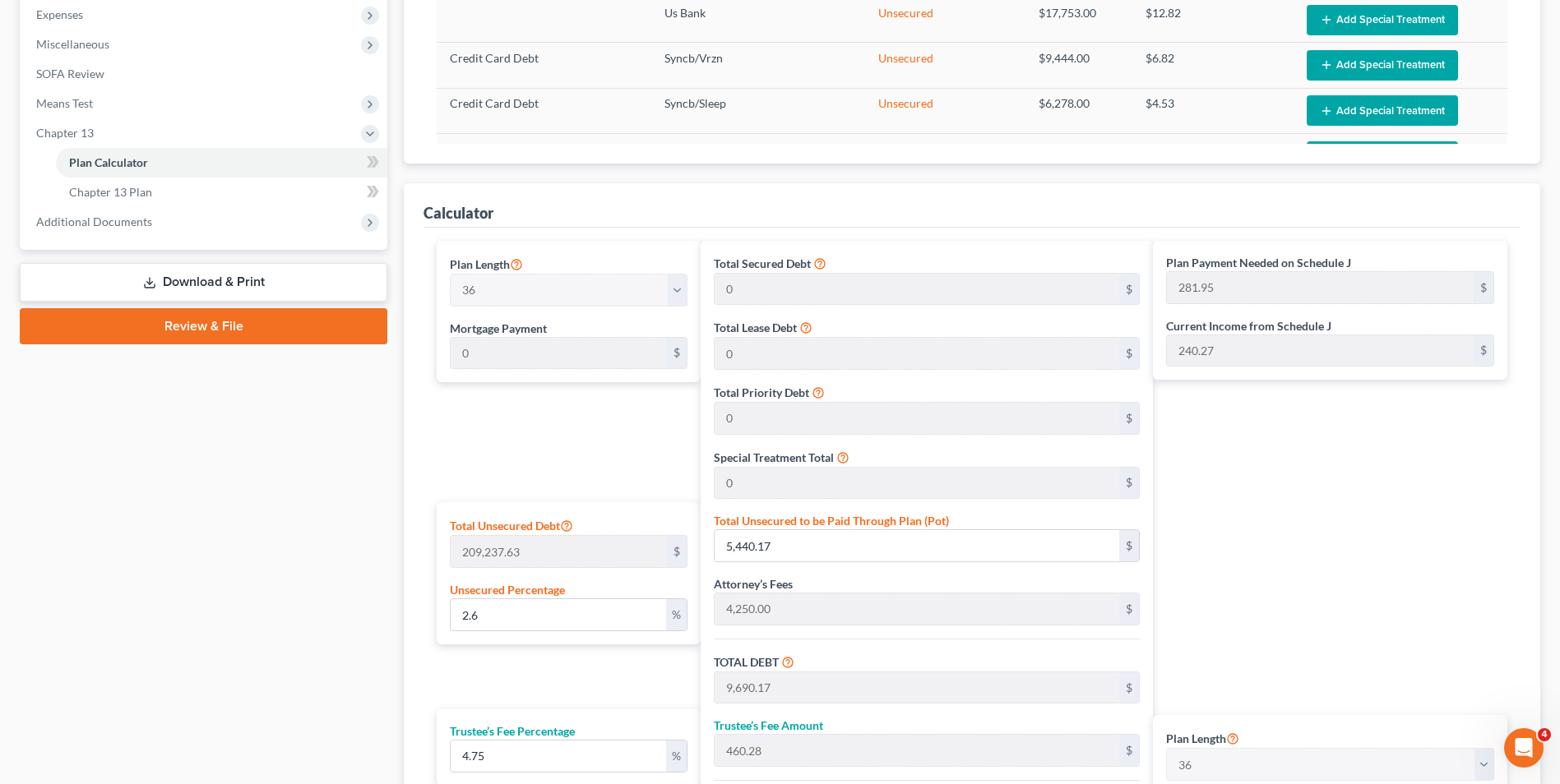
scroll to position [658, 0]
